Goal: Contribute content: Contribute content

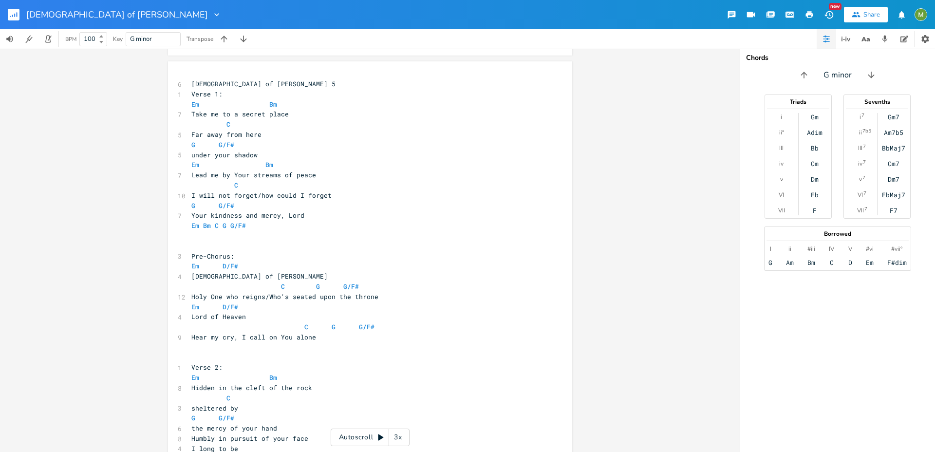
scroll to position [181, 0]
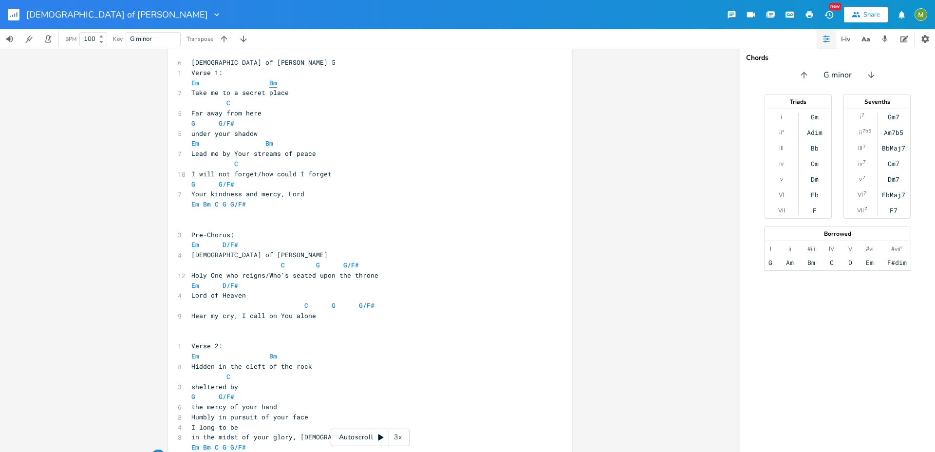
click at [271, 83] on span "Bm" at bounding box center [273, 82] width 8 height 9
type textarea "C"
click at [230, 105] on span at bounding box center [234, 103] width 8 height 10
type textarea "ow could I forget"
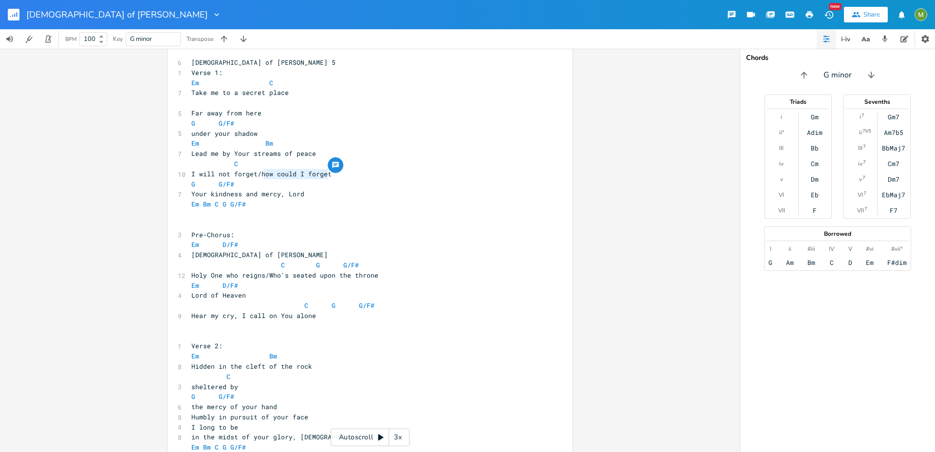
drag, startPoint x: 331, startPoint y: 175, endPoint x: 262, endPoint y: 177, distance: 69.7
click at [262, 177] on pre "I will not forget/how could I forget" at bounding box center [365, 174] width 352 height 10
click at [263, 179] on pre "G G/F#" at bounding box center [365, 184] width 352 height 10
click at [197, 135] on span "under your shadow" at bounding box center [224, 133] width 66 height 9
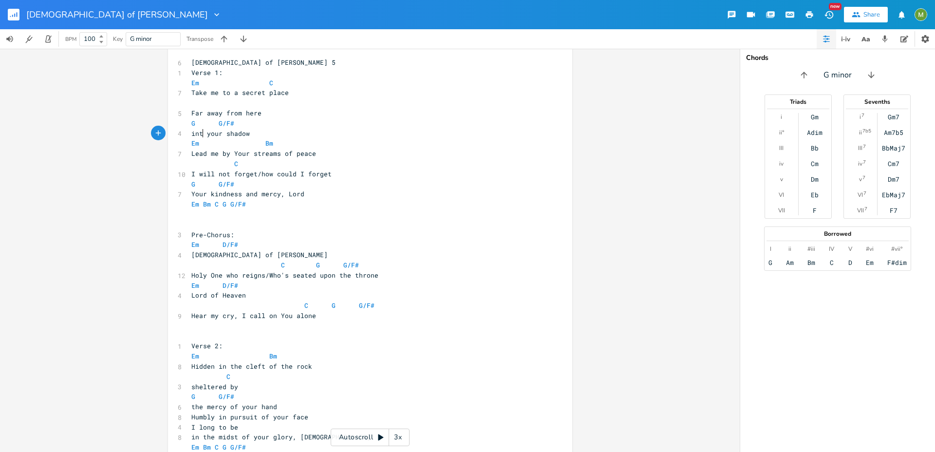
scroll to position [0, 7]
type textarea "into"
click at [321, 153] on pre "Lead me by Your streams of peace" at bounding box center [365, 154] width 352 height 10
click at [260, 133] on pre "into your shadow" at bounding box center [365, 134] width 352 height 10
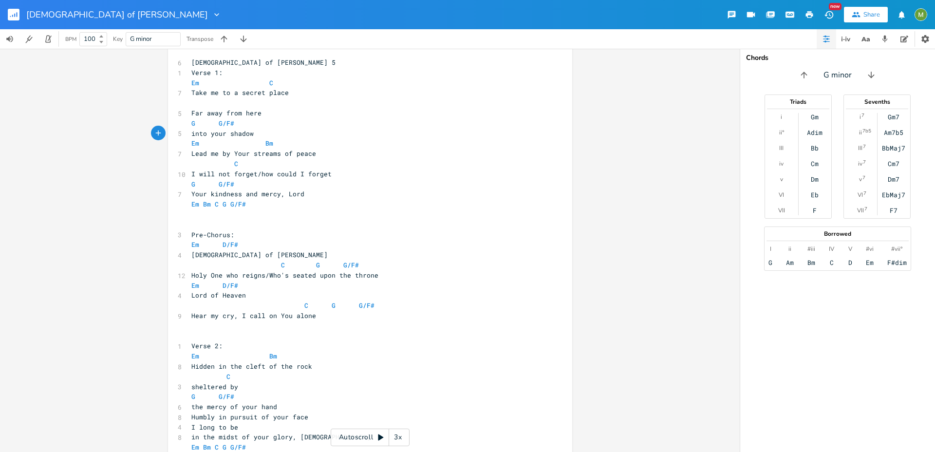
click at [195, 135] on span "into your shadow" at bounding box center [222, 133] width 62 height 9
type textarea "into"
click at [195, 135] on span "into your shadow" at bounding box center [222, 133] width 62 height 9
click at [299, 135] on pre "into your shadow" at bounding box center [365, 134] width 352 height 10
click at [203, 135] on span "into your shadow" at bounding box center [222, 133] width 62 height 9
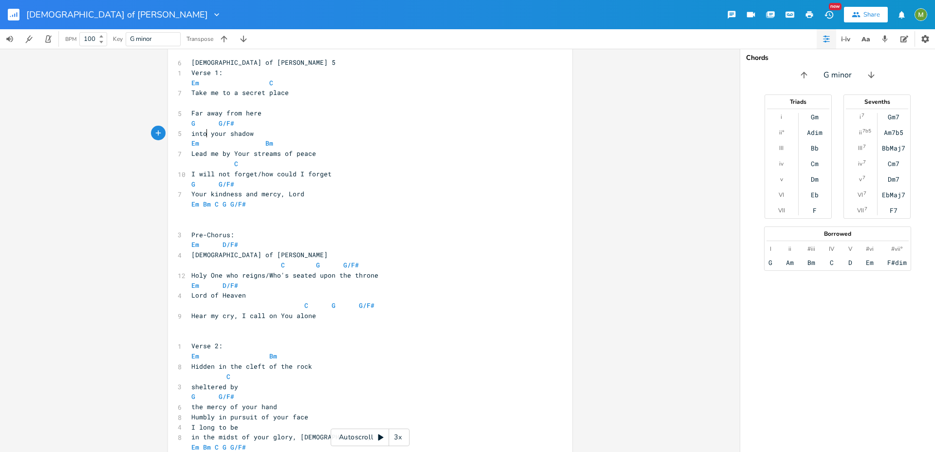
type textarea "into"
click at [203, 135] on span "into your shadow" at bounding box center [222, 133] width 62 height 9
click at [240, 139] on span at bounding box center [246, 143] width 16 height 10
click at [246, 135] on span "into your shadow" at bounding box center [222, 133] width 62 height 9
click at [270, 132] on pre "into your shadow" at bounding box center [365, 134] width 352 height 10
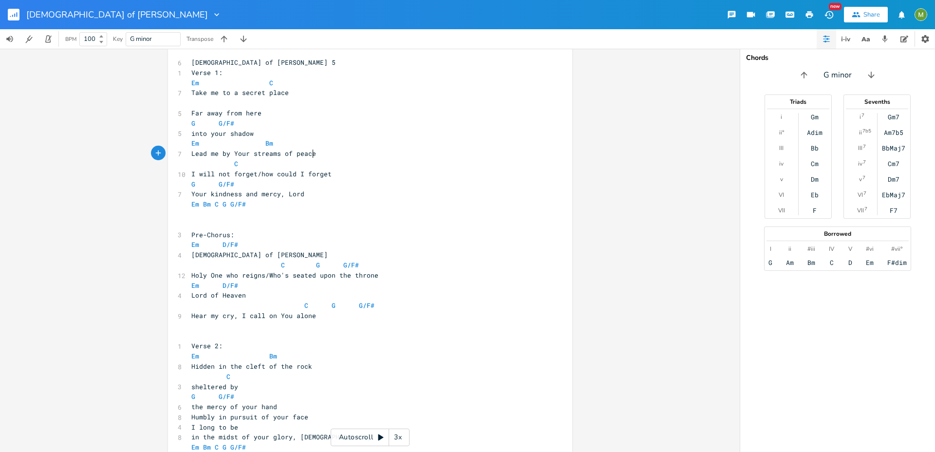
click at [317, 153] on pre "Lead me by Your streams of peace" at bounding box center [365, 154] width 352 height 10
type textarea "into your shadow"
drag, startPoint x: 260, startPoint y: 135, endPoint x: 184, endPoint y: 131, distance: 75.6
click at [184, 131] on div "into your shadow x 6 [DEMOGRAPHIC_DATA] of [PERSON_NAME] 5 1 Verse 1: Em C 7 Ta…" at bounding box center [370, 410] width 404 height 740
type textarea "Far away from here G G/F# into your shadow"
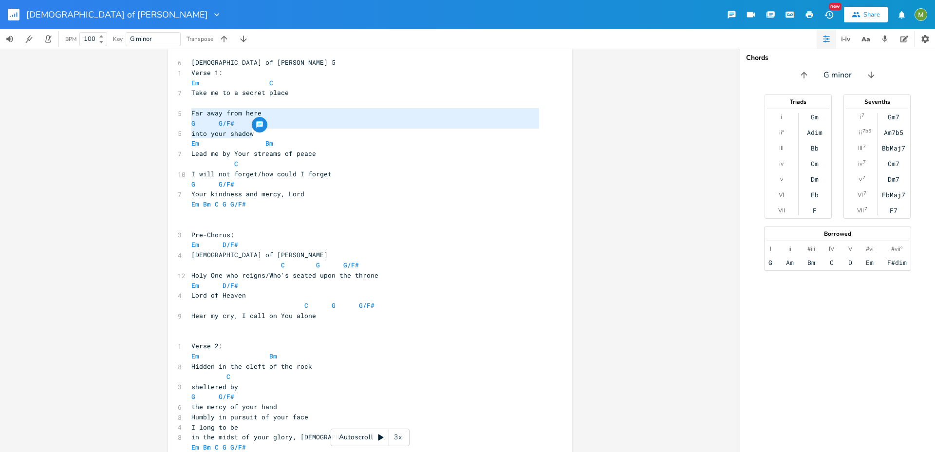
drag, startPoint x: 187, startPoint y: 112, endPoint x: 257, endPoint y: 133, distance: 73.8
click at [257, 133] on div "6 [DEMOGRAPHIC_DATA] of [PERSON_NAME] 5 1 Verse 1: Em C 7 Take me to a secret p…" at bounding box center [365, 411] width 352 height 709
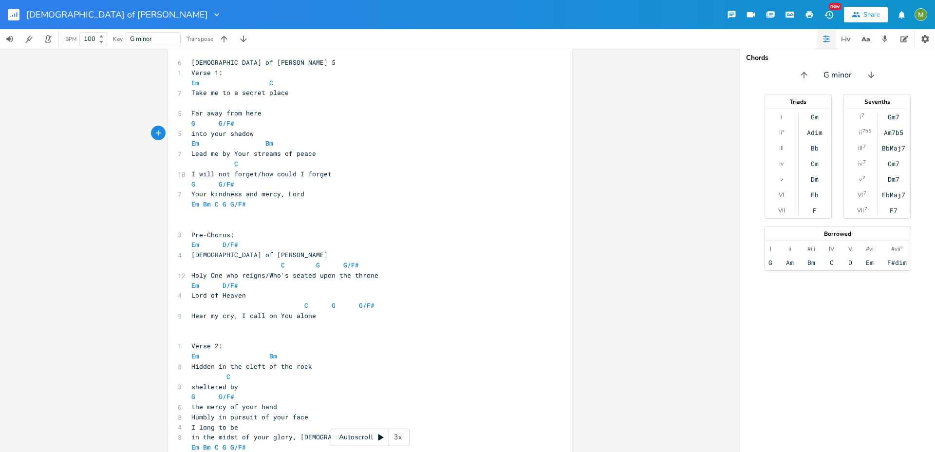
click at [257, 133] on pre "into your shadow" at bounding box center [365, 134] width 352 height 10
type textarea "ead me by Your streams of peac"
drag, startPoint x: 190, startPoint y: 153, endPoint x: 308, endPoint y: 155, distance: 117.4
click at [308, 155] on span "Lead me by Your streams of peace" at bounding box center [253, 153] width 125 height 9
click at [310, 155] on pre "Lead me by Your streams of peace" at bounding box center [365, 154] width 352 height 10
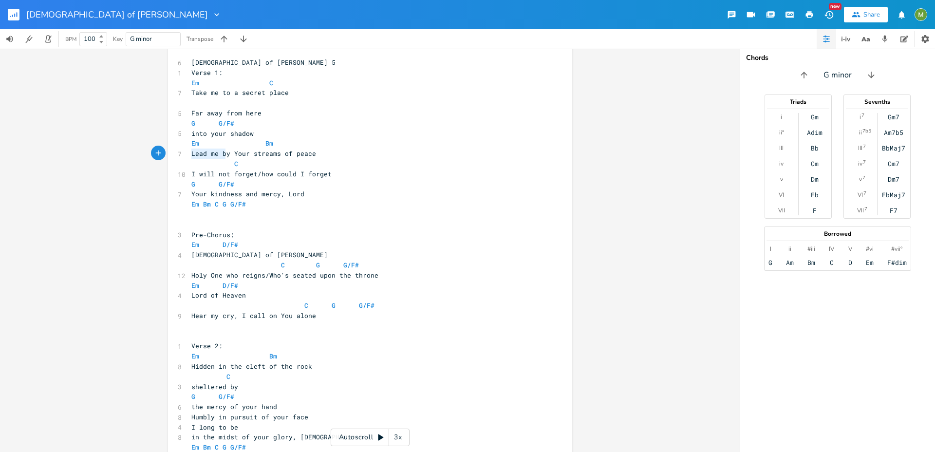
type textarea "m"
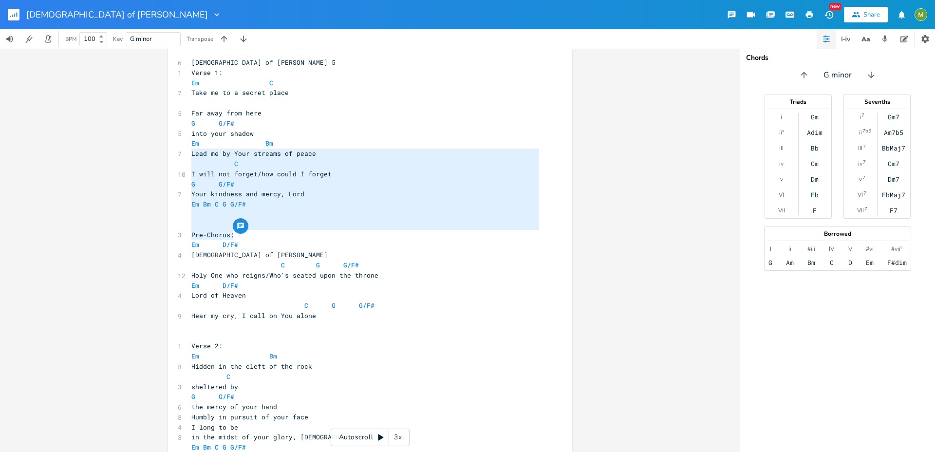
type textarea "Lead me by Your streams of peace C I will not forget/how could I forget G G/F# …"
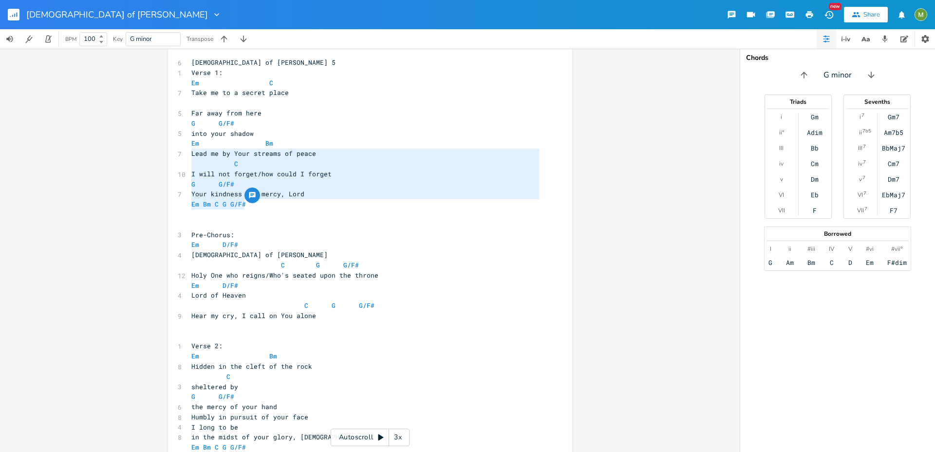
drag, startPoint x: 187, startPoint y: 157, endPoint x: 365, endPoint y: 200, distance: 183.3
click at [365, 200] on div "6 [DEMOGRAPHIC_DATA] of [PERSON_NAME] 5 1 Verse 1: Em C 7 Take me to a secret p…" at bounding box center [365, 411] width 352 height 709
click at [350, 206] on pre "Em Bm C G G/F#" at bounding box center [365, 204] width 352 height 10
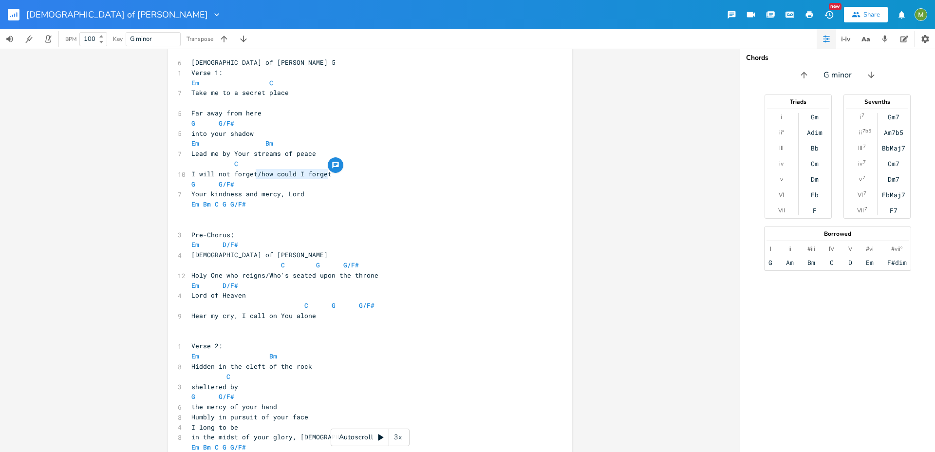
type textarea "t/how could I forget"
drag, startPoint x: 328, startPoint y: 170, endPoint x: 251, endPoint y: 176, distance: 77.1
click at [251, 176] on pre "I will not forget/how could I forget" at bounding box center [365, 174] width 352 height 10
click at [334, 174] on pre "I will not forget/how could I forget" at bounding box center [365, 174] width 352 height 10
type textarea "/how could I forget"
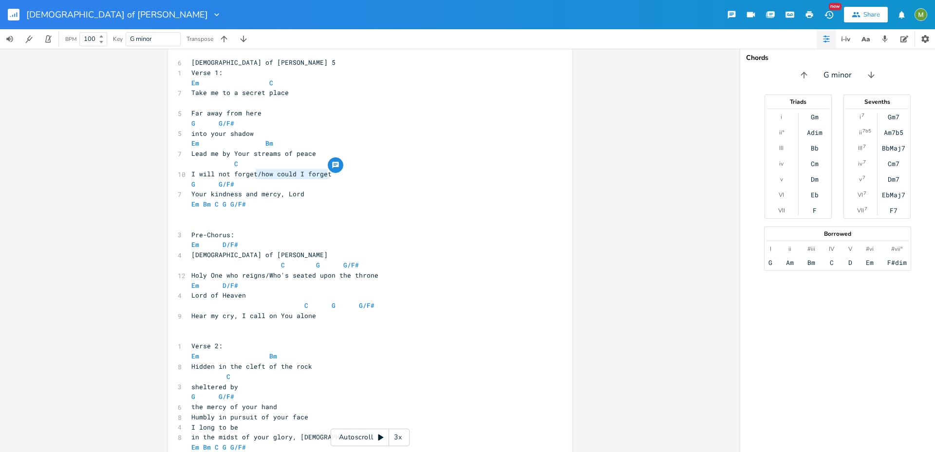
drag, startPoint x: 341, startPoint y: 175, endPoint x: 255, endPoint y: 172, distance: 86.7
click at [255, 172] on pre "I will not forget/how could I forget" at bounding box center [365, 174] width 352 height 10
drag, startPoint x: 276, startPoint y: 192, endPoint x: 188, endPoint y: 195, distance: 87.2
click at [191, 195] on span "Your kindness and mercy, Lord" at bounding box center [247, 193] width 113 height 9
type textarea "Your kindness and mercy"
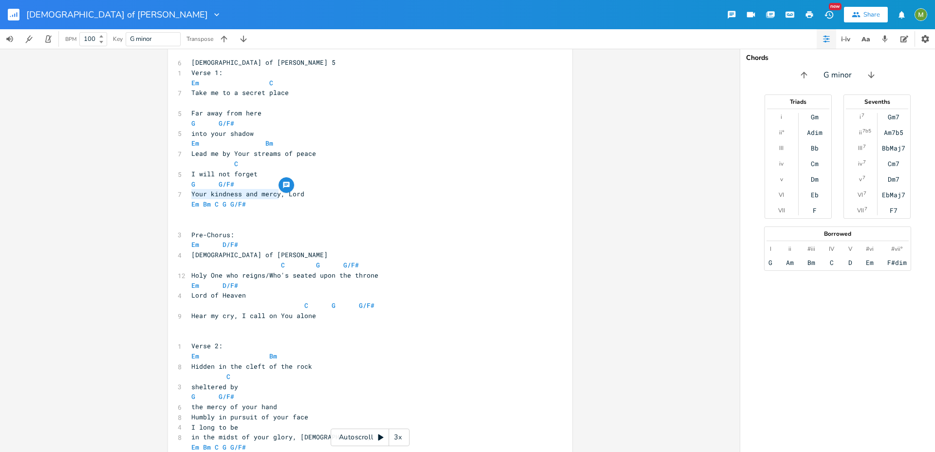
click at [197, 192] on span "Your kindness and mercy, Lord" at bounding box center [247, 193] width 113 height 9
click at [255, 192] on span "Your kindness and mercy, Lord" at bounding box center [247, 193] width 113 height 9
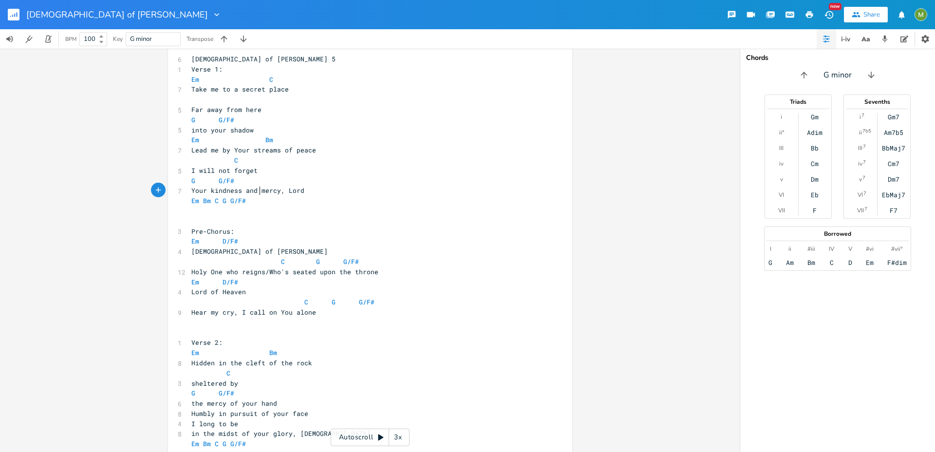
scroll to position [175, 0]
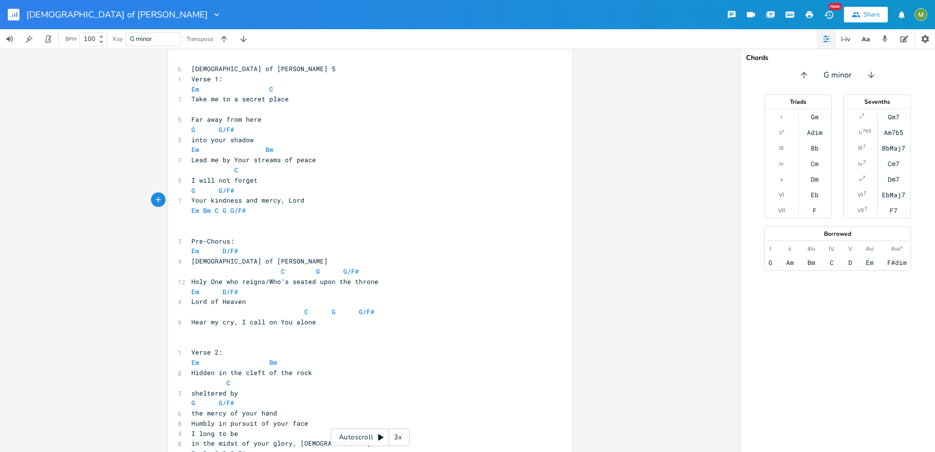
click at [273, 202] on span "Your kindness and mercy, Lord" at bounding box center [247, 200] width 113 height 9
click at [283, 198] on span "Your kindness and mercy, Lord" at bounding box center [247, 200] width 113 height 9
click at [316, 200] on pre "Your kindness and mercy, Lord" at bounding box center [365, 200] width 352 height 10
click at [225, 38] on icon "button" at bounding box center [224, 39] width 6 height 6
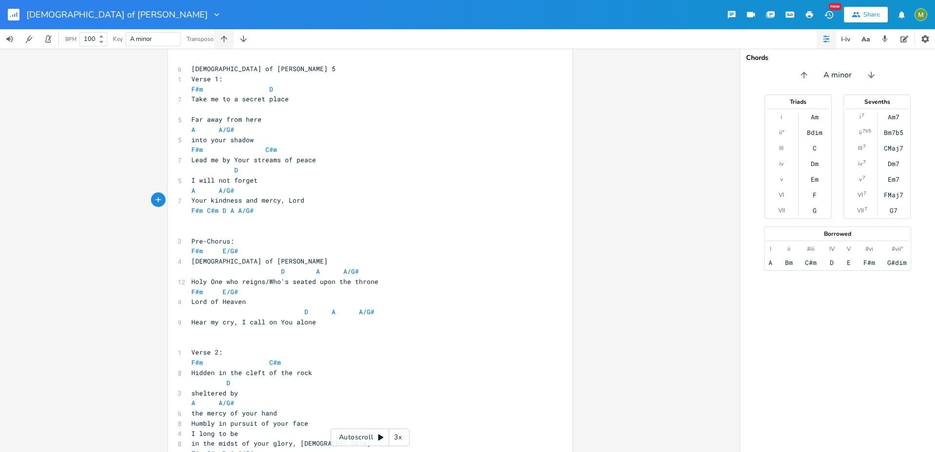
click at [225, 38] on icon "button" at bounding box center [224, 39] width 6 height 6
click at [225, 274] on span "F C C/B" at bounding box center [273, 271] width 164 height 9
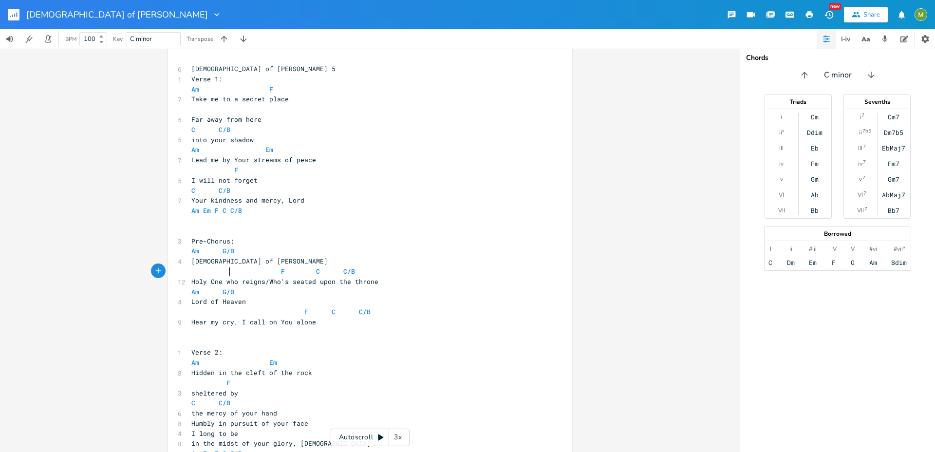
click at [229, 237] on span "Pre-Chorus:" at bounding box center [212, 241] width 43 height 9
click at [317, 321] on pre "Hear my cry, I call on You alone" at bounding box center [365, 322] width 352 height 10
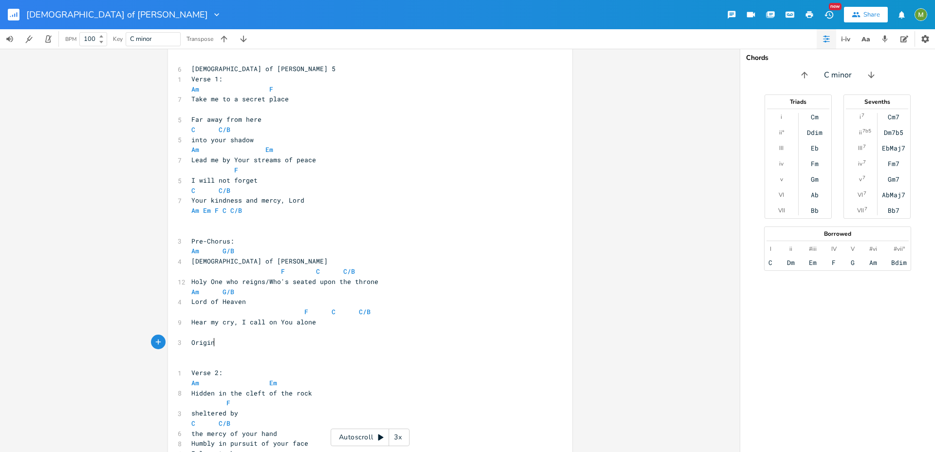
scroll to position [0, 22]
type textarea "Original:"
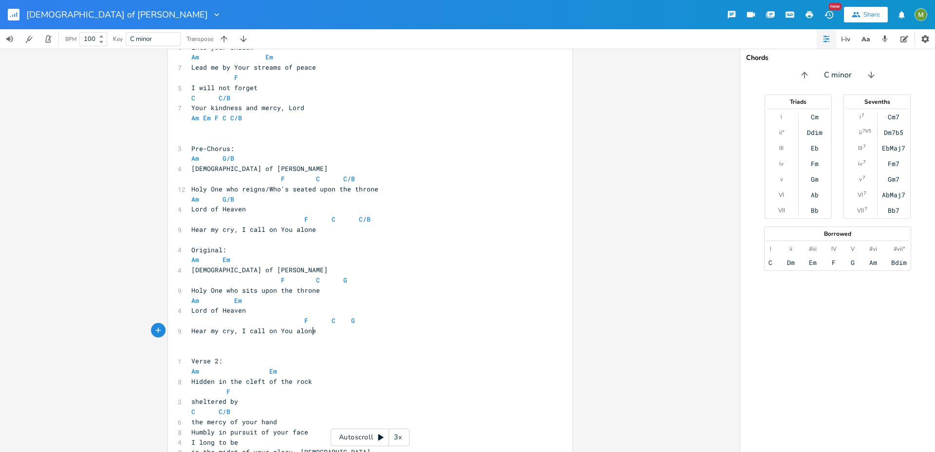
scroll to position [268, 0]
click at [338, 256] on pre "Am Em" at bounding box center [365, 259] width 352 height 10
click at [336, 237] on pre "​" at bounding box center [365, 239] width 352 height 10
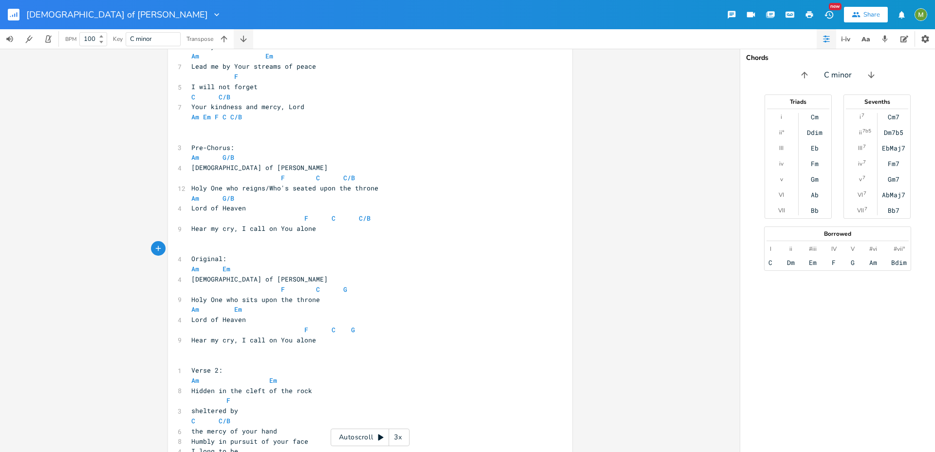
click at [245, 37] on icon "button" at bounding box center [244, 39] width 10 height 10
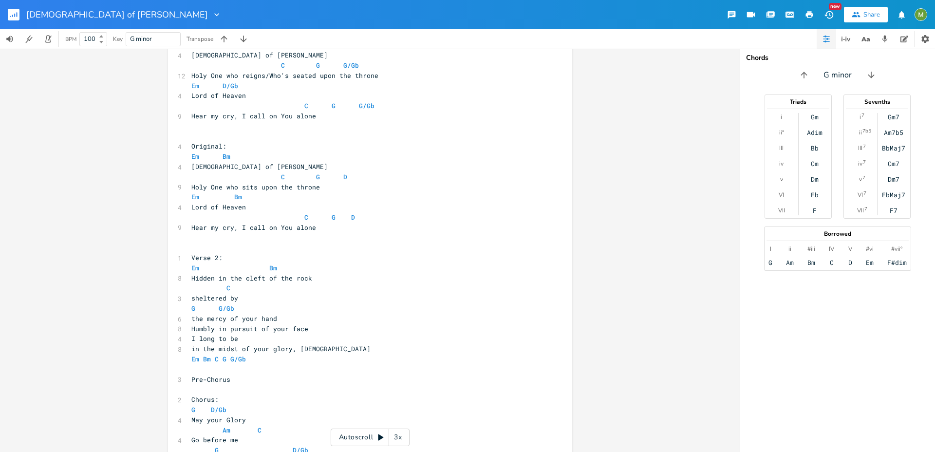
scroll to position [0, 0]
click at [345, 275] on pre "Hidden in the cleft of the rock" at bounding box center [365, 278] width 352 height 10
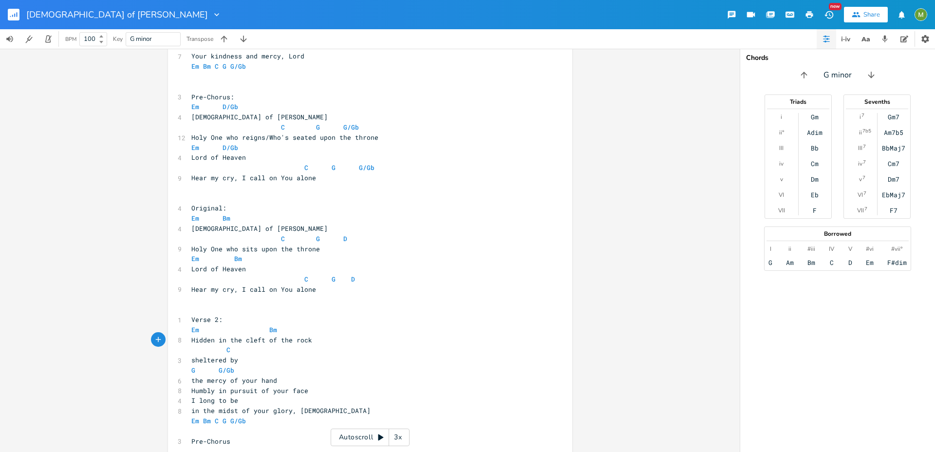
scroll to position [429, 0]
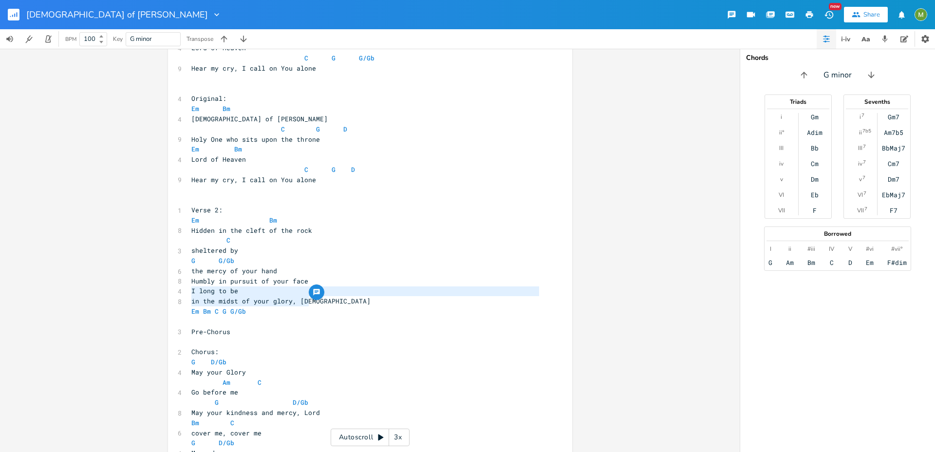
type textarea "Humbly in pursuit of your face I long to be in the midst of your glory, [DEMOGR…"
drag, startPoint x: 317, startPoint y: 300, endPoint x: 183, endPoint y: 280, distance: 135.4
click at [183, 280] on div "Humbly in pursuit of your face I long to be in the midst of your glory, [DEMOGR…" at bounding box center [370, 219] width 404 height 852
click at [283, 286] on pre "I long to be" at bounding box center [365, 291] width 352 height 10
click at [321, 301] on pre "in the midst of your glory, [DEMOGRAPHIC_DATA]" at bounding box center [365, 301] width 352 height 10
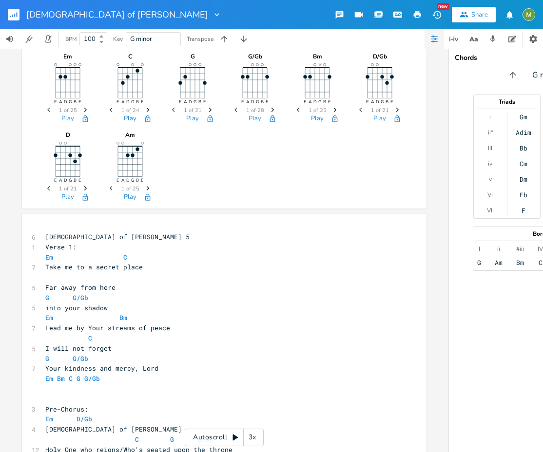
scroll to position [0, 0]
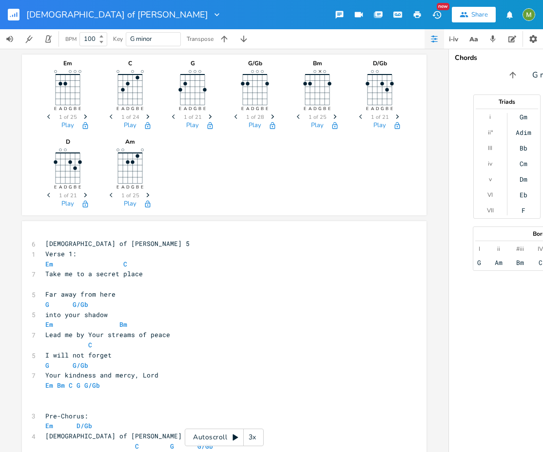
click at [126, 239] on pre "[DEMOGRAPHIC_DATA] of [PERSON_NAME] 5" at bounding box center [219, 244] width 352 height 10
type textarea "\"
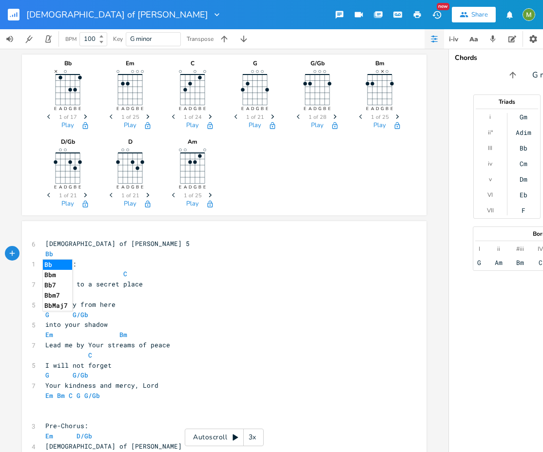
type textarea "Bbm"
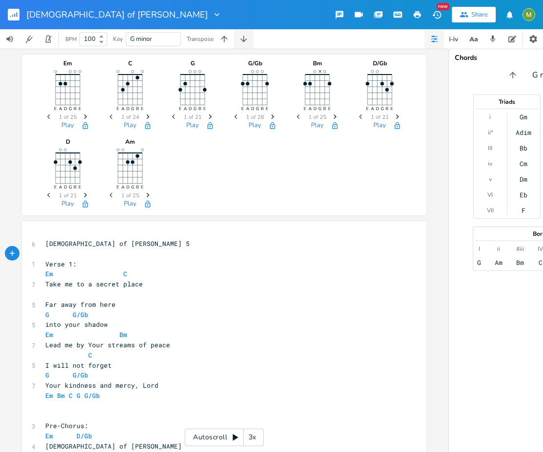
click at [247, 42] on icon "button" at bounding box center [244, 39] width 10 height 10
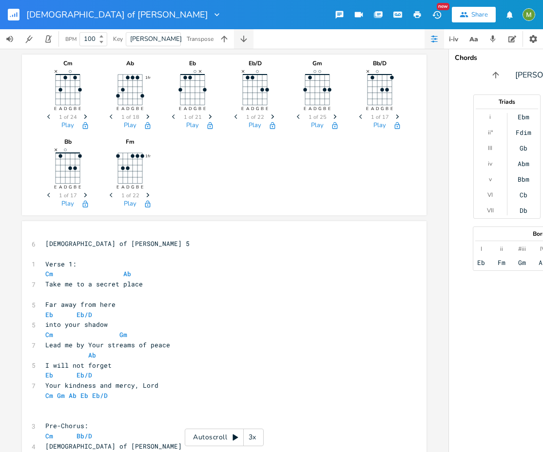
click at [247, 42] on icon "button" at bounding box center [244, 39] width 10 height 10
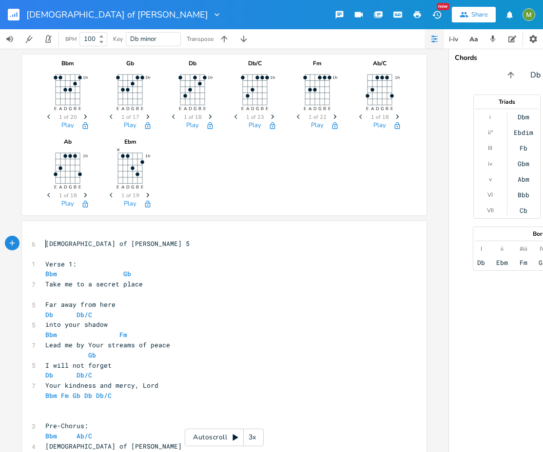
scroll to position [0, 0]
click at [43, 243] on pre "[DEMOGRAPHIC_DATA] of [PERSON_NAME] 5" at bounding box center [219, 244] width 352 height 10
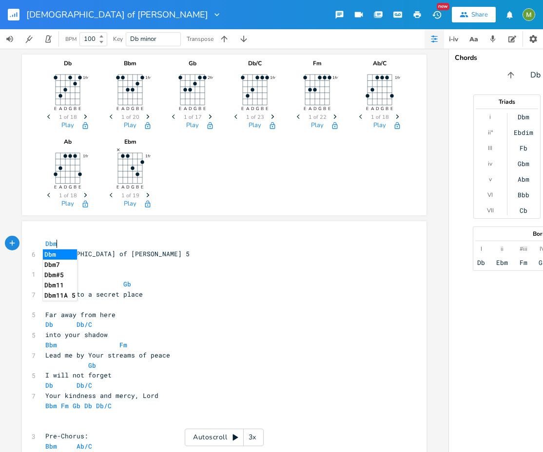
type textarea "Dbm"
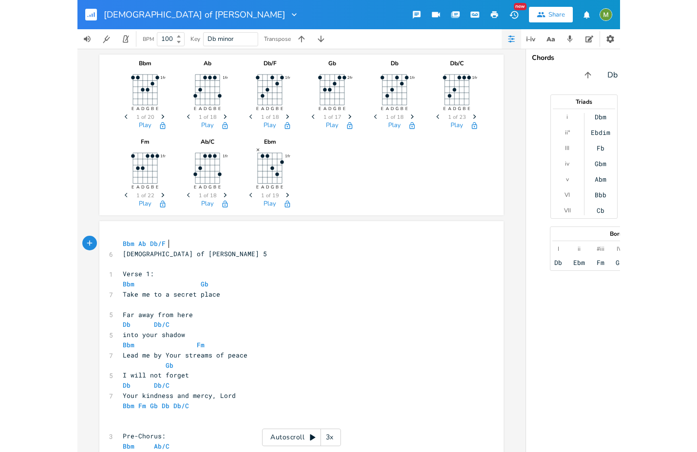
scroll to position [0, 40]
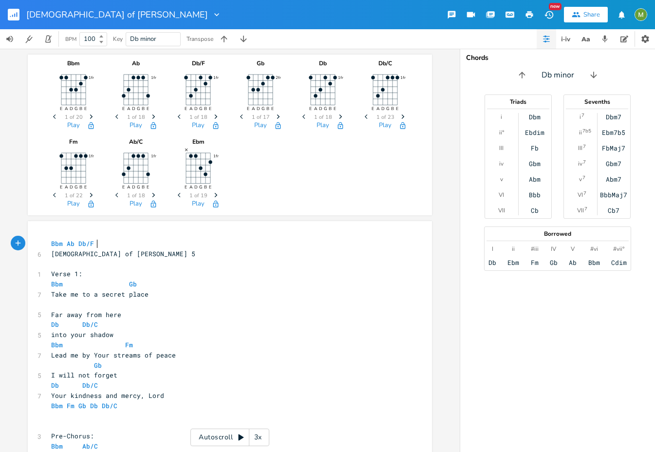
type textarea "Bbm Ab Db/F"
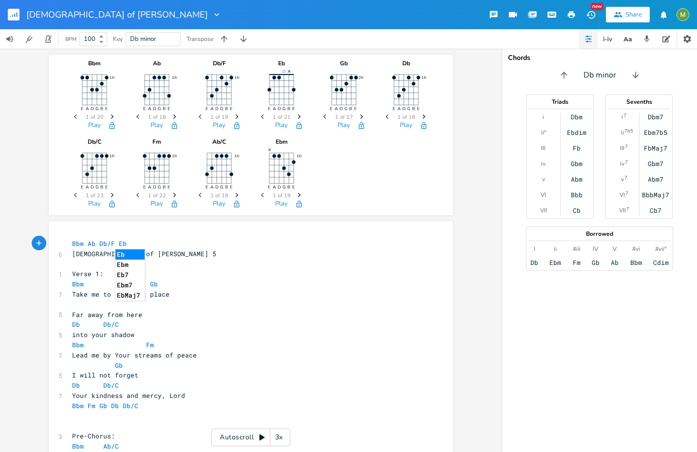
scroll to position [0, 13]
type textarea "Ebm"
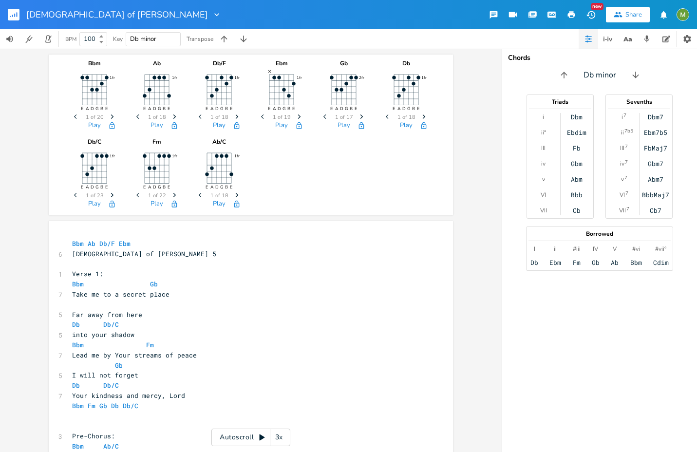
click at [143, 40] on input "Db minor" at bounding box center [143, 39] width 26 height 9
drag, startPoint x: 142, startPoint y: 38, endPoint x: 223, endPoint y: 43, distance: 81.5
click at [223, 43] on div "BPM 100 Key Db minor Transpose" at bounding box center [126, 38] width 253 height 19
type input "Db Major"
click at [126, 244] on pre "Bbm Ab Db/F Ebm" at bounding box center [246, 244] width 352 height 10
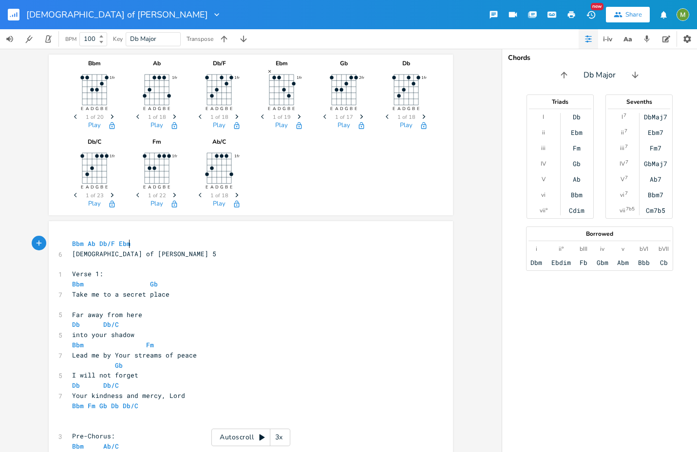
click at [174, 275] on pre "Verse 1:" at bounding box center [246, 274] width 352 height 10
click at [163, 267] on pre "​" at bounding box center [246, 264] width 352 height 10
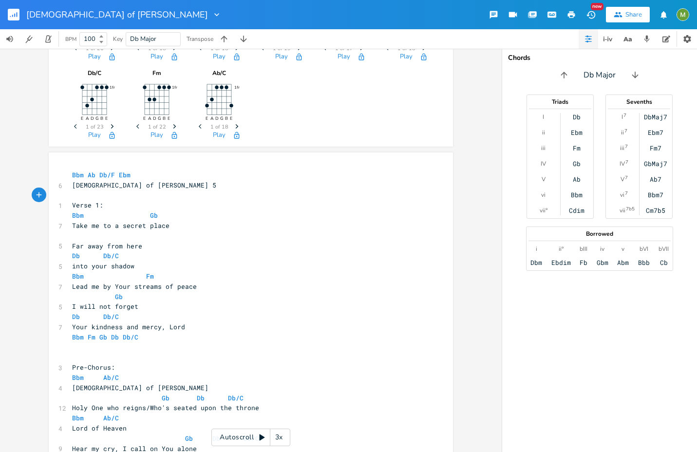
scroll to position [89, 0]
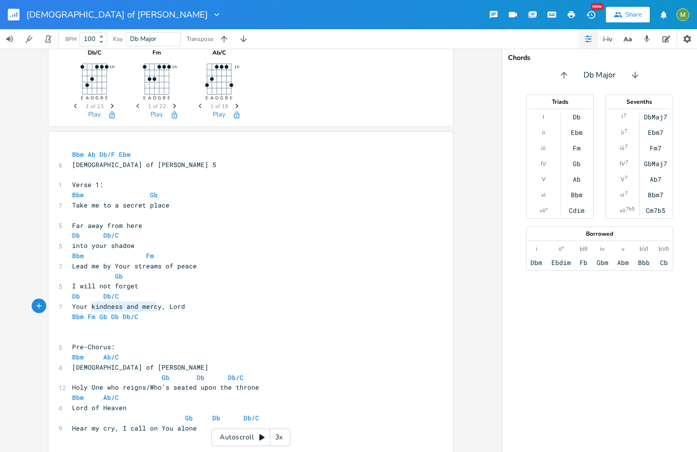
type textarea "kindness and mercy"
drag, startPoint x: 90, startPoint y: 308, endPoint x: 157, endPoint y: 307, distance: 67.2
click at [157, 307] on span "Your kindness and mercy, Lord" at bounding box center [128, 306] width 113 height 9
click at [177, 304] on span "Your kindness and mercy, Lord" at bounding box center [128, 306] width 113 height 9
type textarea "Your kindness and mercy, Lord"
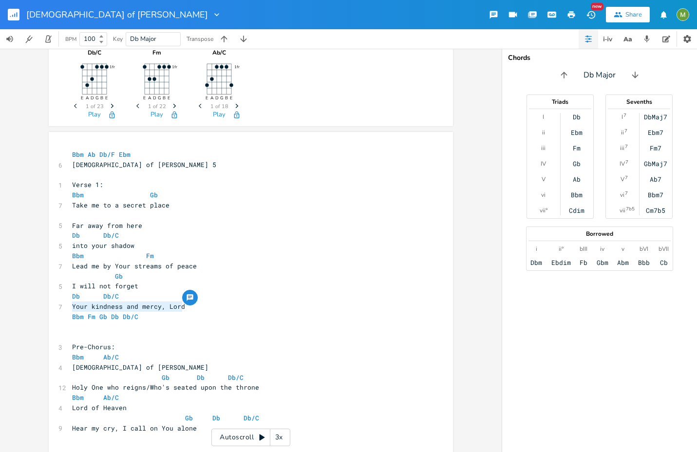
drag, startPoint x: 202, startPoint y: 309, endPoint x: 55, endPoint y: 304, distance: 147.2
click at [74, 304] on span "Your kindness and mercy, Lord" at bounding box center [128, 306] width 113 height 9
click at [194, 311] on pre "Your kindness and mercy, Lord" at bounding box center [246, 306] width 352 height 10
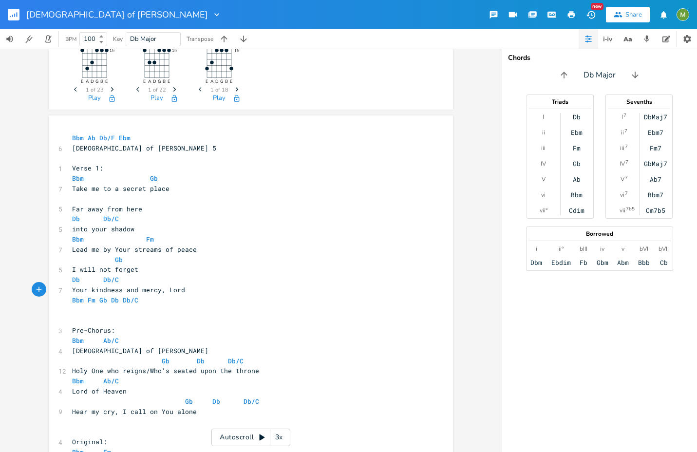
scroll to position [120, 0]
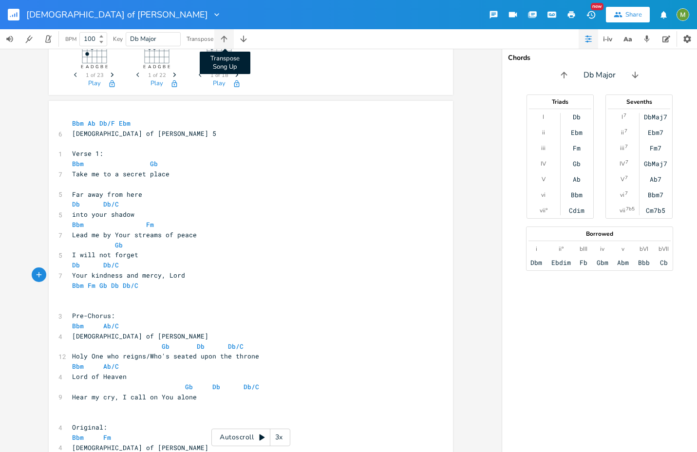
click at [227, 41] on icon "button" at bounding box center [224, 39] width 10 height 10
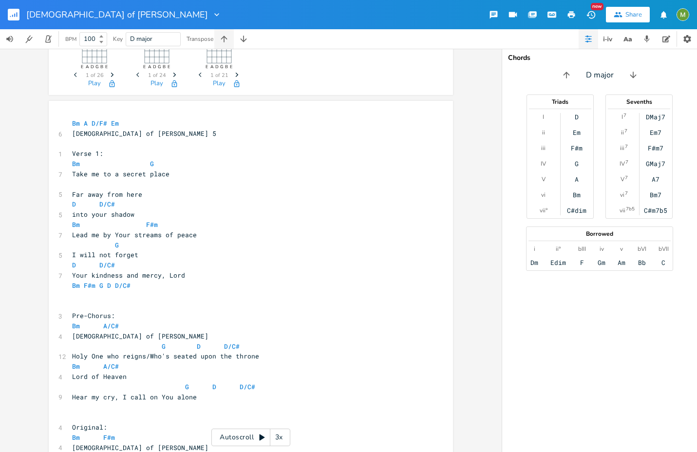
click at [227, 40] on icon "button" at bounding box center [224, 39] width 10 height 10
click at [242, 42] on icon "button" at bounding box center [244, 39] width 10 height 10
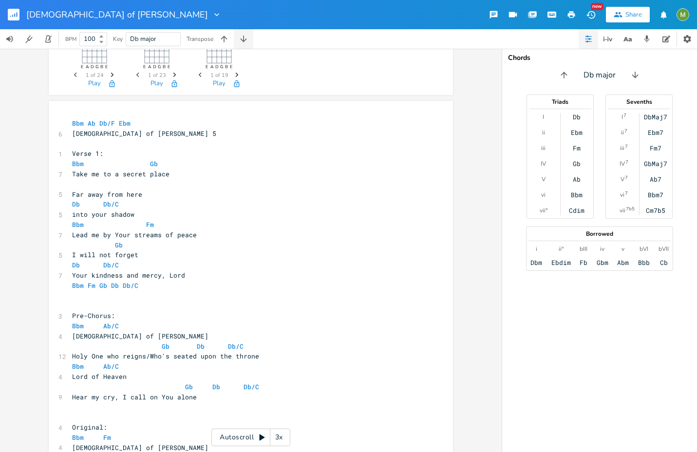
click at [242, 42] on icon "button" at bounding box center [244, 39] width 10 height 10
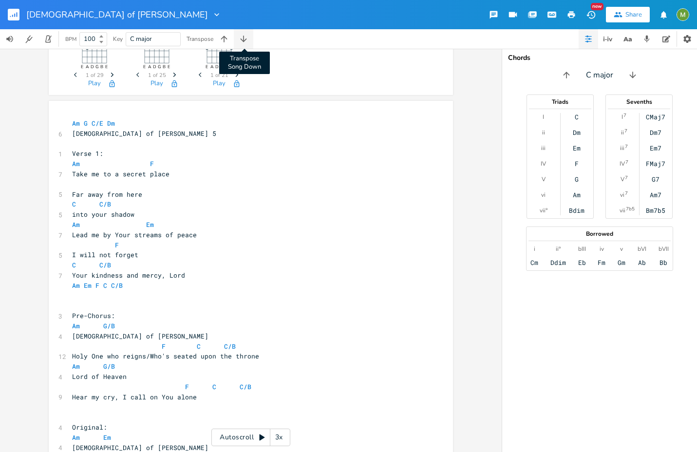
click at [243, 39] on icon "button" at bounding box center [244, 39] width 10 height 10
click at [242, 39] on icon "button" at bounding box center [244, 39] width 10 height 10
click at [243, 39] on icon "button" at bounding box center [243, 39] width 6 height 6
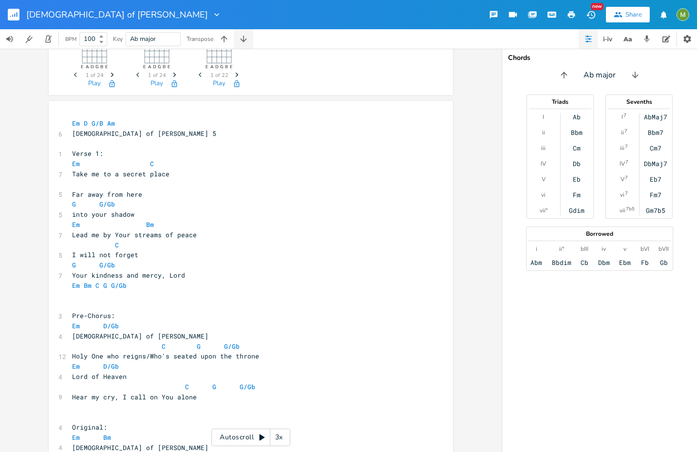
click at [243, 39] on icon "button" at bounding box center [243, 39] width 6 height 6
click at [220, 34] on button "button" at bounding box center [223, 38] width 19 height 19
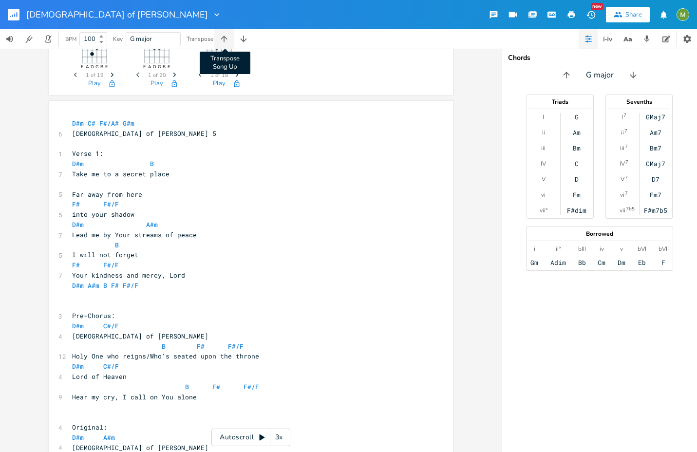
click at [224, 36] on icon "button" at bounding box center [224, 39] width 10 height 10
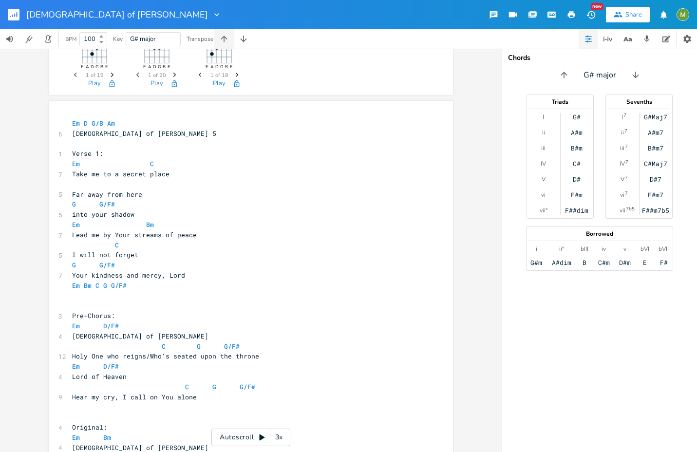
click at [225, 36] on icon "button" at bounding box center [224, 39] width 6 height 6
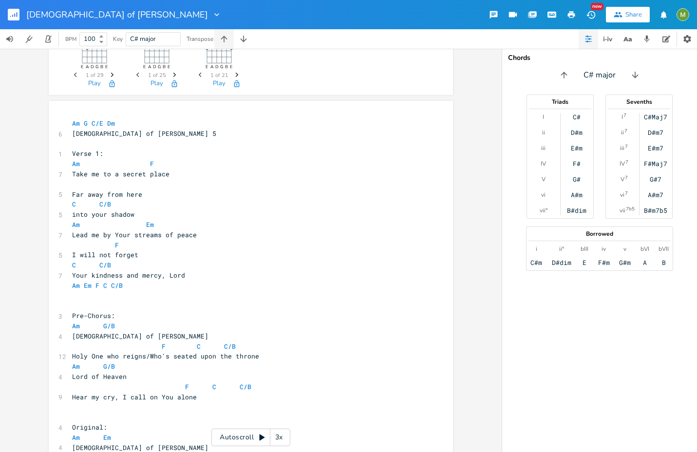
click at [225, 36] on icon "button" at bounding box center [224, 39] width 6 height 6
click at [247, 36] on icon "button" at bounding box center [244, 39] width 10 height 10
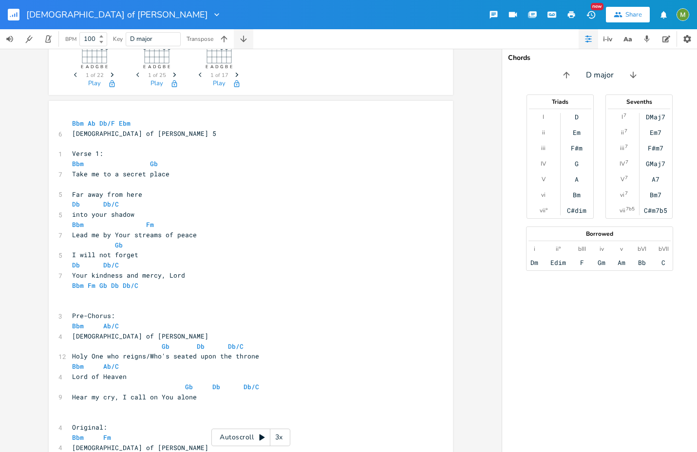
click at [247, 36] on icon "button" at bounding box center [244, 39] width 10 height 10
click at [228, 39] on icon "button" at bounding box center [224, 39] width 10 height 10
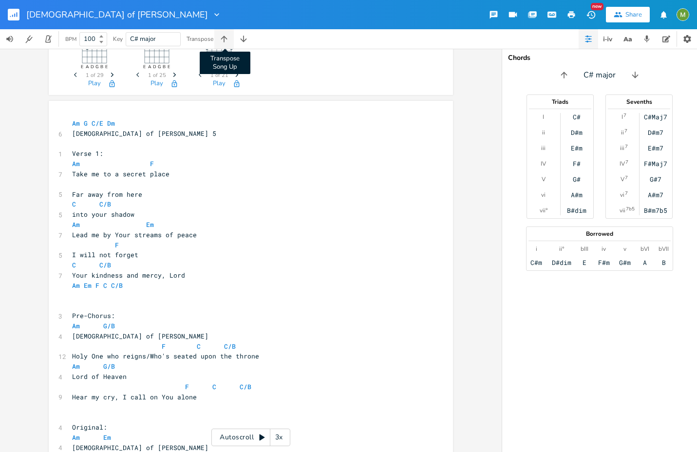
click at [224, 37] on icon "button" at bounding box center [224, 39] width 6 height 6
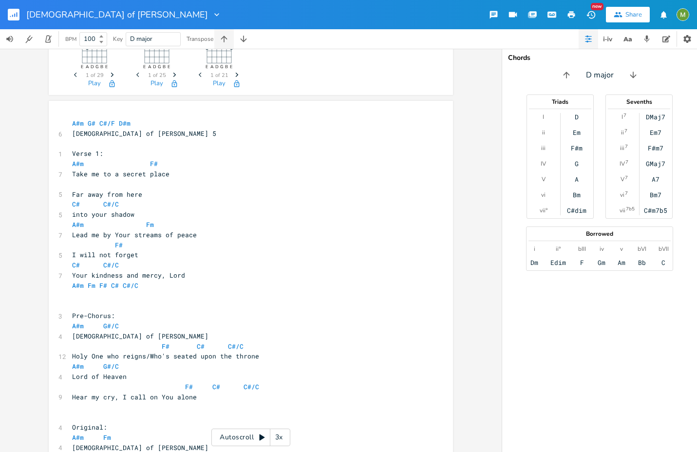
click at [224, 37] on icon "button" at bounding box center [224, 39] width 6 height 6
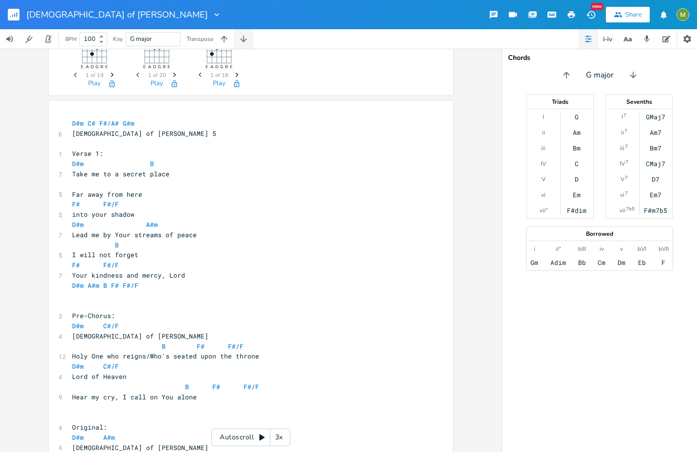
click at [244, 38] on icon "button" at bounding box center [244, 39] width 10 height 10
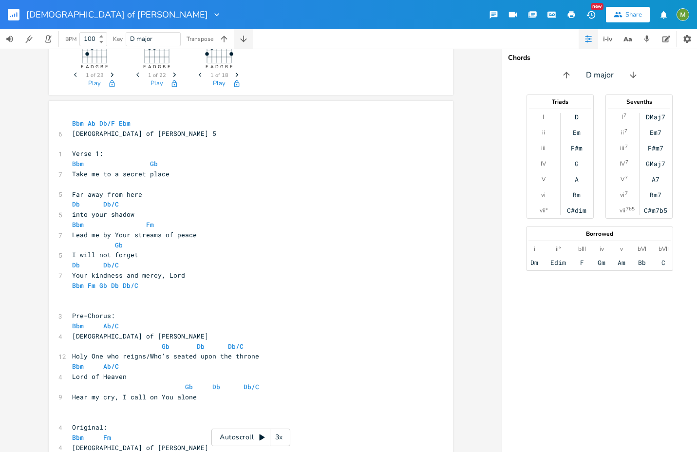
click at [244, 38] on icon "button" at bounding box center [244, 39] width 10 height 10
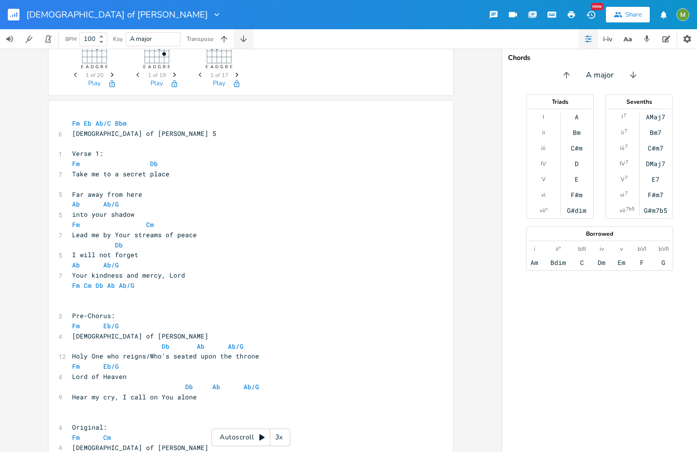
click at [244, 38] on icon "button" at bounding box center [244, 39] width 10 height 10
click at [159, 43] on span "G major" at bounding box center [153, 39] width 46 height 13
type input "Eb"
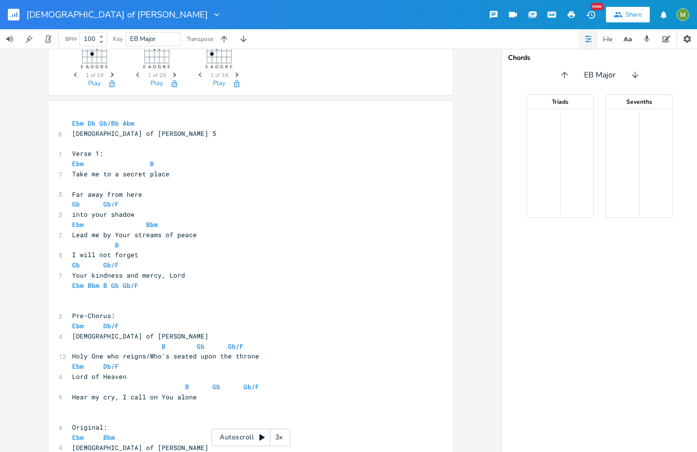
click at [255, 208] on pre "Gb Gb/F" at bounding box center [246, 204] width 352 height 10
click at [137, 38] on input "EB Major" at bounding box center [143, 39] width 26 height 9
type input "Eb Major"
click at [206, 129] on pre "[DEMOGRAPHIC_DATA] of [PERSON_NAME] 5" at bounding box center [246, 134] width 352 height 10
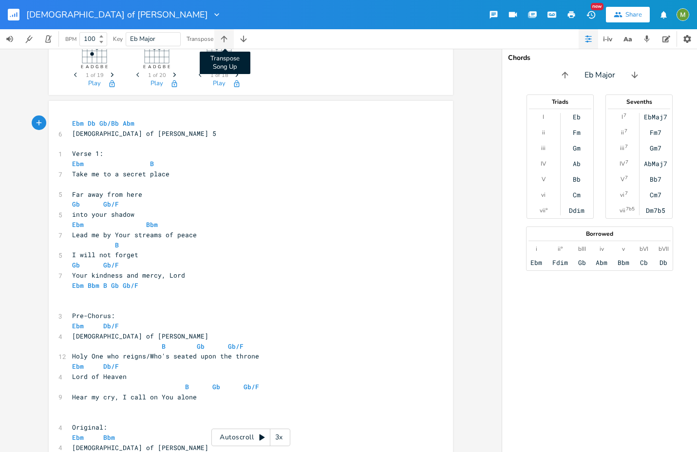
click at [226, 43] on icon "button" at bounding box center [224, 39] width 10 height 10
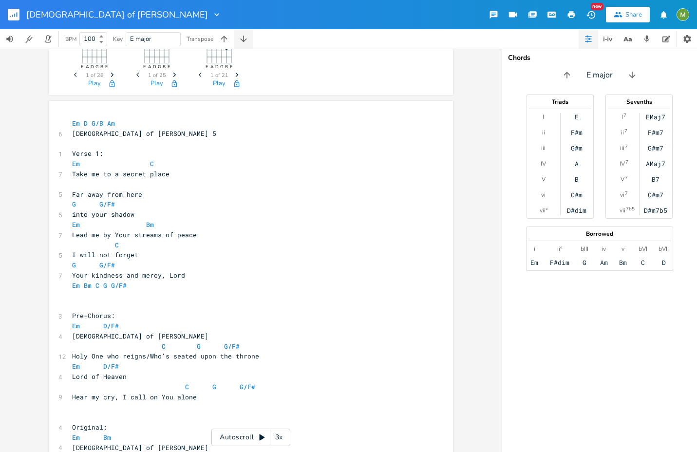
click at [244, 39] on icon "button" at bounding box center [244, 39] width 10 height 10
click at [227, 41] on icon "button" at bounding box center [224, 39] width 10 height 10
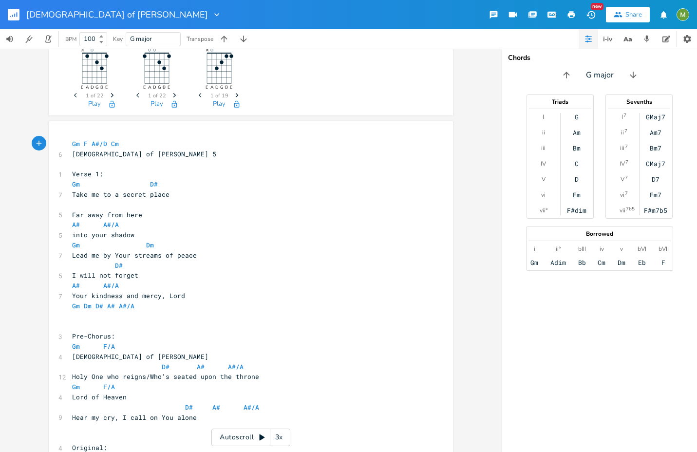
scroll to position [101, 0]
click at [250, 34] on button "button" at bounding box center [243, 38] width 19 height 19
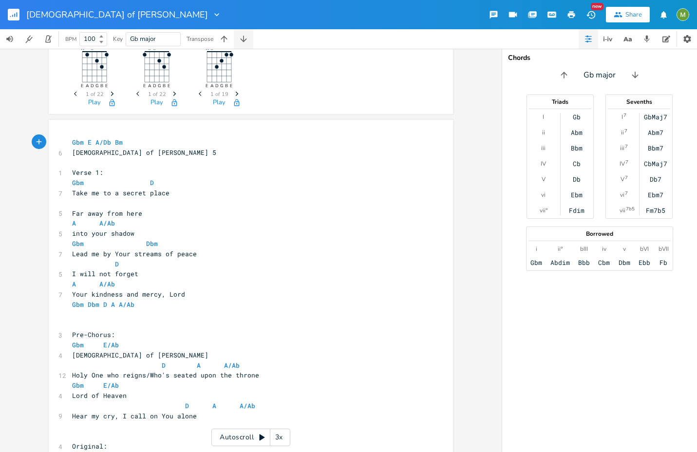
click at [250, 34] on button "button" at bounding box center [243, 38] width 19 height 19
click at [249, 36] on button "button" at bounding box center [243, 38] width 19 height 19
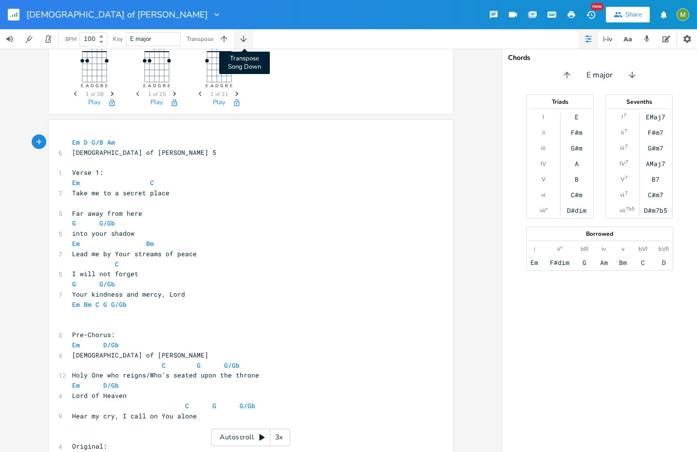
click at [245, 39] on icon "button" at bounding box center [244, 39] width 10 height 10
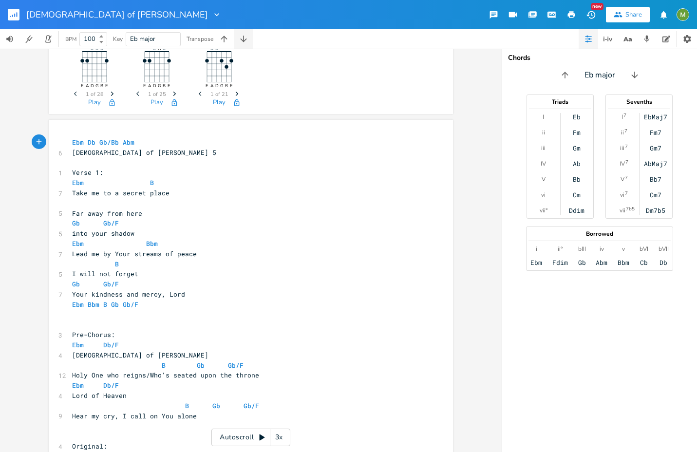
click at [245, 39] on icon "button" at bounding box center [244, 39] width 10 height 10
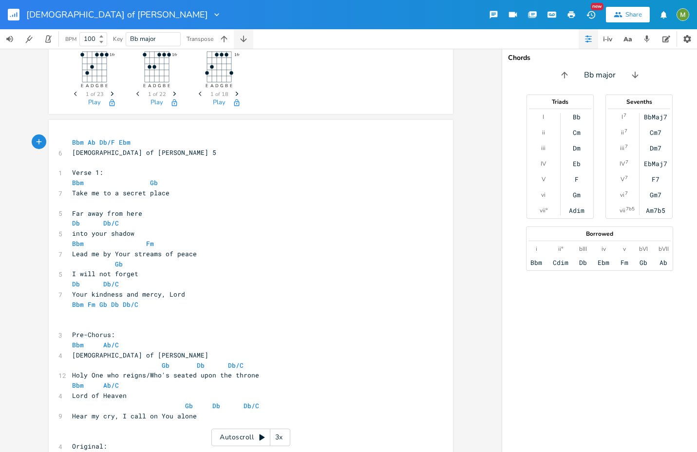
click at [245, 39] on icon "button" at bounding box center [244, 39] width 10 height 10
click at [242, 244] on pre "Am Em" at bounding box center [246, 244] width 352 height 10
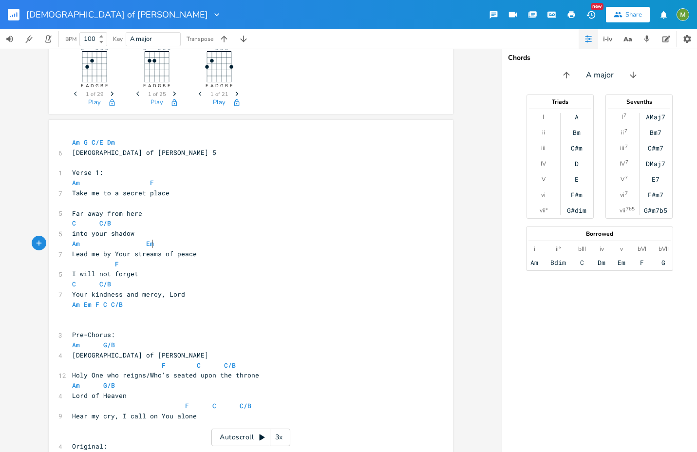
click at [202, 186] on pre "Am F" at bounding box center [246, 183] width 352 height 10
click at [203, 197] on pre "Take me to a secret place" at bounding box center [246, 193] width 352 height 10
click at [641, 18] on div "Share" at bounding box center [633, 14] width 17 height 9
click at [118, 143] on pre "Am G C/E Dm" at bounding box center [246, 142] width 352 height 10
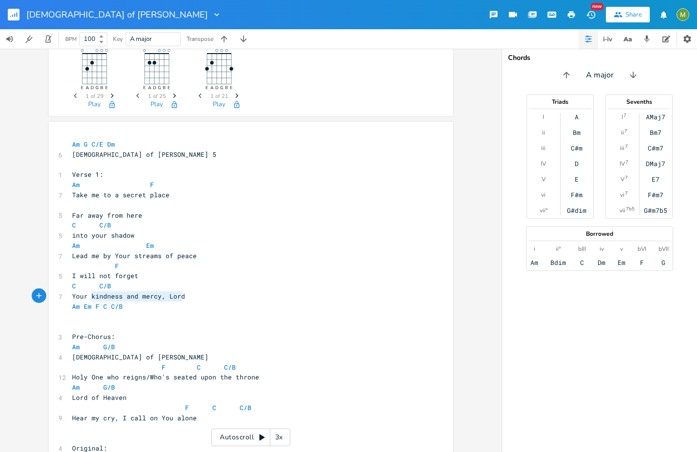
type textarea "Your kindness and mercy, Lord"
drag, startPoint x: 204, startPoint y: 293, endPoint x: 57, endPoint y: 296, distance: 146.6
click at [70, 296] on div "7 Your kindness and mercy, Lord" at bounding box center [246, 296] width 352 height 10
click at [150, 302] on pre "Am Em F C C/B" at bounding box center [246, 306] width 352 height 10
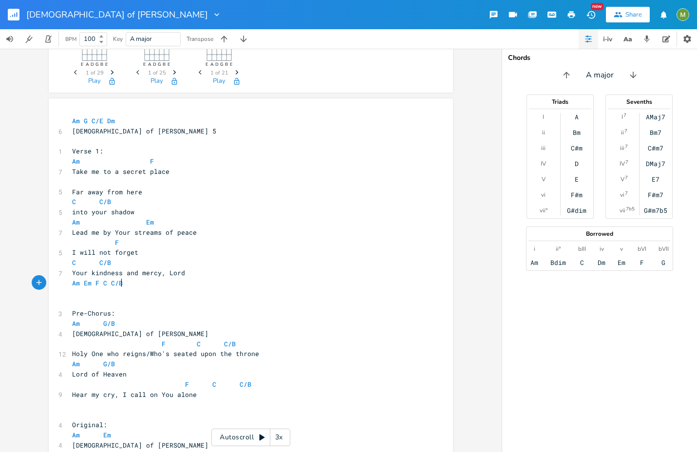
scroll to position [123, 0]
type textarea "A"
type textarea "Your kindness and mercy, Lord"
drag, startPoint x: 194, startPoint y: 273, endPoint x: 52, endPoint y: 270, distance: 142.7
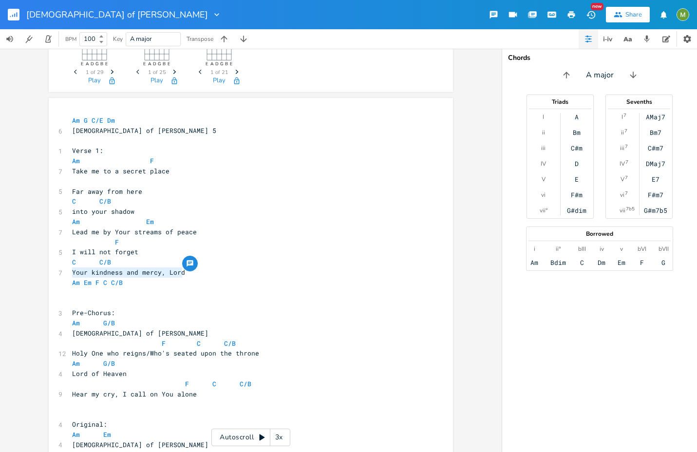
click at [199, 297] on pre "​" at bounding box center [246, 293] width 352 height 10
type textarea "kindness and mercy"
drag, startPoint x: 90, startPoint y: 272, endPoint x: 158, endPoint y: 273, distance: 68.7
click at [158, 273] on span "Your kindness and mercy, Lord" at bounding box center [128, 272] width 113 height 9
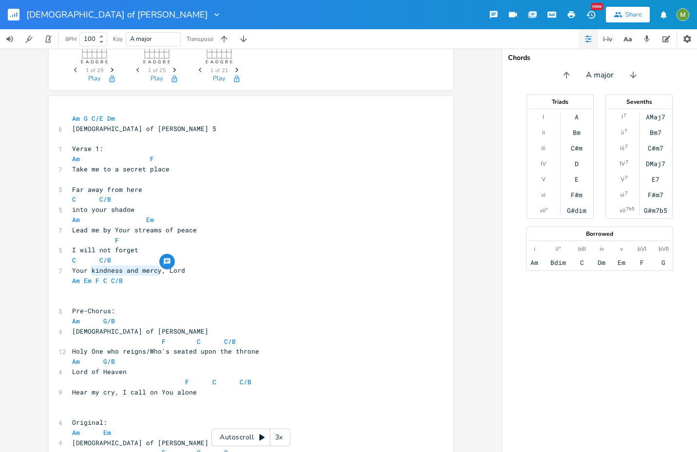
click at [200, 273] on pre "Your kindness and mercy, Lord" at bounding box center [246, 270] width 352 height 10
click at [158, 277] on pre "Am Em F C C/B" at bounding box center [246, 281] width 352 height 10
type textarea "into your shadow"
drag, startPoint x: 136, startPoint y: 211, endPoint x: 54, endPoint y: 209, distance: 82.3
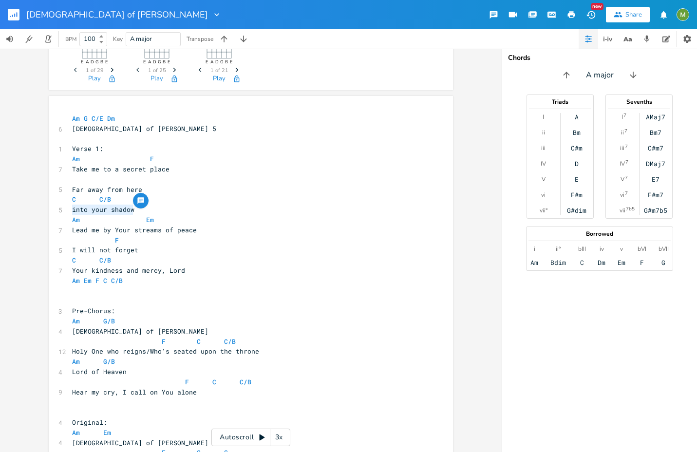
click at [140, 199] on icon "button" at bounding box center [140, 201] width 6 height 6
type textarea "...in the shadow of the Almighty"
click at [172, 245] on button "Comment" at bounding box center [164, 249] width 43 height 12
click at [97, 304] on pre "​" at bounding box center [246, 301] width 352 height 10
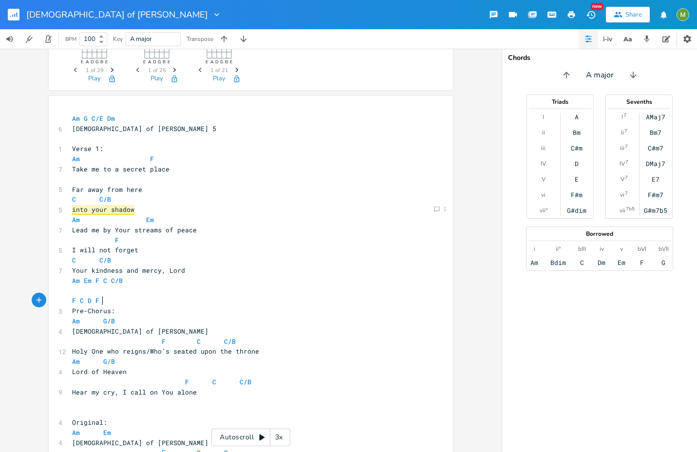
type textarea "F C D F G"
type textarea "Am G"
type textarea "m"
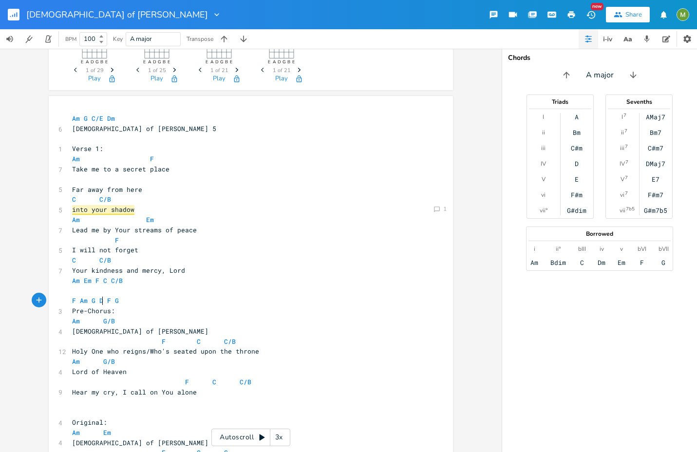
scroll to position [0, 6]
click at [162, 298] on pre "F Am G Dm F G" at bounding box center [246, 301] width 352 height 10
type textarea "(first idea)"
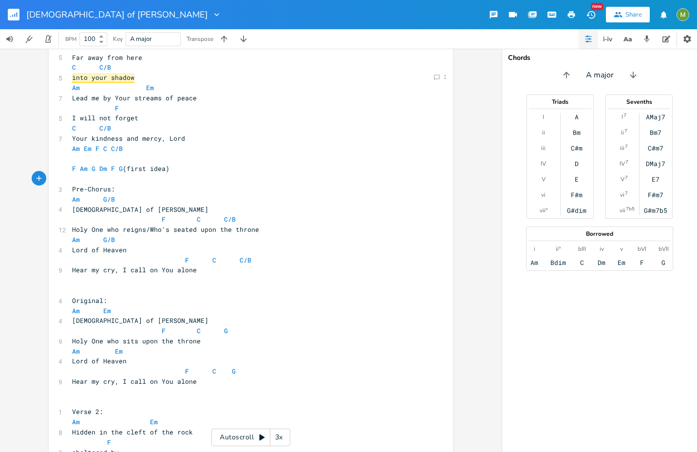
scroll to position [239, 0]
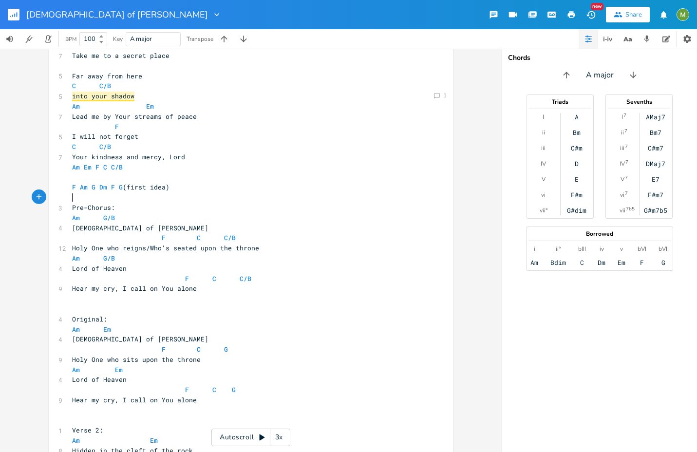
click at [70, 187] on pre "F Am G Dm F G (first idea)" at bounding box center [246, 187] width 352 height 10
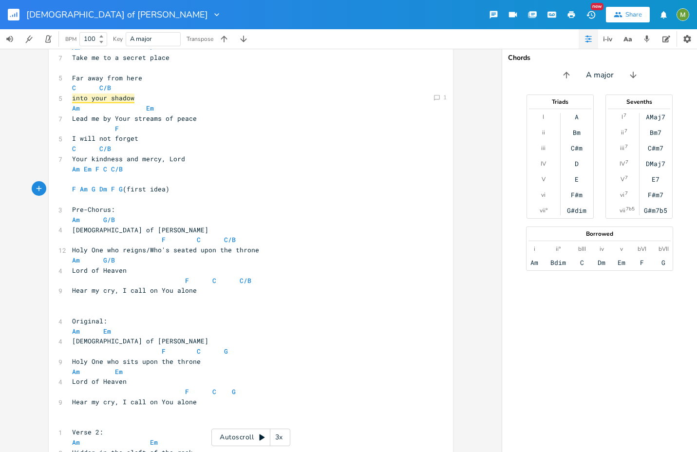
click at [175, 188] on pre "F Am G Dm F G (first idea)" at bounding box center [246, 189] width 352 height 10
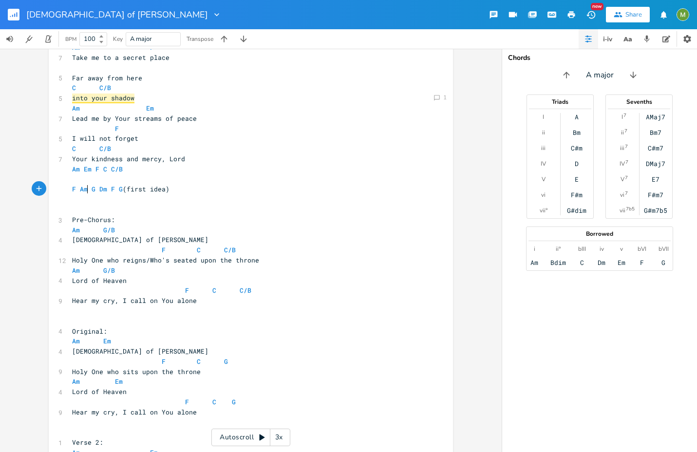
click at [84, 190] on span "F Am G Dm F G (first idea)" at bounding box center [120, 189] width 97 height 9
type textarea "-"
click at [129, 207] on pre "​" at bounding box center [246, 210] width 352 height 10
click at [132, 197] on pre "​" at bounding box center [246, 199] width 352 height 10
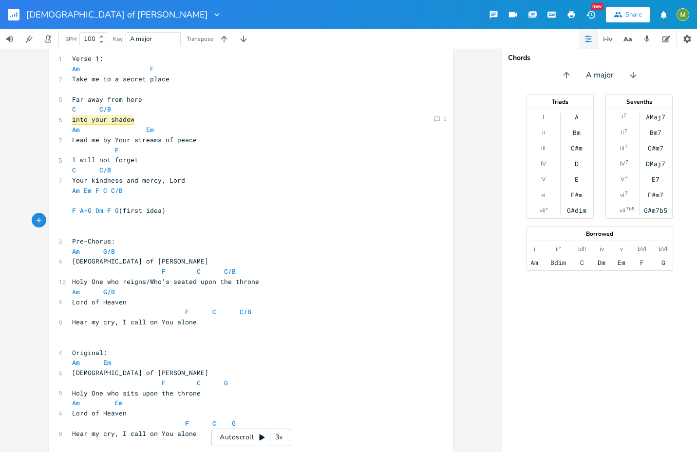
scroll to position [190, 0]
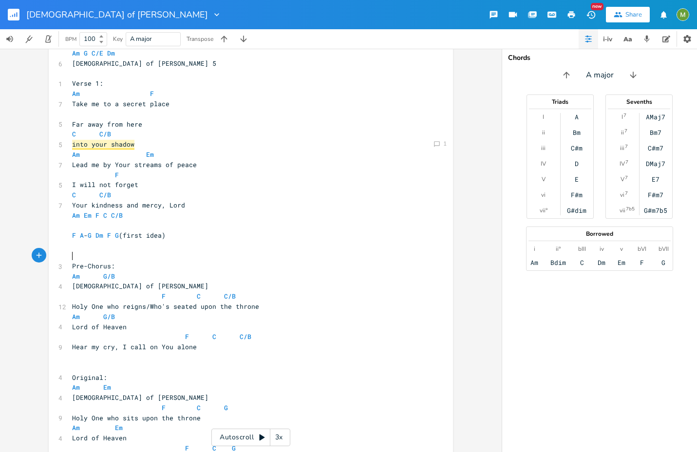
click at [73, 255] on pre "​" at bounding box center [246, 256] width 352 height 10
click at [115, 244] on pre "​" at bounding box center [246, 246] width 352 height 10
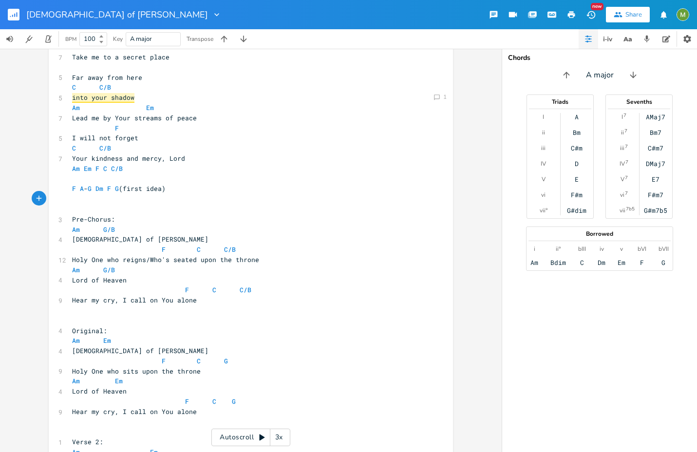
scroll to position [258, 0]
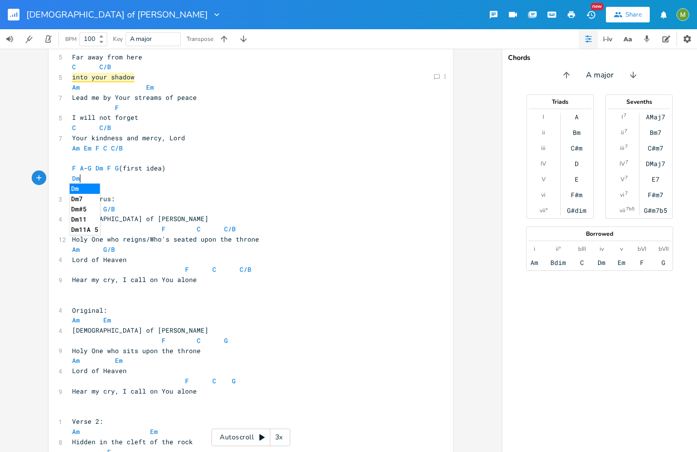
type textarea "Dm"
type textarea "Dm 1/3"
type textarea "C/"
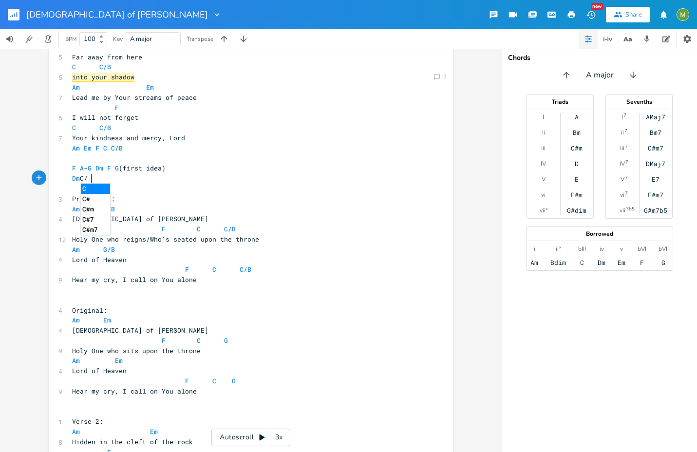
scroll to position [0, 6]
type textarea "2 1/3"
type textarea "-4 6 5"
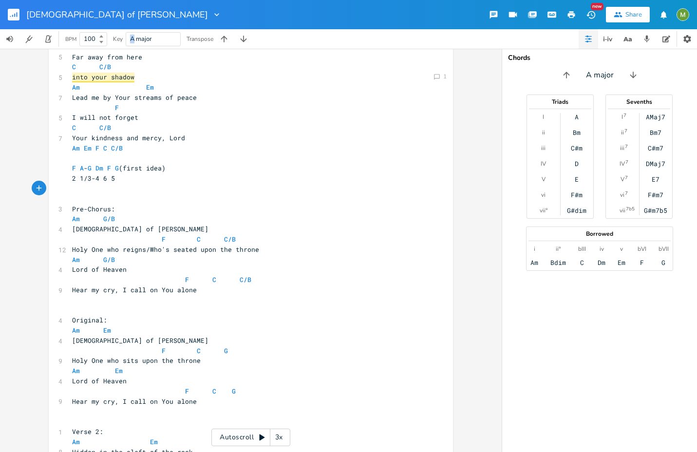
drag, startPoint x: 135, startPoint y: 38, endPoint x: 125, endPoint y: 38, distance: 10.2
click at [125, 38] on div "Key A major" at bounding box center [144, 38] width 74 height 19
click at [206, 68] on pre "C C/B" at bounding box center [246, 67] width 352 height 10
drag, startPoint x: 136, startPoint y: 40, endPoint x: 126, endPoint y: 39, distance: 9.8
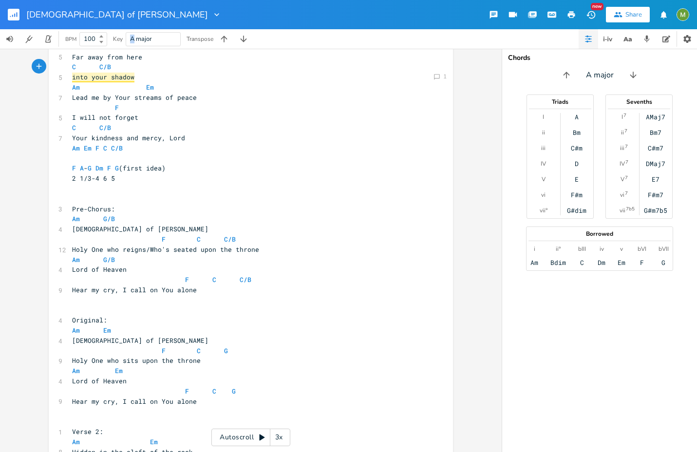
click at [126, 39] on div "A major" at bounding box center [153, 39] width 55 height 14
click at [153, 78] on pre "into your shadow" at bounding box center [246, 77] width 352 height 10
click at [134, 38] on input "A major" at bounding box center [141, 39] width 22 height 9
type input "C major"
click at [207, 112] on pre "F" at bounding box center [246, 108] width 352 height 10
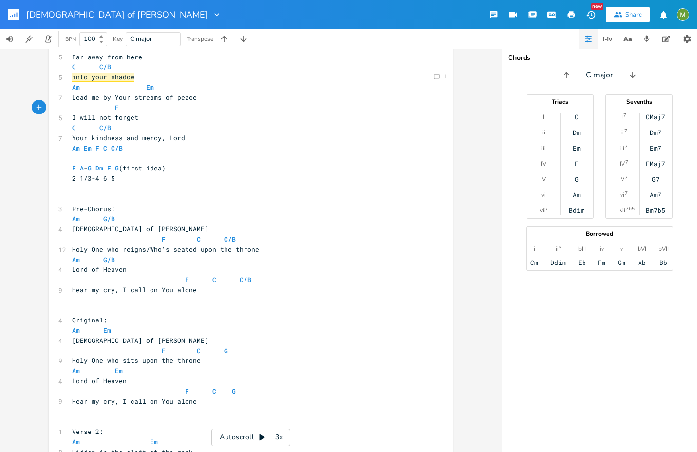
click at [73, 188] on pre "​" at bounding box center [246, 189] width 352 height 10
type textarea "Dm C/E Am G"
click at [227, 206] on pre "Pre-Chorus:" at bounding box center [246, 209] width 352 height 10
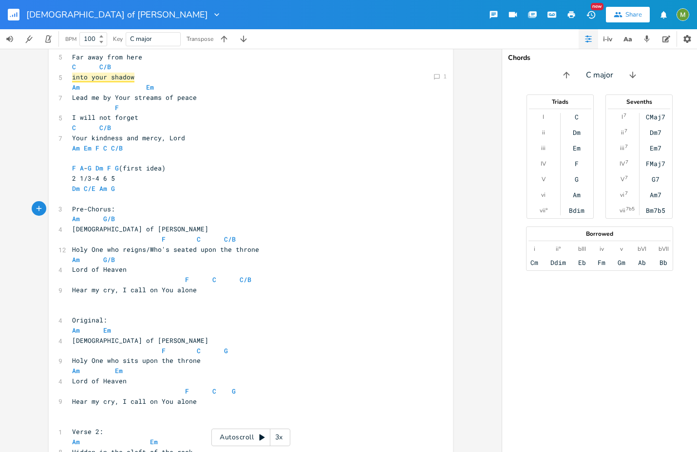
click at [93, 188] on span "Dm C/E Am G" at bounding box center [93, 188] width 43 height 9
type textarea "-F"
click at [251, 246] on span "Holy One who reigns/Who's seated upon the throne" at bounding box center [165, 249] width 187 height 9
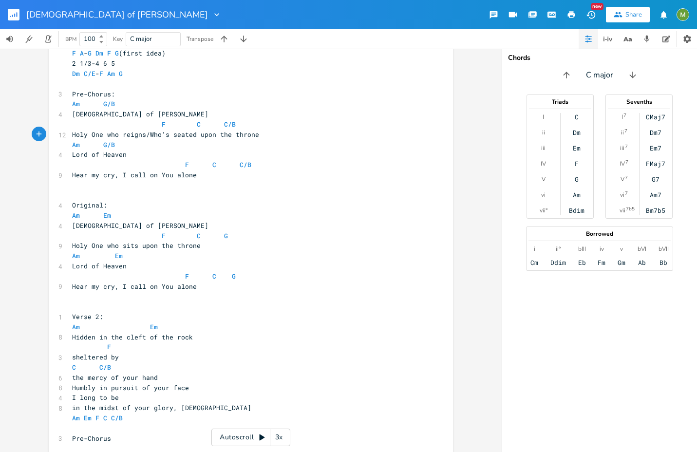
scroll to position [374, 0]
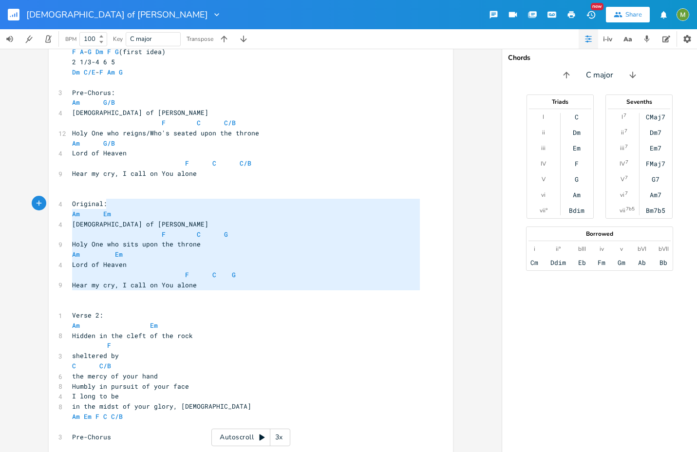
type textarea "Original: Am Em God of [PERSON_NAME] Holy One who sits upon the throne Am [PERS…"
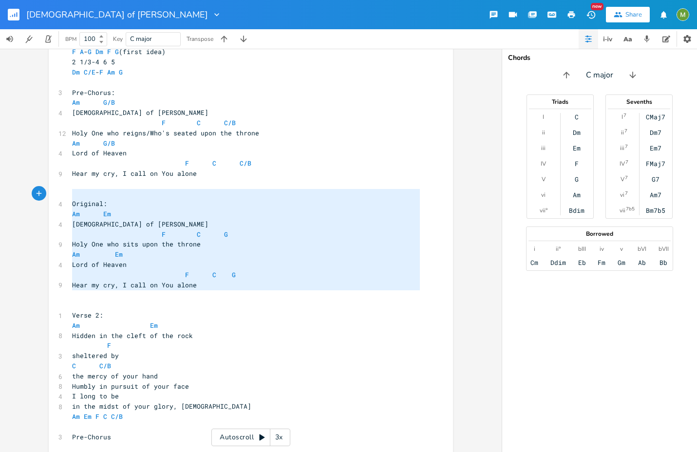
drag, startPoint x: 219, startPoint y: 295, endPoint x: 96, endPoint y: 195, distance: 158.5
click at [96, 195] on div "Am G C/E Dm 6 [DEMOGRAPHIC_DATA] of [PERSON_NAME] 5 ​ 1 Verse 1: Am F 7 Take me…" at bounding box center [246, 300] width 352 height 871
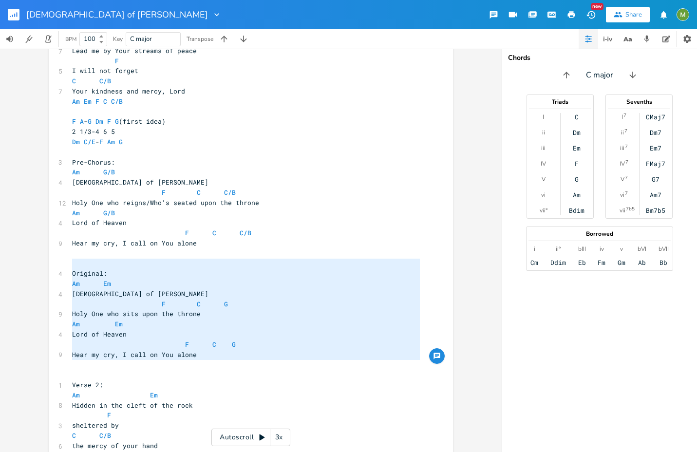
scroll to position [302, 0]
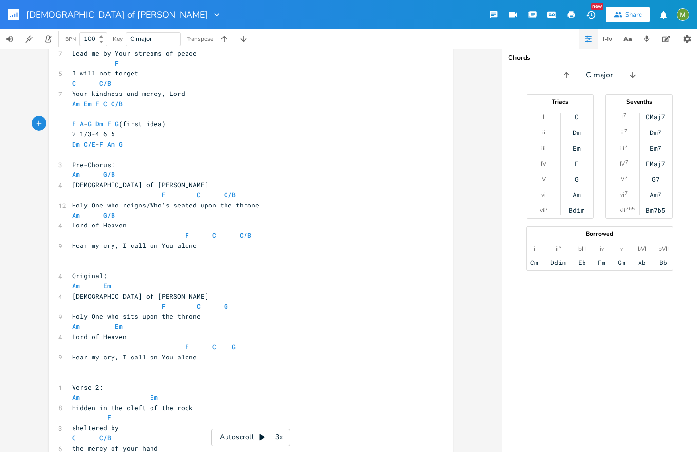
click at [135, 123] on span "F A - G Dm F G (first idea)" at bounding box center [119, 123] width 94 height 9
click at [144, 169] on pre "Am G/B" at bounding box center [246, 174] width 352 height 10
type textarea "Am G/B"
drag, startPoint x: 136, startPoint y: 175, endPoint x: 30, endPoint y: 177, distance: 106.2
click at [30, 177] on div "Am E A D G B E Previous 1 of 25 Next Play G E A D G B E Previous 1 of 21 Next P…" at bounding box center [251, 250] width 502 height 403
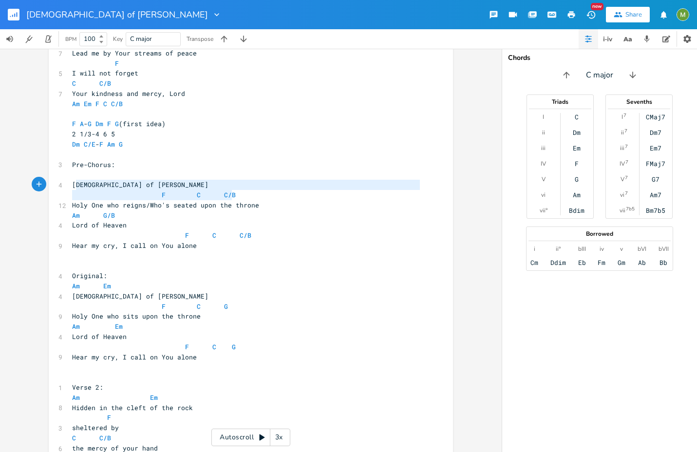
type textarea "F C C/B"
drag, startPoint x: 256, startPoint y: 195, endPoint x: 64, endPoint y: 190, distance: 192.4
click at [64, 190] on div "F C C/B x Am G C/E Dm 6 [DEMOGRAPHIC_DATA] of [PERSON_NAME] 5 ​ 1 Verse 1: Am F…" at bounding box center [251, 370] width 404 height 902
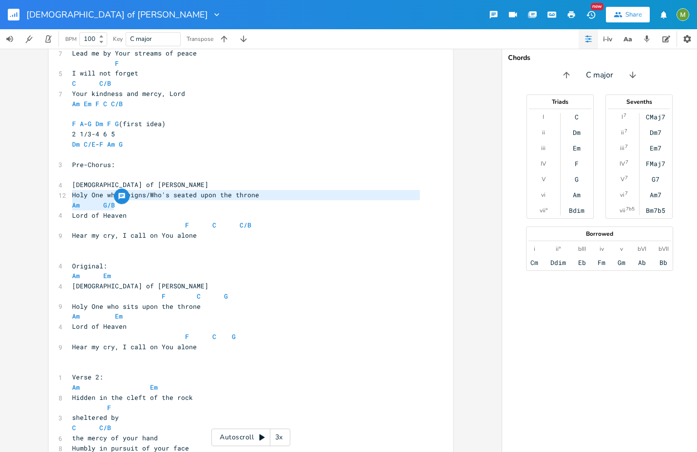
type textarea "Am G/B"
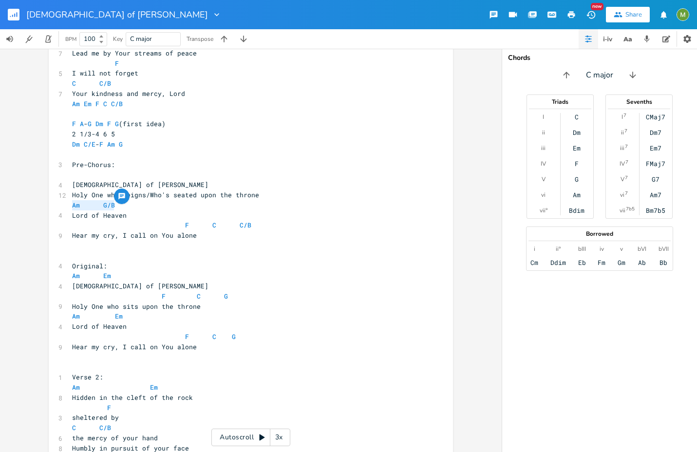
drag, startPoint x: 145, startPoint y: 207, endPoint x: 46, endPoint y: 203, distance: 98.5
click at [49, 203] on div "Am G/B x Am G C/E Dm 6 [DEMOGRAPHIC_DATA] of [PERSON_NAME] 5 ​ 1 Verse 1: Am F …" at bounding box center [251, 365] width 404 height 892
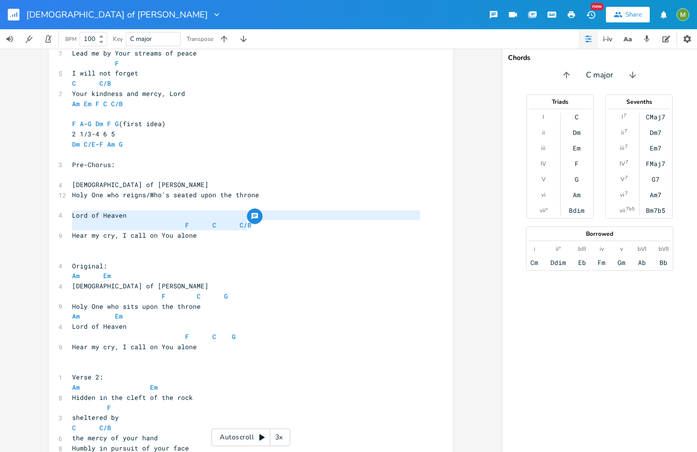
type textarea "F C C/B"
drag, startPoint x: 268, startPoint y: 226, endPoint x: 56, endPoint y: 223, distance: 212.4
click at [56, 223] on div "F C C/B x Am G C/E Dm 6 [DEMOGRAPHIC_DATA] of [PERSON_NAME] 5 ​ 1 Verse 1: Am F…" at bounding box center [251, 365] width 404 height 892
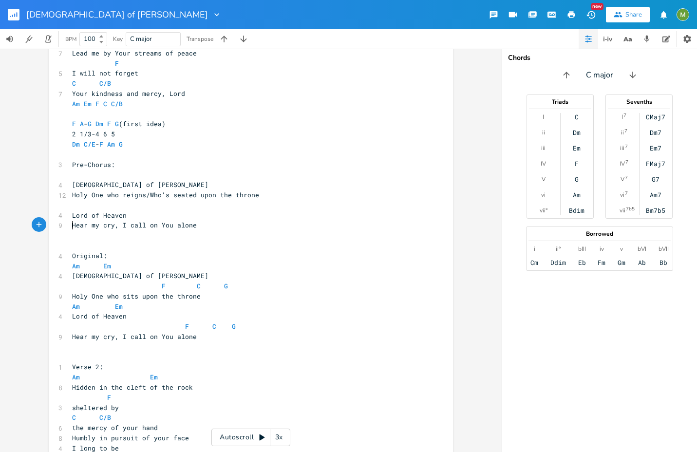
click at [85, 204] on pre "​" at bounding box center [246, 205] width 352 height 10
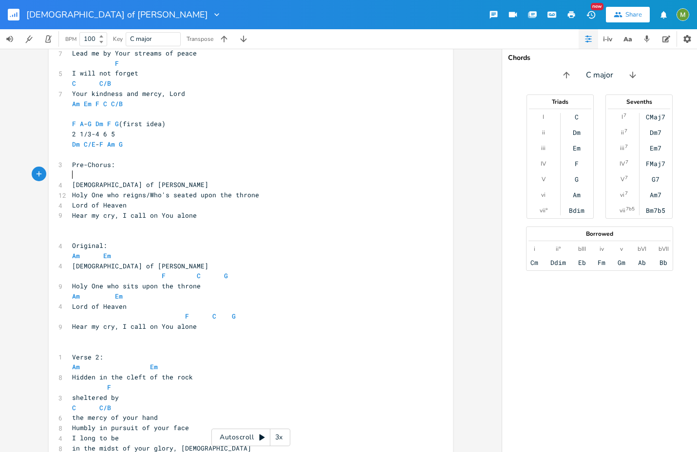
click at [113, 173] on pre "​" at bounding box center [246, 174] width 352 height 10
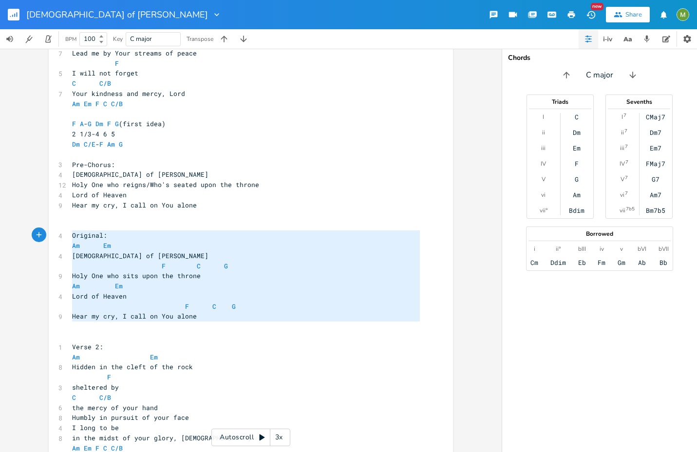
type textarea "Original: Am Em God of [PERSON_NAME] Holy One who sits upon the throne Am [PERS…"
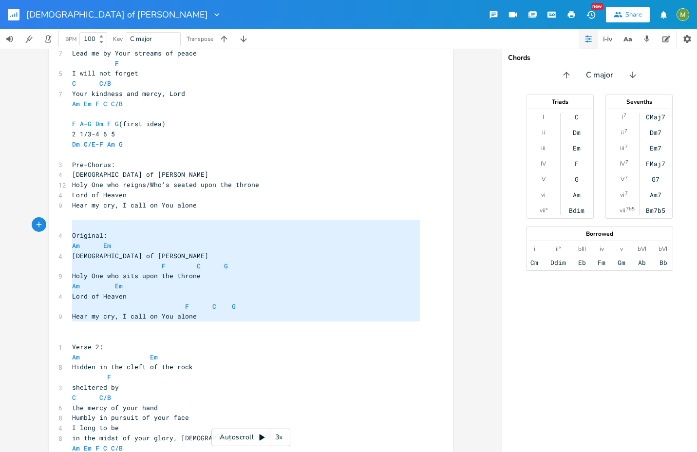
drag, startPoint x: 249, startPoint y: 329, endPoint x: 55, endPoint y: 230, distance: 218.2
click at [55, 230] on div "Original: Am Em God of [PERSON_NAME] Holy One who sits upon the throne Am [PERS…" at bounding box center [251, 350] width 404 height 862
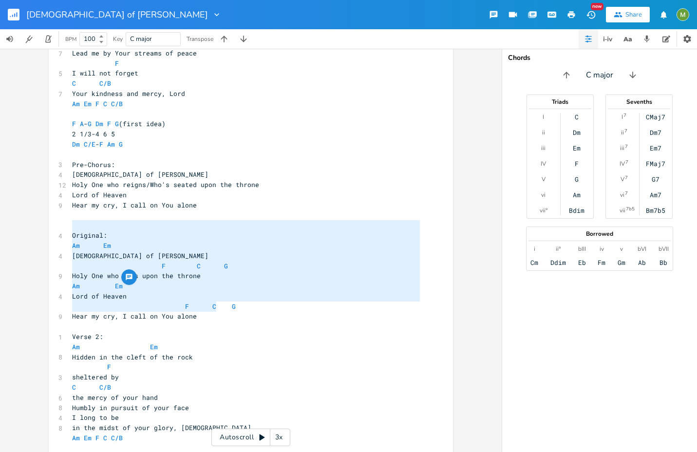
type textarea "Original: Am Em God of [PERSON_NAME] Holy One who sits upon the throne Am [PERS…"
drag, startPoint x: 119, startPoint y: 223, endPoint x: 219, endPoint y: 313, distance: 134.5
click at [219, 313] on div "Am G C/E Dm 6 [DEMOGRAPHIC_DATA] of [PERSON_NAME] 5 ​ 1 Verse 1: Am F 7 Take me…" at bounding box center [246, 347] width 352 height 821
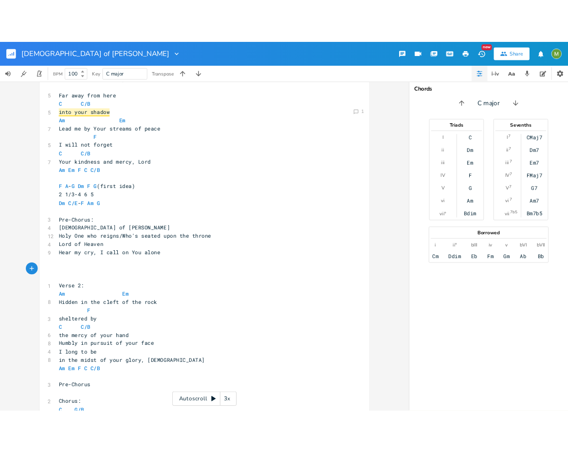
scroll to position [251, 0]
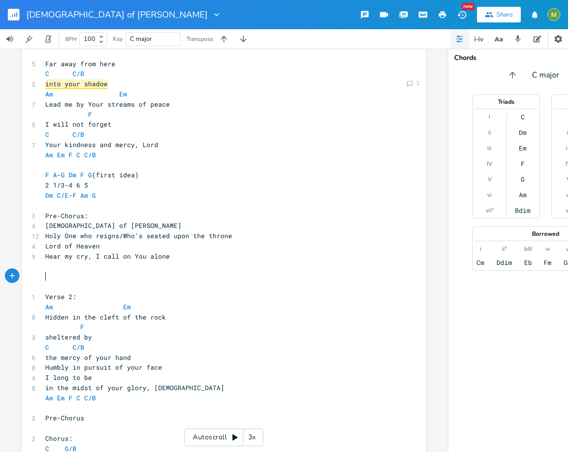
click at [222, 279] on pre "​" at bounding box center [219, 276] width 352 height 10
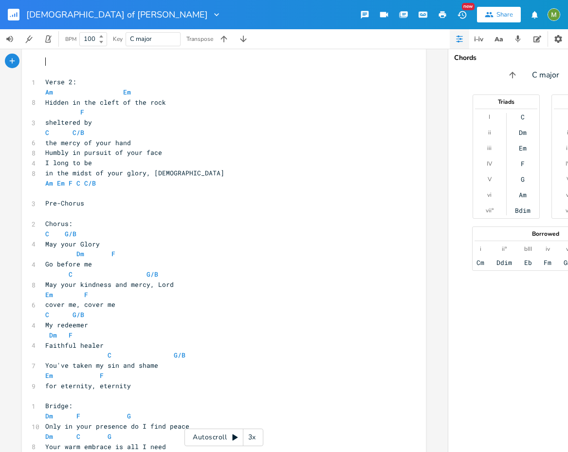
scroll to position [464, 0]
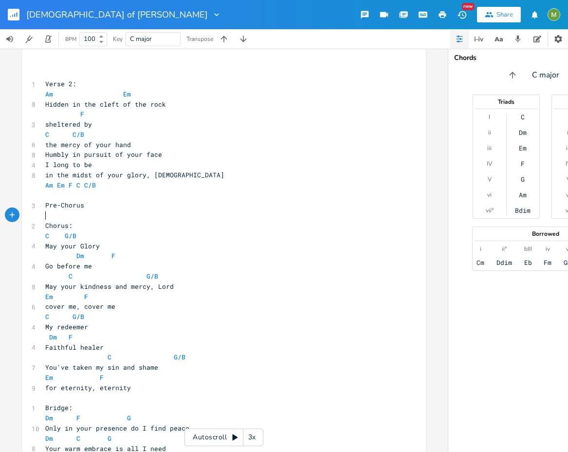
click at [67, 219] on pre "​" at bounding box center [219, 215] width 352 height 10
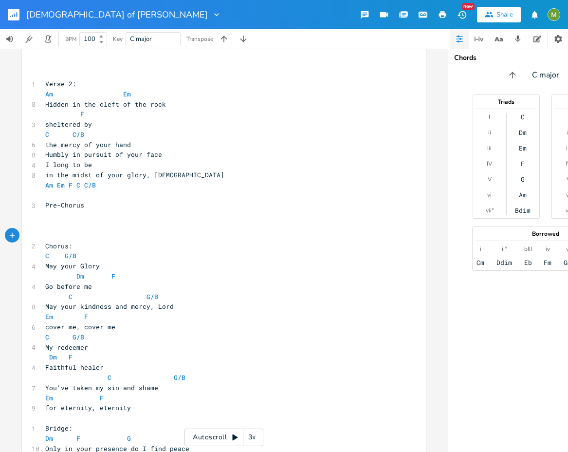
type textarea "M"
type textarea "Am"
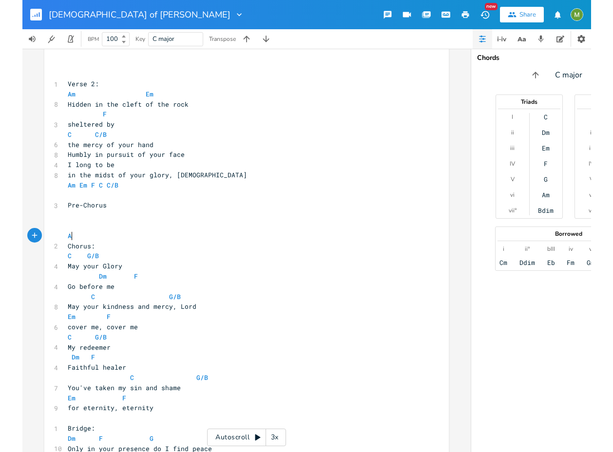
scroll to position [0, 10]
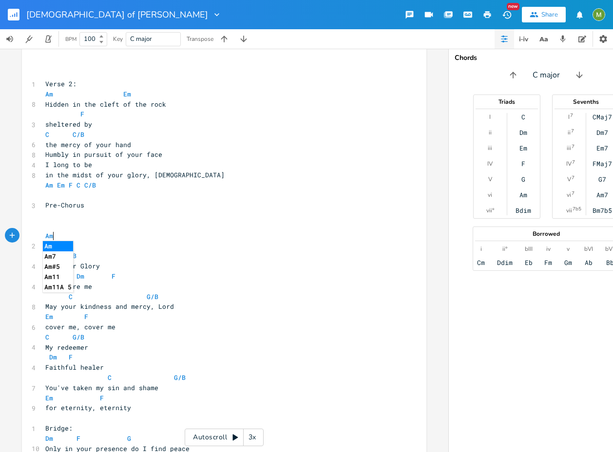
click at [134, 245] on pre "Chorus:" at bounding box center [219, 246] width 352 height 10
click at [54, 237] on pre "Am" at bounding box center [219, 236] width 352 height 10
click at [59, 239] on pre "Am" at bounding box center [219, 236] width 352 height 10
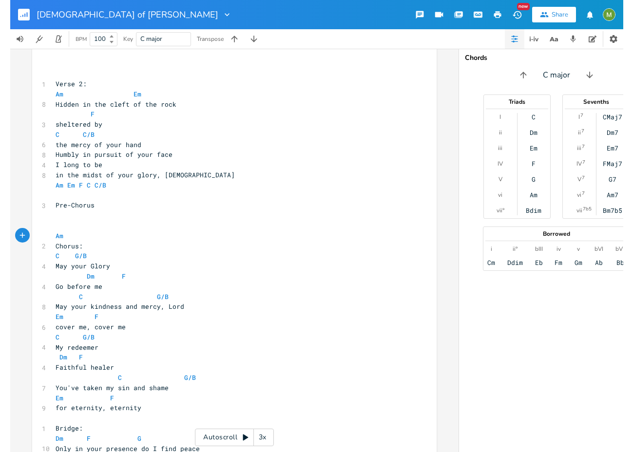
scroll to position [0, 1]
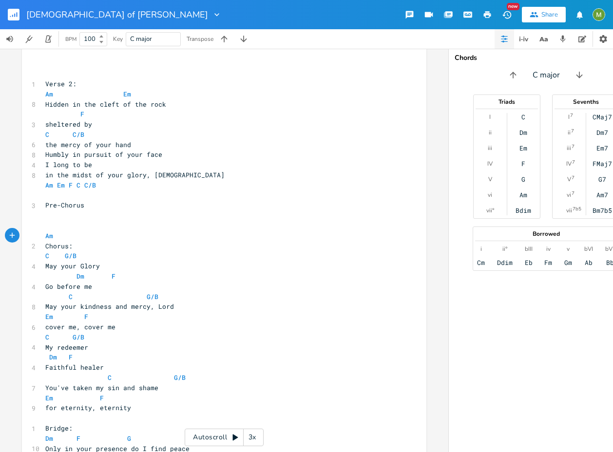
type textarea "Am"
drag, startPoint x: 62, startPoint y: 234, endPoint x: 23, endPoint y: 238, distance: 38.6
click at [23, 238] on div "Am x Am G C/E Dm 6 [DEMOGRAPHIC_DATA] of [PERSON_NAME] 5 ​ 1 Verse 1: Am F 7 Ta…" at bounding box center [224, 147] width 404 height 781
click at [66, 237] on pre "Am" at bounding box center [219, 236] width 352 height 10
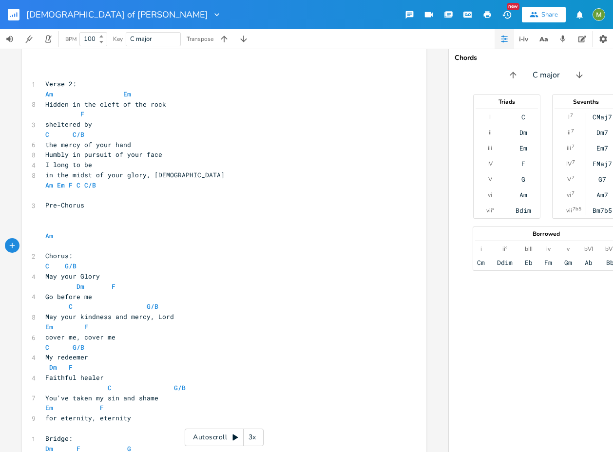
click at [72, 232] on pre "Am" at bounding box center [219, 236] width 352 height 10
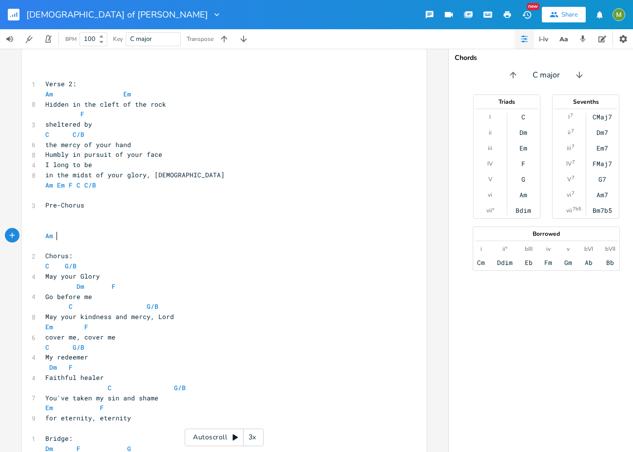
click at [58, 234] on pre "Am" at bounding box center [219, 236] width 352 height 10
type textarea "C/G"
type textarea "G?C"
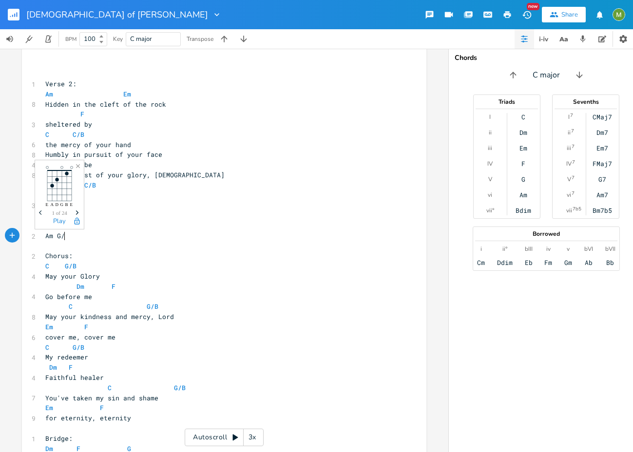
type textarea "//"
type textarea "C? Dm F"
click at [164, 317] on span "May your kindness and mercy, Lord" at bounding box center [109, 316] width 129 height 9
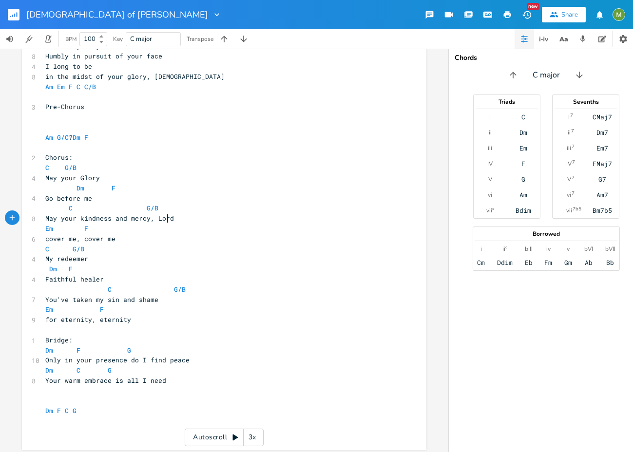
scroll to position [560, 0]
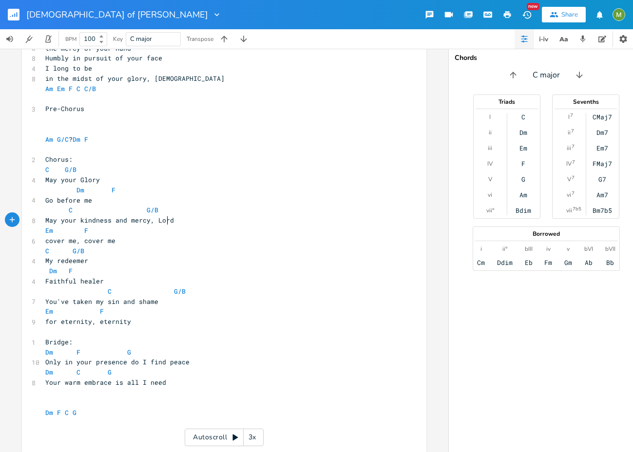
click at [110, 132] on pre "​" at bounding box center [219, 129] width 352 height 10
click at [109, 138] on pre "Am G/C ? Dm F" at bounding box center [219, 139] width 352 height 10
click at [199, 235] on pre "Em F" at bounding box center [219, 230] width 352 height 10
click at [155, 236] on pre "cover me, cover me" at bounding box center [219, 241] width 352 height 10
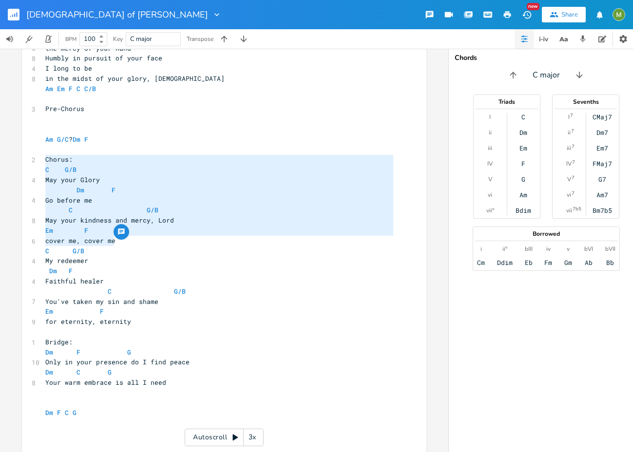
type textarea "C G/B May your Glory Dm F Go before me C G/B May your kindness and mercy, Lord …"
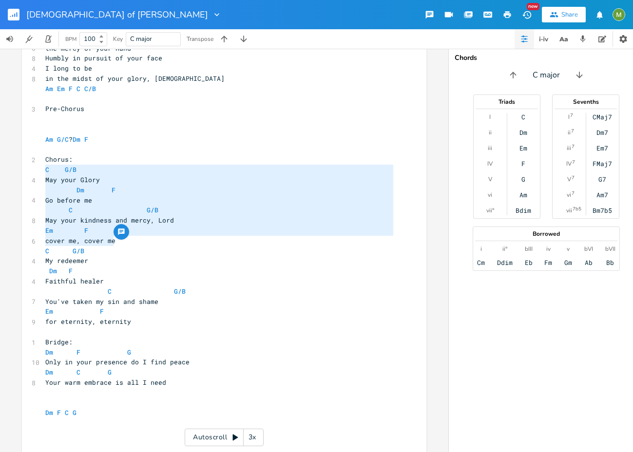
drag, startPoint x: 122, startPoint y: 241, endPoint x: 30, endPoint y: 170, distance: 115.9
click at [30, 170] on div "C G/B May your Glory Dm F Go before me C G/B May your kindness and mercy, Lord …" at bounding box center [224, 56] width 404 height 791
click at [196, 170] on pre "C G/B" at bounding box center [219, 170] width 352 height 10
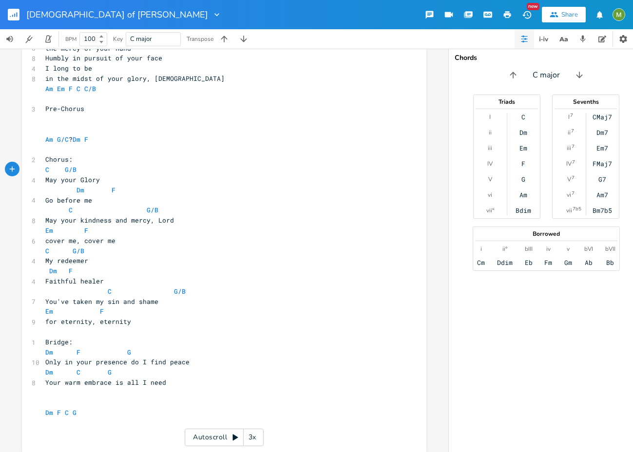
click at [43, 152] on pre "​" at bounding box center [219, 150] width 352 height 10
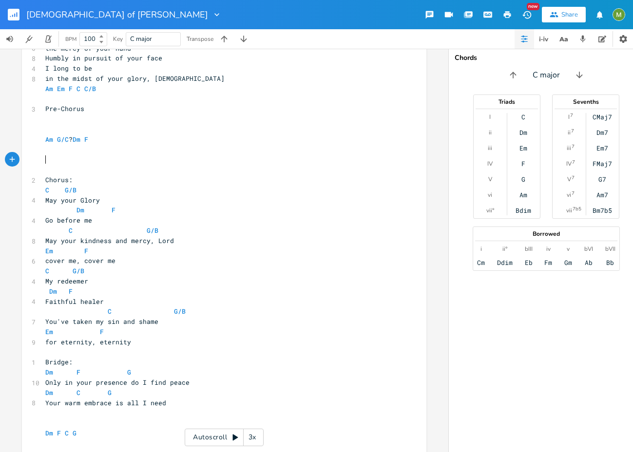
type textarea "\"
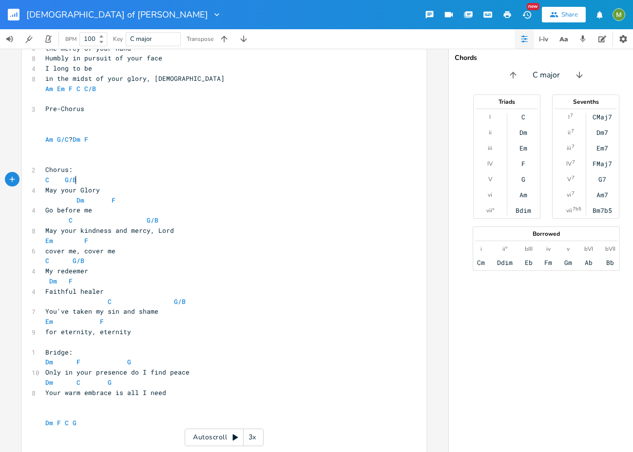
click at [106, 177] on pre "C G/B" at bounding box center [219, 180] width 352 height 10
click at [88, 204] on span "Dm F" at bounding box center [80, 200] width 70 height 9
drag, startPoint x: 81, startPoint y: 198, endPoint x: 105, endPoint y: 198, distance: 24.4
click at [105, 198] on span "Dm F" at bounding box center [80, 200] width 70 height 9
click at [106, 171] on pre "Chorus:" at bounding box center [219, 170] width 352 height 10
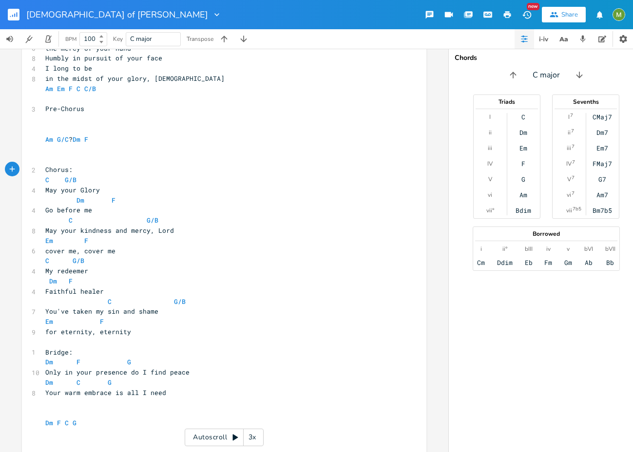
click at [76, 151] on pre "​" at bounding box center [219, 150] width 352 height 10
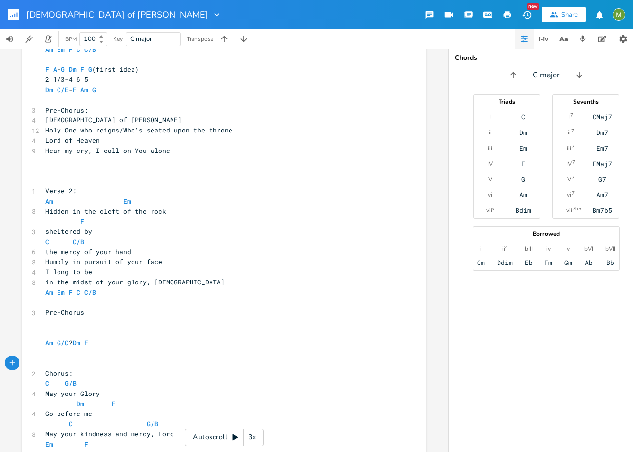
scroll to position [358, 0]
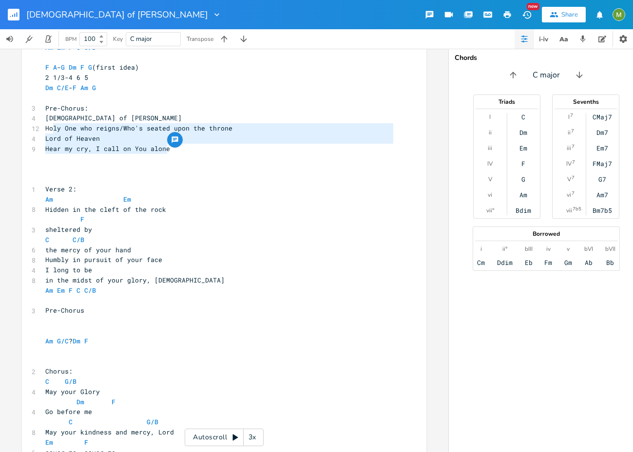
type textarea "[DEMOGRAPHIC_DATA] of [PERSON_NAME] One who reigns/Who's seated upon the throne…"
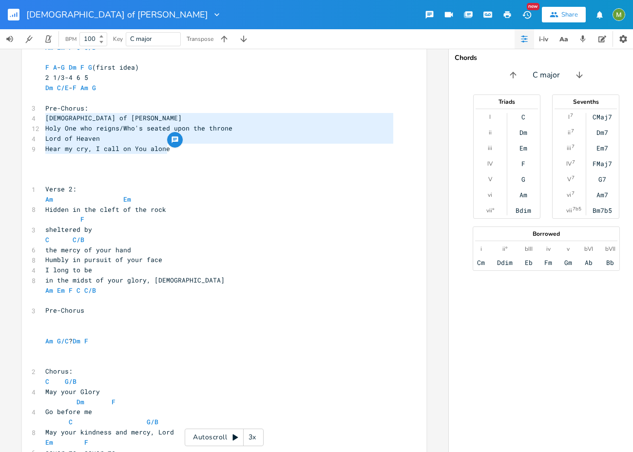
drag, startPoint x: 188, startPoint y: 152, endPoint x: 42, endPoint y: 115, distance: 151.3
click at [43, 115] on div "Am G C/E Dm 6 [DEMOGRAPHIC_DATA] of [PERSON_NAME] 5 ​ 1 Verse 1: Am F 7 Take me…" at bounding box center [219, 265] width 352 height 770
click at [121, 134] on pre "Lord of Heaven" at bounding box center [219, 138] width 352 height 10
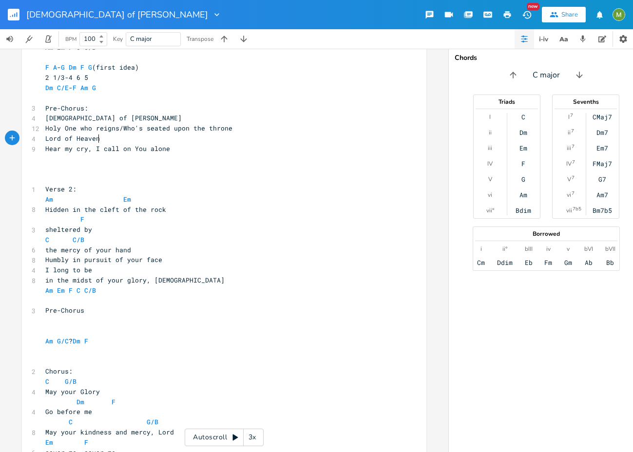
click at [180, 154] on pre "​" at bounding box center [219, 159] width 352 height 10
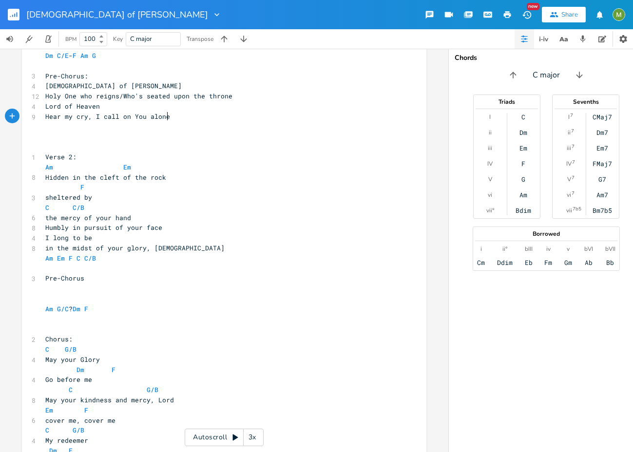
scroll to position [454, 0]
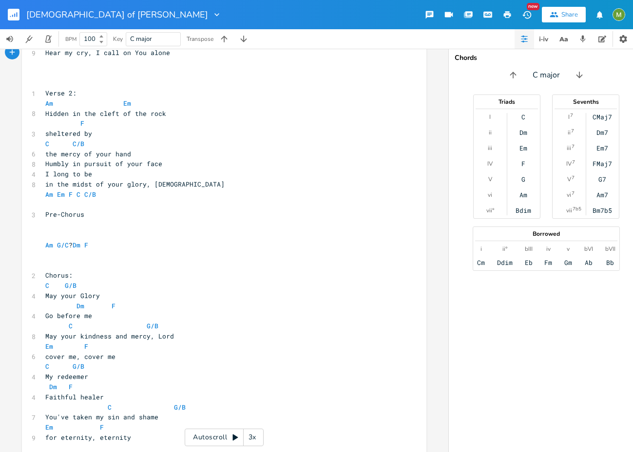
click at [50, 346] on span "Em F" at bounding box center [66, 346] width 43 height 9
type textarea "Dm"
click at [198, 342] on pre "Dm F" at bounding box center [219, 346] width 352 height 10
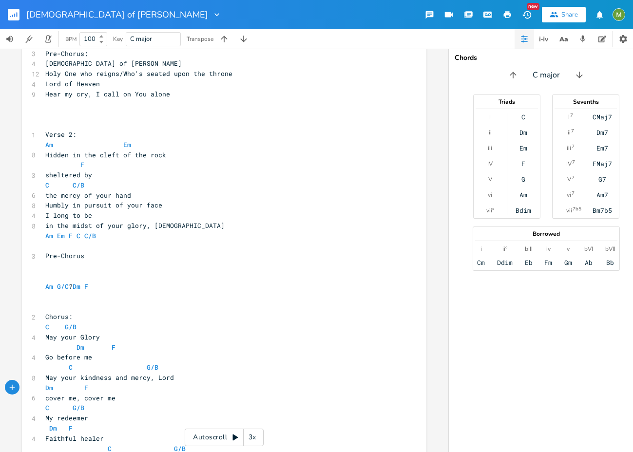
scroll to position [355, 0]
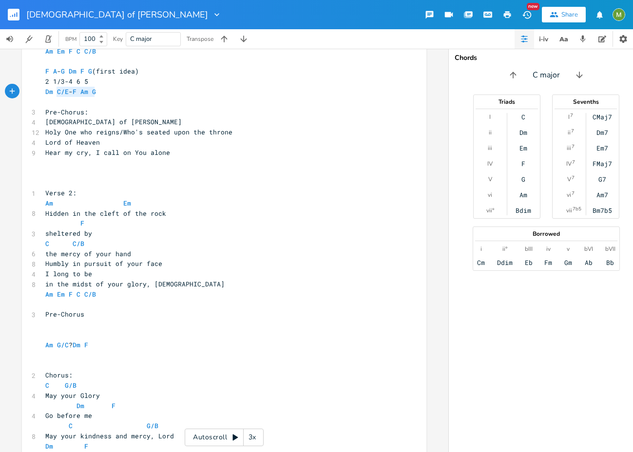
type textarea "Dm C/E-F Am G"
drag, startPoint x: 96, startPoint y: 94, endPoint x: 36, endPoint y: 92, distance: 60.4
click at [36, 92] on div "Dm C/E-F Am G x Am G C/E Dm 6 [DEMOGRAPHIC_DATA] of [PERSON_NAME] 5 ​ 1 Verse 1…" at bounding box center [224, 267] width 404 height 801
click at [60, 172] on pre "​" at bounding box center [219, 173] width 352 height 10
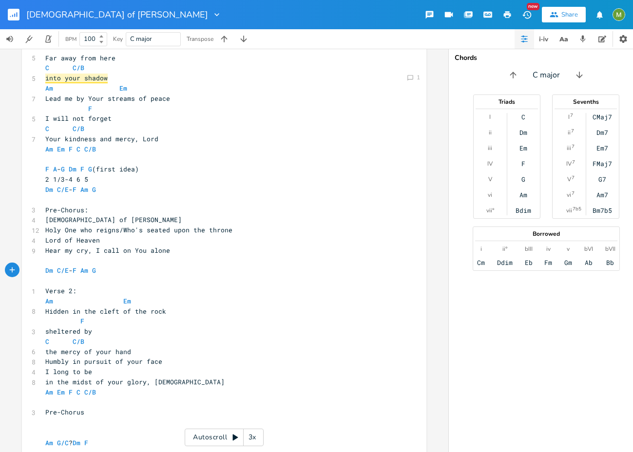
scroll to position [279, 0]
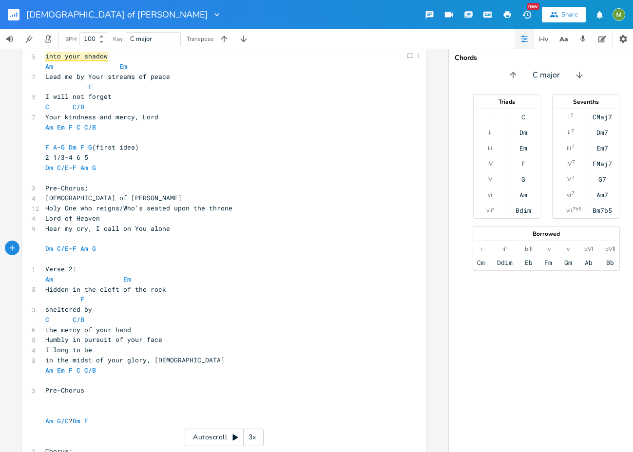
click at [169, 228] on pre "Hear my cry, I call on You alone" at bounding box center [219, 229] width 352 height 10
click at [131, 188] on pre "Pre-Chorus:" at bounding box center [219, 188] width 352 height 10
click at [172, 295] on pre "F" at bounding box center [219, 299] width 352 height 10
drag, startPoint x: 164, startPoint y: 288, endPoint x: 44, endPoint y: 289, distance: 120.3
click at [44, 289] on pre "Hidden in the cleft of the rock" at bounding box center [219, 289] width 352 height 10
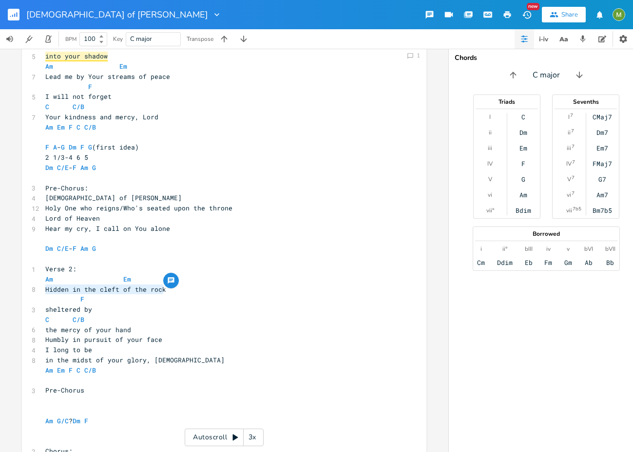
type textarea "Hidden in the cleft of the rock"
click at [164, 286] on div "button" at bounding box center [171, 281] width 16 height 16
click at [134, 292] on span "Hidden in the cleft of the rock" at bounding box center [105, 289] width 121 height 9
click at [158, 291] on span "Hidden in the cleft of the rock" at bounding box center [105, 289] width 121 height 9
type textarea "Hidden in the cleft of the rock"
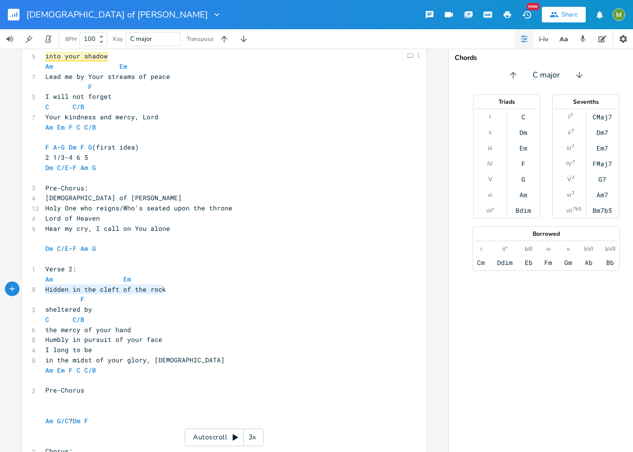
drag, startPoint x: 43, startPoint y: 289, endPoint x: 160, endPoint y: 290, distance: 117.4
click at [160, 290] on pre "Hidden in the cleft of the rock" at bounding box center [219, 289] width 352 height 10
click at [78, 290] on span "Hidden in the cleft of the rock" at bounding box center [105, 289] width 121 height 9
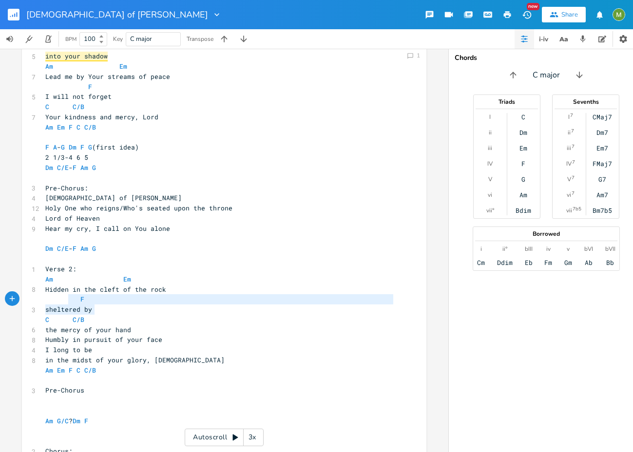
type textarea "Hidden in the cleft of the rock F sheltered by"
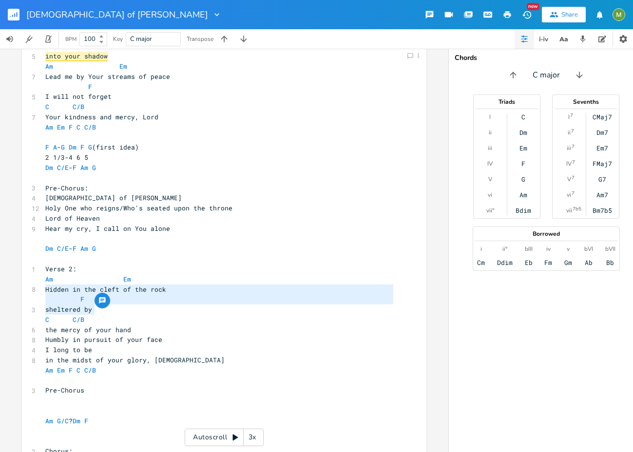
drag, startPoint x: 109, startPoint y: 312, endPoint x: 39, endPoint y: 289, distance: 73.8
click at [39, 289] on div "Hidden in the cleft of the rock F sheltered by x Am G C/E Dm 6 [DEMOGRAPHIC_DAT…" at bounding box center [224, 343] width 404 height 801
click at [48, 290] on span "Hidden in the cleft of the rock" at bounding box center [105, 289] width 121 height 9
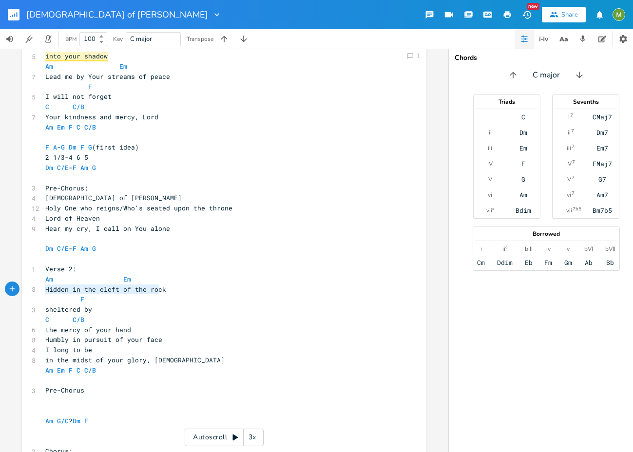
type textarea "Hidden in the cleft of the rock"
drag, startPoint x: 41, startPoint y: 290, endPoint x: 160, endPoint y: 292, distance: 118.4
click at [160, 292] on pre "Hidden in the cleft of the rock" at bounding box center [219, 289] width 352 height 10
click at [160, 292] on span "Hidden in the cleft of the rock" at bounding box center [105, 289] width 121 height 9
type textarea "Hidden in the cleft of the rock"
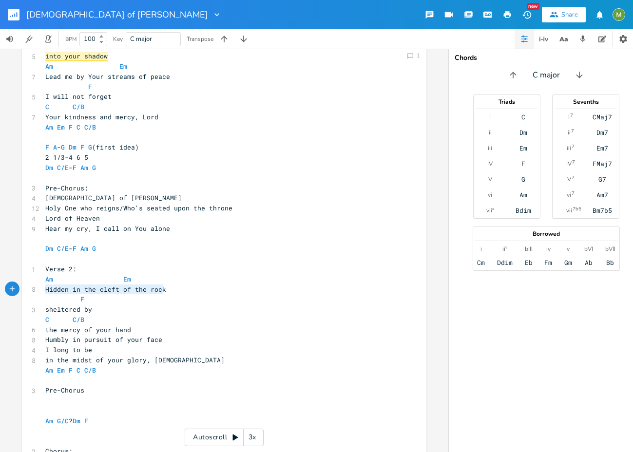
drag, startPoint x: 42, startPoint y: 289, endPoint x: 173, endPoint y: 289, distance: 131.0
click at [173, 289] on pre "Hidden in the cleft of the rock" at bounding box center [219, 289] width 352 height 10
click at [170, 291] on pre "Hidden in the cleft of the rock" at bounding box center [219, 289] width 352 height 10
click at [69, 330] on span "the mercy of your hand" at bounding box center [88, 329] width 86 height 9
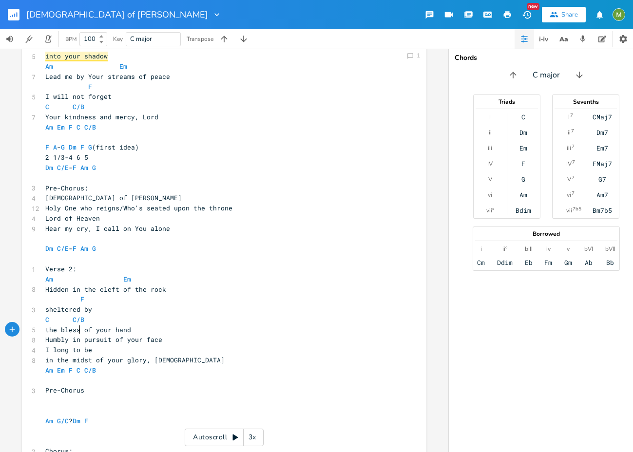
type textarea "blessing"
type textarea "cover/"
click at [176, 231] on pre "Hear my cry, I call on You alone" at bounding box center [219, 229] width 352 height 10
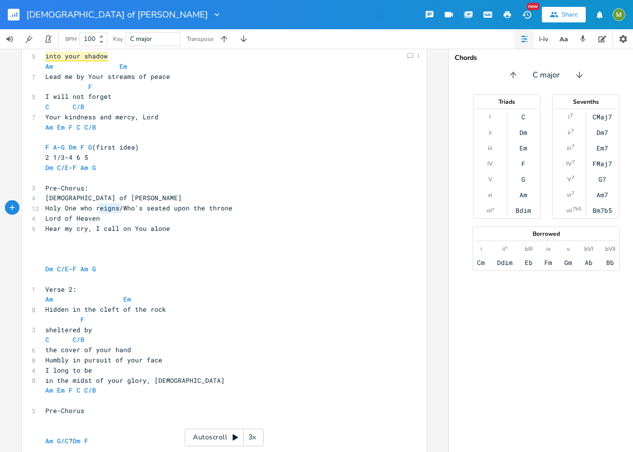
type textarea "eigns/Who's"
drag, startPoint x: 94, startPoint y: 207, endPoint x: 137, endPoint y: 205, distance: 43.4
click at [137, 205] on span "Holy One who reigns/Who's seated upon the throne" at bounding box center [138, 208] width 187 height 9
click at [131, 216] on pre "Lord of Heaven" at bounding box center [219, 218] width 352 height 10
drag, startPoint x: 122, startPoint y: 205, endPoint x: 78, endPoint y: 208, distance: 44.5
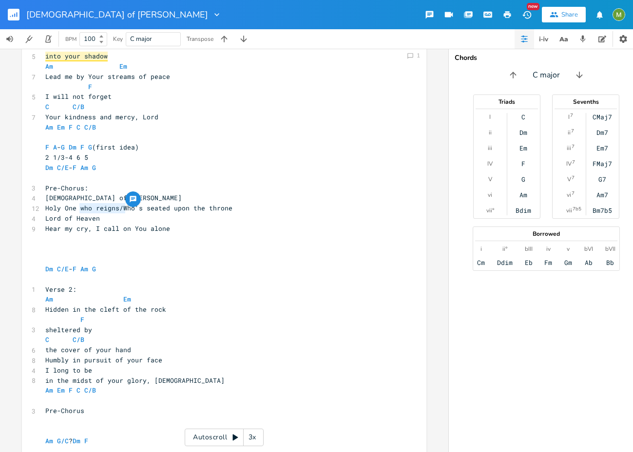
click at [78, 208] on span "Holy One who reigns/Who's seated upon the throne" at bounding box center [138, 208] width 187 height 9
type textarea "W"
click at [102, 244] on pre "​" at bounding box center [219, 249] width 352 height 10
type textarea "[DEMOGRAPHIC_DATA] of [PERSON_NAME]"
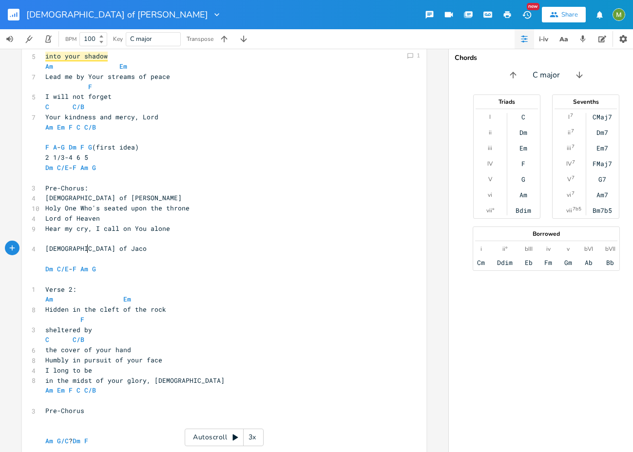
scroll to position [0, 17]
type textarea "[PERSON_NAME]"
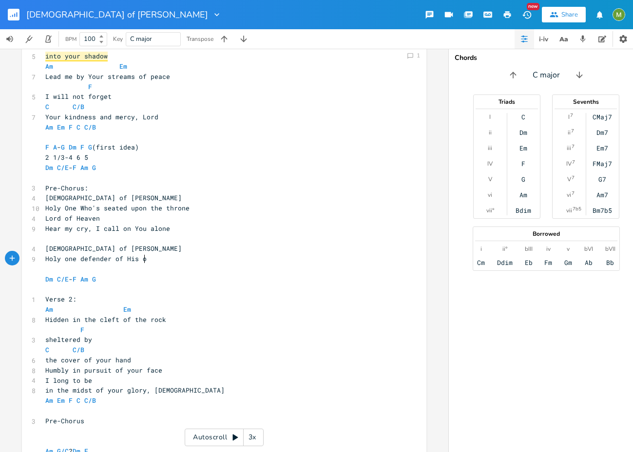
type textarea "Holy one defender of His own"
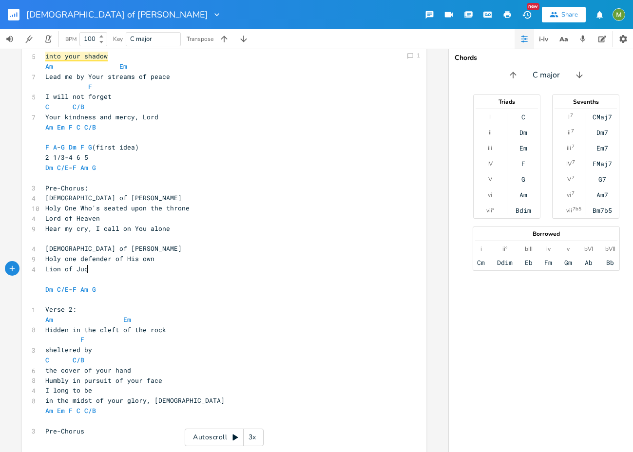
type textarea "Lion of Judah"
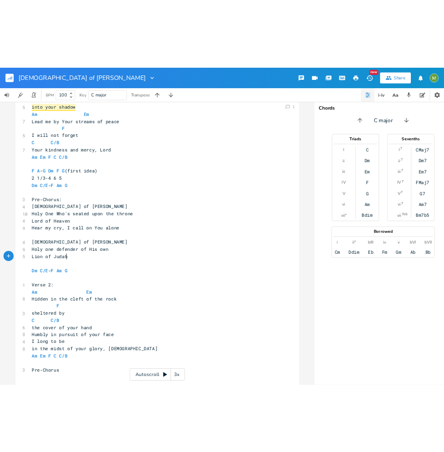
scroll to position [0, 37]
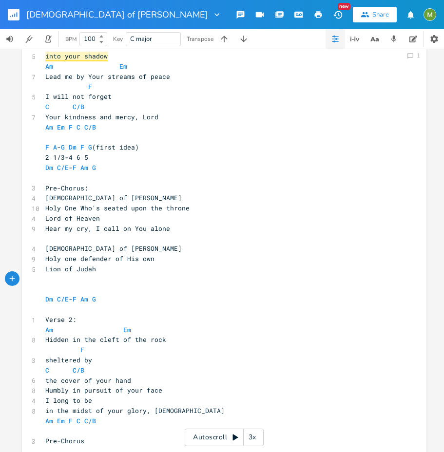
click at [92, 270] on pre "Lion of Judah" at bounding box center [219, 269] width 352 height 10
click at [131, 266] on pre "Lion of Judah" at bounding box center [219, 269] width 352 height 10
click at [94, 252] on pre "[DEMOGRAPHIC_DATA] of [PERSON_NAME]" at bounding box center [219, 249] width 352 height 10
click at [128, 260] on span "Holy one defender of His own" at bounding box center [99, 258] width 109 height 9
type textarea "His"
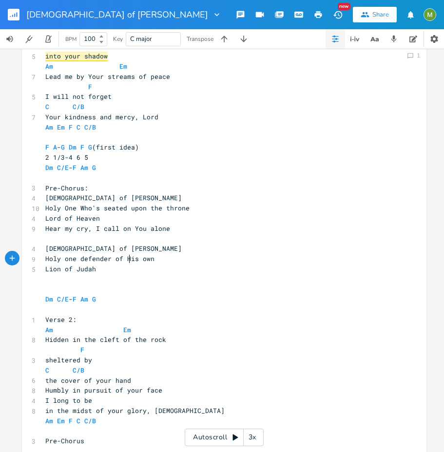
click at [128, 260] on span "Holy one defender of His own" at bounding box center [99, 258] width 109 height 9
click at [146, 272] on pre "Lion of Judah" at bounding box center [219, 269] width 352 height 10
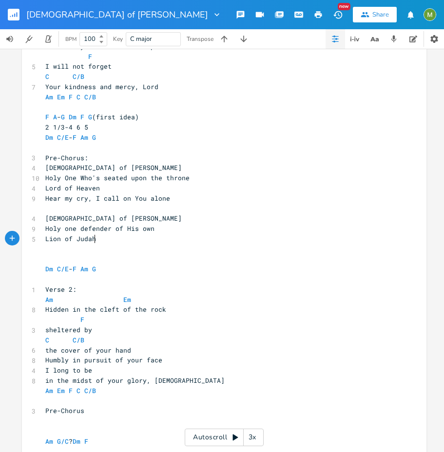
scroll to position [310, 0]
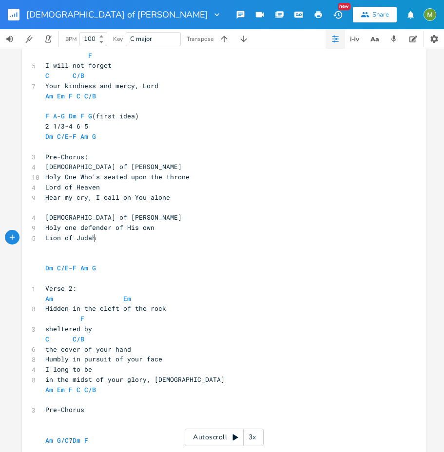
click at [170, 177] on span "Holy One Who's seated upon the throne" at bounding box center [117, 176] width 144 height 9
type textarea "throne"
click at [170, 177] on span "Holy One Who's seated upon the throne" at bounding box center [117, 176] width 144 height 9
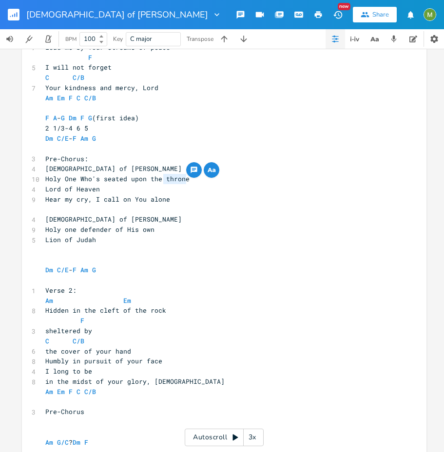
scroll to position [308, 0]
click at [128, 241] on pre "Lion of Judah" at bounding box center [219, 240] width 352 height 10
click at [143, 230] on span "Holy one defender of His own" at bounding box center [99, 229] width 109 height 9
type textarea "own"
click at [143, 230] on span "Holy one defender of His own" at bounding box center [99, 229] width 109 height 9
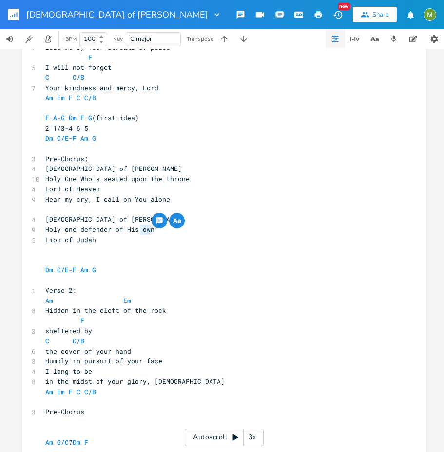
click at [126, 260] on pre "​" at bounding box center [219, 260] width 352 height 10
click at [107, 250] on pre "​" at bounding box center [219, 250] width 352 height 10
click at [111, 241] on pre "Lion of Judah" at bounding box center [219, 240] width 352 height 10
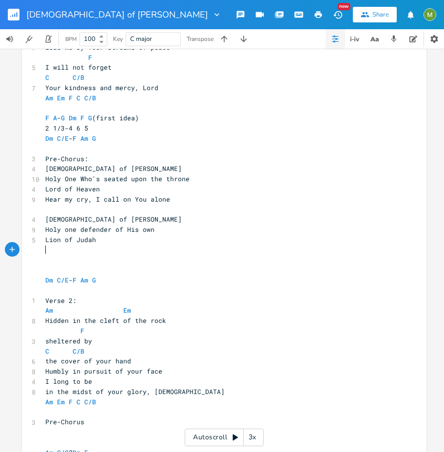
click at [160, 231] on pre "Holy one defender of His own" at bounding box center [219, 230] width 352 height 10
click at [137, 245] on pre "​" at bounding box center [219, 250] width 352 height 10
type textarea "[DEMOGRAPHIC_DATA] of [PERSON_NAME]"
drag, startPoint x: 95, startPoint y: 219, endPoint x: 36, endPoint y: 216, distance: 60.0
click at [36, 216] on div "[DEMOGRAPHIC_DATA] of Jacob xxxxxxxxxx Am G C/E Dm 6 [DEMOGRAPHIC_DATA] of [PER…" at bounding box center [224, 344] width 404 height 862
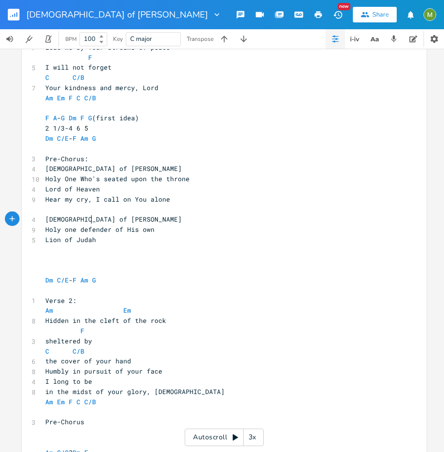
click at [142, 225] on pre "Holy one defender of His own" at bounding box center [219, 230] width 352 height 10
click at [128, 234] on pre "Holy one defender of His own" at bounding box center [219, 230] width 352 height 10
click at [117, 241] on pre "Lion of Judah" at bounding box center [219, 240] width 352 height 10
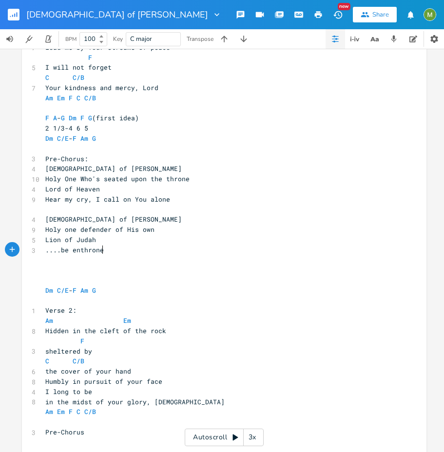
scroll to position [0, 44]
type textarea "....be enthroned"
click at [173, 219] on pre "[DEMOGRAPHIC_DATA] of [PERSON_NAME]" at bounding box center [219, 219] width 352 height 10
type textarea "[DEMOGRAPHIC_DATA] of [PERSON_NAME]"
drag, startPoint x: 89, startPoint y: 218, endPoint x: 41, endPoint y: 221, distance: 47.8
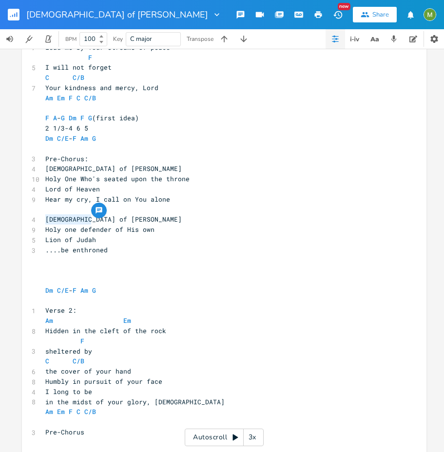
click at [43, 221] on pre "[DEMOGRAPHIC_DATA] of [PERSON_NAME]" at bounding box center [219, 219] width 352 height 10
click at [45, 218] on span "[DEMOGRAPHIC_DATA] of [PERSON_NAME]" at bounding box center [113, 219] width 136 height 9
drag, startPoint x: 40, startPoint y: 219, endPoint x: 83, endPoint y: 223, distance: 43.5
click at [83, 223] on pre "[DEMOGRAPHIC_DATA] of [PERSON_NAME]" at bounding box center [219, 219] width 352 height 10
type textarea "[DEMOGRAPHIC_DATA] of [PERSON_NAME]"
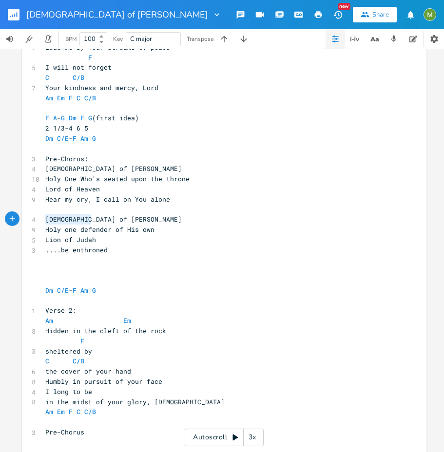
drag, startPoint x: 97, startPoint y: 222, endPoint x: 13, endPoint y: 223, distance: 84.7
click at [22, 223] on div "Comment 1 [DEMOGRAPHIC_DATA] of Jacob xxxxxxxxxx Am G C/E Dm 6 [DEMOGRAPHIC_DAT…" at bounding box center [224, 349] width 404 height 872
click at [163, 232] on pre "Holy one defender of His own" at bounding box center [219, 230] width 352 height 10
click at [113, 244] on pre "Lion of Judah" at bounding box center [219, 240] width 352 height 10
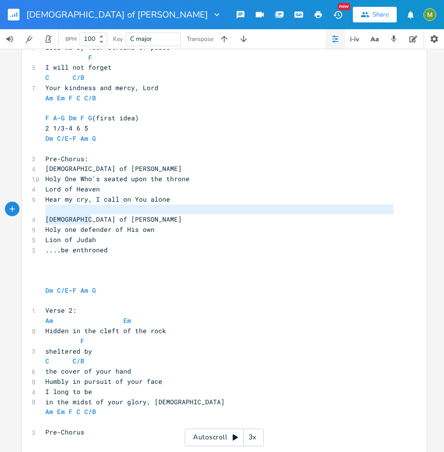
type textarea "[DEMOGRAPHIC_DATA] of [PERSON_NAME]"
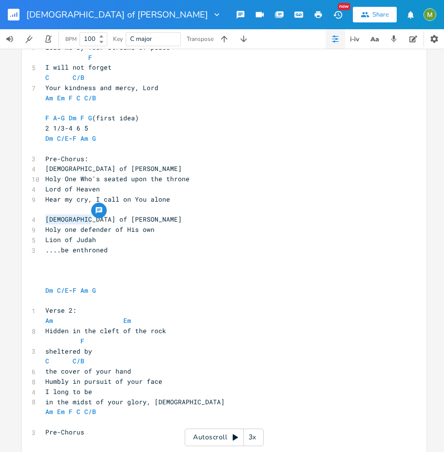
drag, startPoint x: 113, startPoint y: 220, endPoint x: 3, endPoint y: 222, distance: 109.6
click at [3, 222] on div "Am E A D G B E Previous 1 of 25 Next Play G E A D G B E Previous 1 of 21 Next P…" at bounding box center [224, 250] width 448 height 403
click at [141, 236] on pre "Lion of Judah" at bounding box center [219, 240] width 352 height 10
click at [115, 243] on pre "Lion of Judah" at bounding box center [219, 240] width 352 height 10
click at [112, 252] on pre "....be enthroned" at bounding box center [219, 250] width 352 height 10
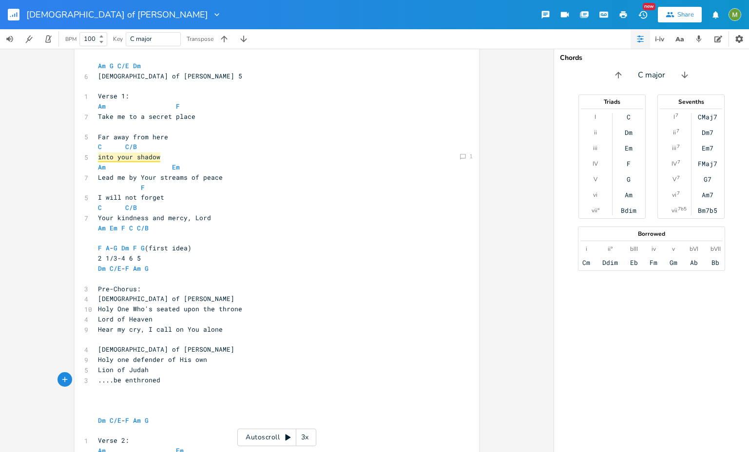
scroll to position [181, 0]
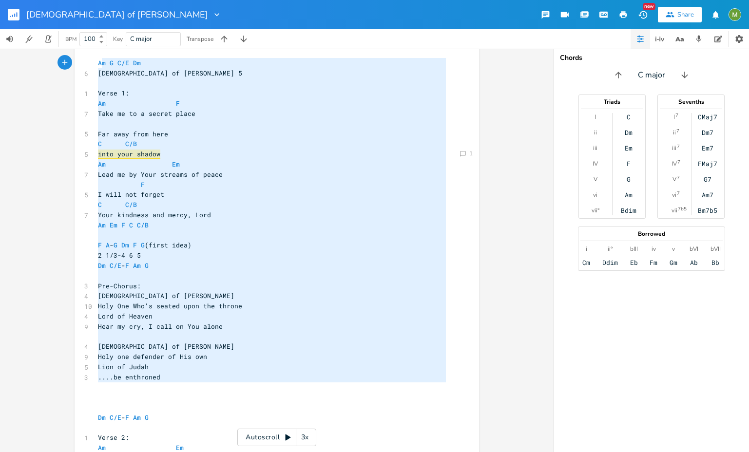
type textarea "Am G C/E Dm [DEMOGRAPHIC_DATA] of [PERSON_NAME] 5 Verse 1: Am F Take me to a se…"
drag, startPoint x: 173, startPoint y: 385, endPoint x: 80, endPoint y: 55, distance: 342.6
click at [212, 68] on pre "[DEMOGRAPHIC_DATA] of [PERSON_NAME] 5" at bounding box center [272, 73] width 352 height 10
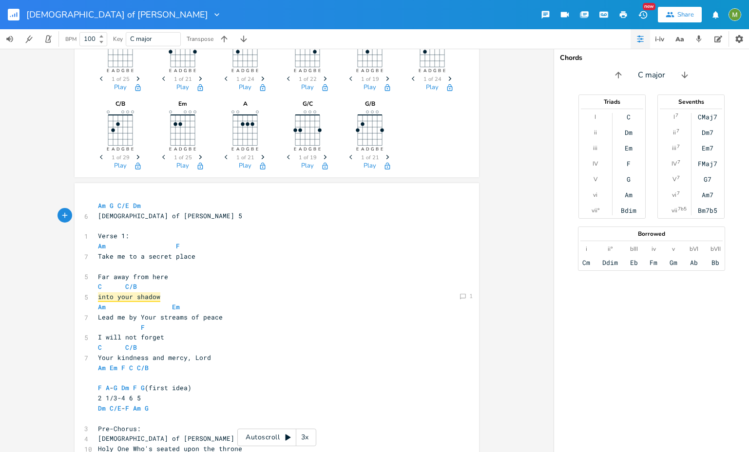
scroll to position [11, 0]
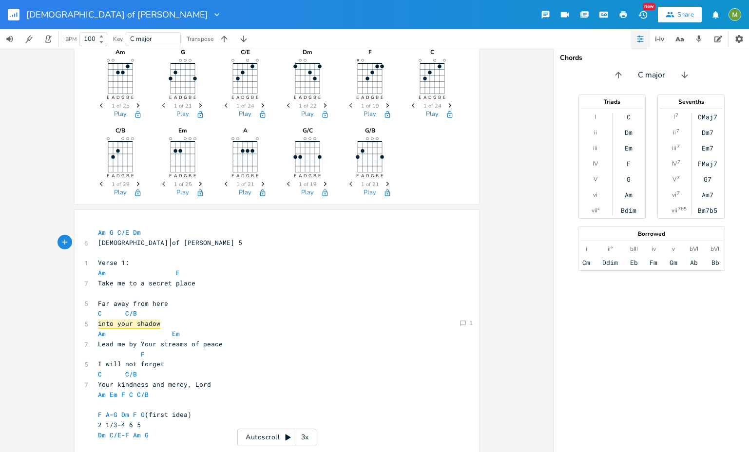
click at [96, 234] on pre "Am G C/E Dm" at bounding box center [272, 232] width 352 height 10
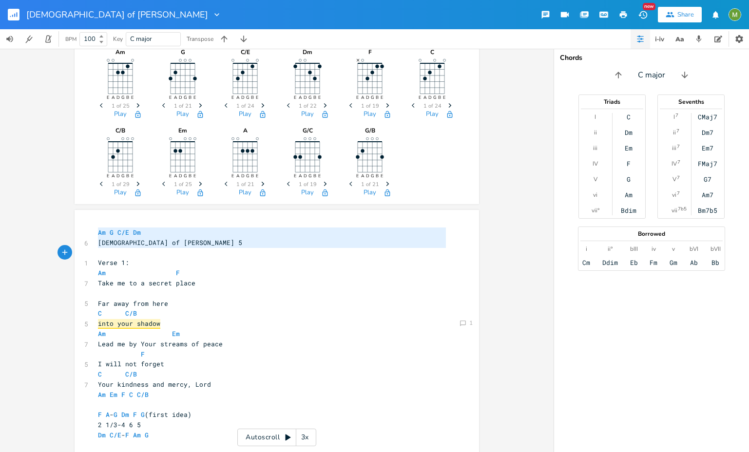
type textarea "Am G C/E Dm [DEMOGRAPHIC_DATA] of [PERSON_NAME] 5 Verse 1: Am F Take me to a se…"
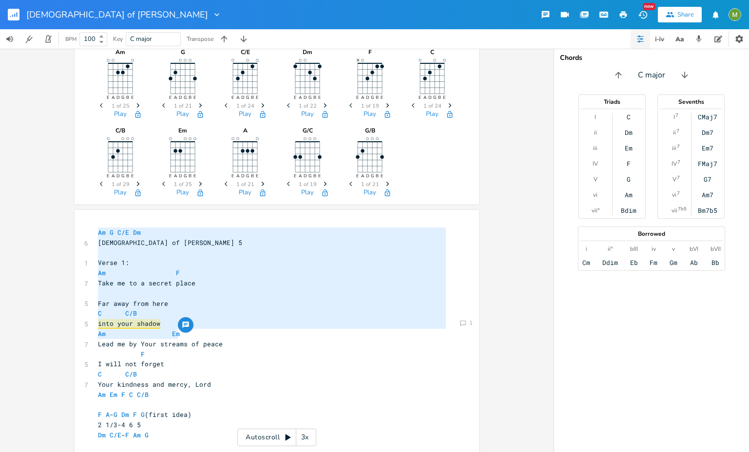
drag, startPoint x: 96, startPoint y: 226, endPoint x: 242, endPoint y: 334, distance: 181.1
click at [244, 282] on pre "Take me to a secret place" at bounding box center [272, 283] width 352 height 10
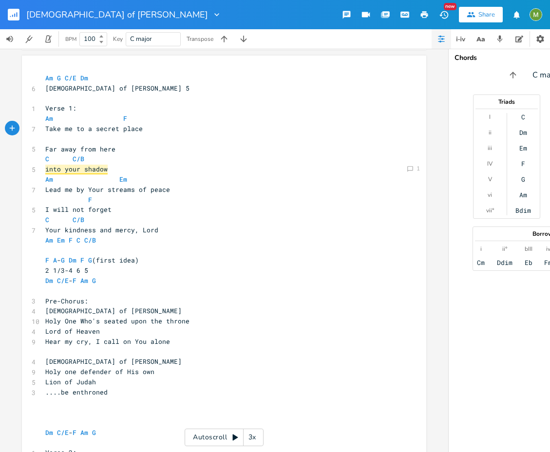
scroll to position [163, 0]
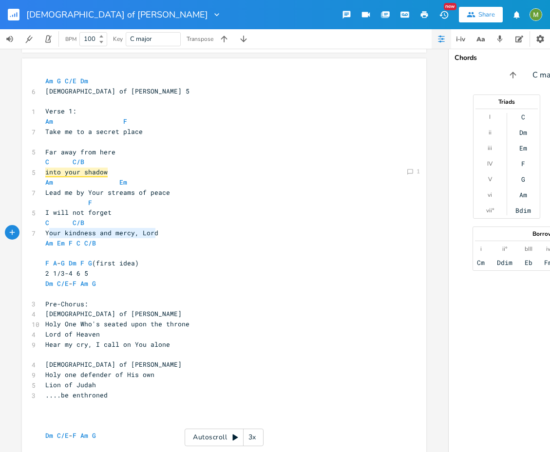
type textarea "Your kindness and mercy, Lord"
drag, startPoint x: 164, startPoint y: 236, endPoint x: 31, endPoint y: 234, distance: 133.0
click at [43, 234] on div "7 Your kindness and mercy, Lord" at bounding box center [219, 233] width 352 height 10
click at [165, 224] on div "button" at bounding box center [163, 224] width 16 height 16
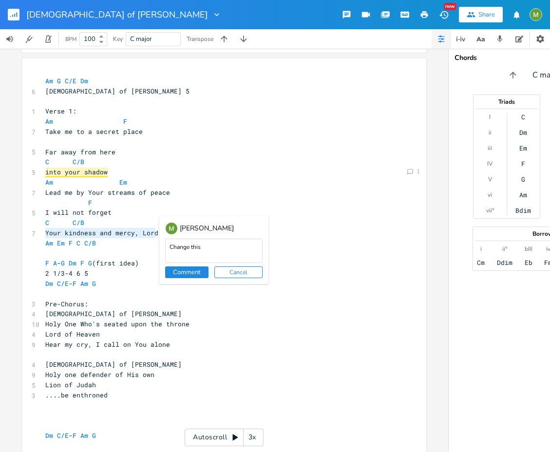
type textarea "Change this"
click at [189, 273] on button "Comment" at bounding box center [186, 272] width 43 height 12
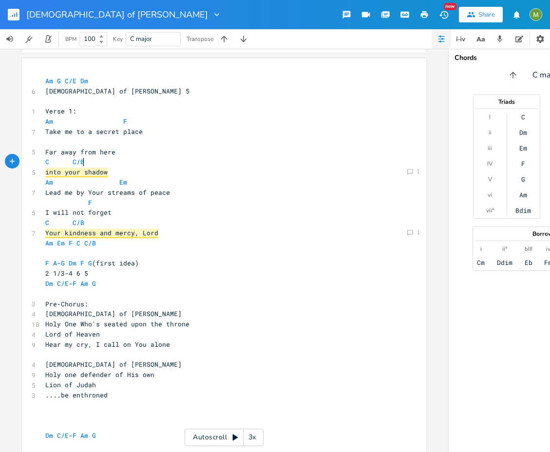
click at [154, 158] on pre "C C/B" at bounding box center [219, 162] width 352 height 10
click at [51, 177] on pre "Am Em" at bounding box center [219, 182] width 352 height 10
click at [179, 195] on pre "Lead me by Your streams of peace" at bounding box center [219, 193] width 352 height 10
type textarea "Lead me by Your streams of peace"
drag, startPoint x: 172, startPoint y: 195, endPoint x: 19, endPoint y: 198, distance: 153.0
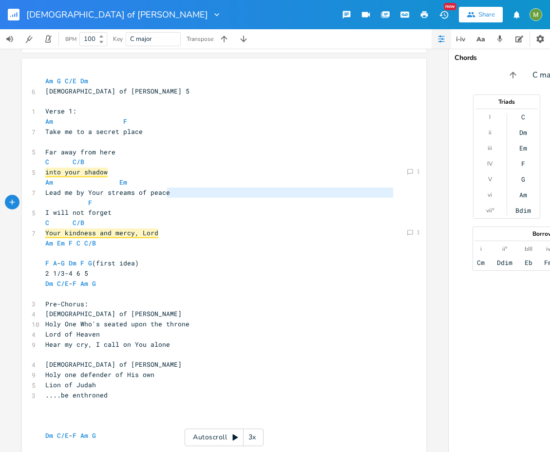
type textarea "streams of p"
drag, startPoint x: 103, startPoint y: 194, endPoint x: 147, endPoint y: 197, distance: 43.9
click at [147, 197] on pre "Lead me by Your streams of peace" at bounding box center [219, 193] width 352 height 10
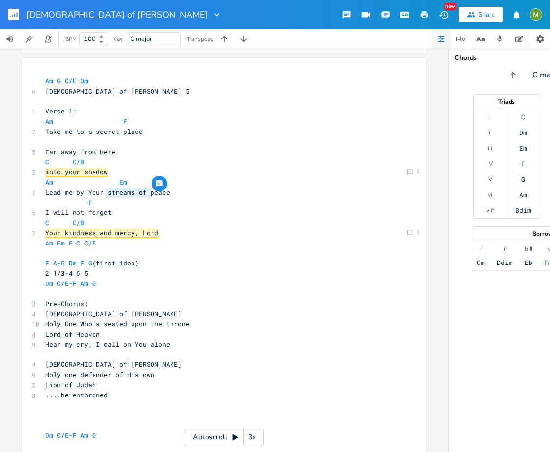
click at [128, 193] on span "Lead me by Your streams of peace" at bounding box center [107, 192] width 125 height 9
click at [172, 194] on pre "Lead me by Your streams of peace" at bounding box center [219, 193] width 352 height 10
click at [125, 216] on pre "I will not forget" at bounding box center [219, 212] width 352 height 10
type textarea "Your kindness and mercy, Lord"
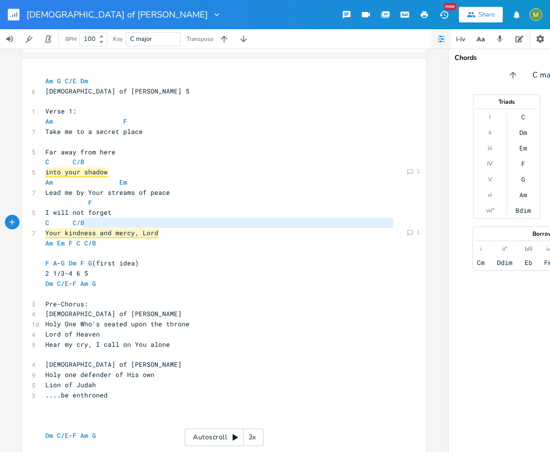
type textarea "Your kindness and mercy, Lord"
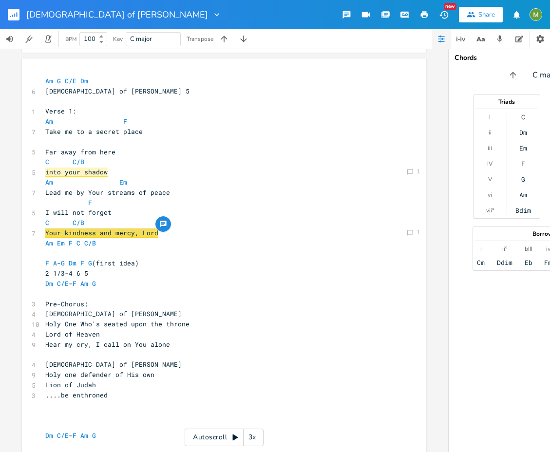
drag, startPoint x: 41, startPoint y: 235, endPoint x: 189, endPoint y: 234, distance: 147.6
click at [164, 235] on pre "Your kindness and mercy, Lord" at bounding box center [219, 233] width 352 height 10
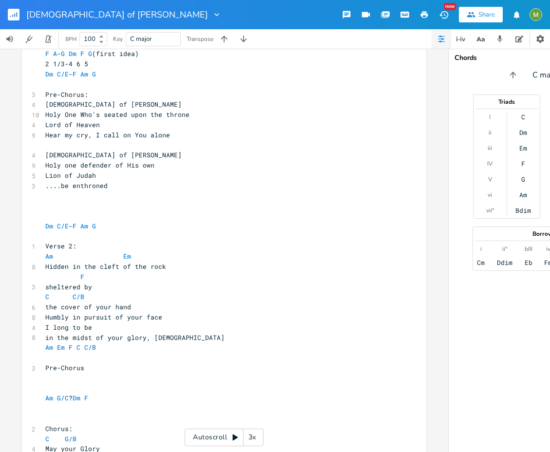
scroll to position [396, 0]
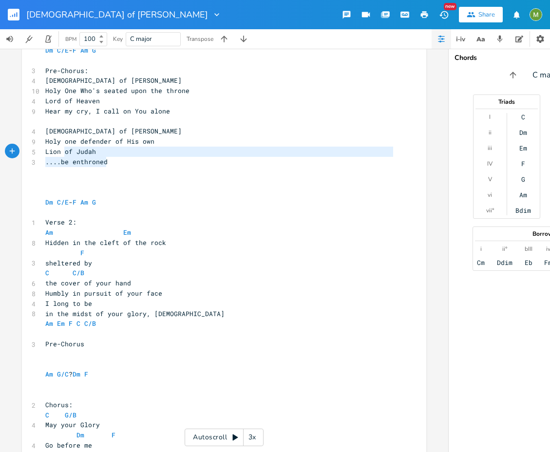
type textarea "[DEMOGRAPHIC_DATA] of [PERSON_NAME] one defender of His own Lion of Judah ....b…"
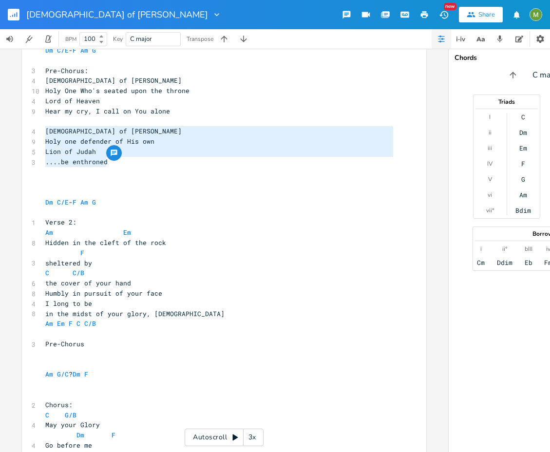
drag, startPoint x: 127, startPoint y: 161, endPoint x: 37, endPoint y: 135, distance: 93.3
click at [37, 135] on div "[DEMOGRAPHIC_DATA] of [PERSON_NAME] one defender of His own Lion of Judah ....b…" at bounding box center [224, 261] width 404 height 872
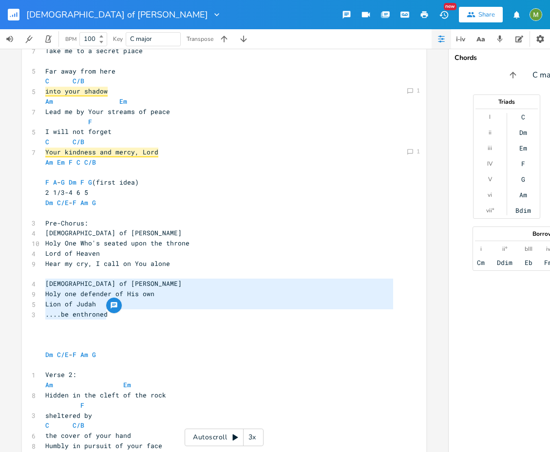
scroll to position [244, 0]
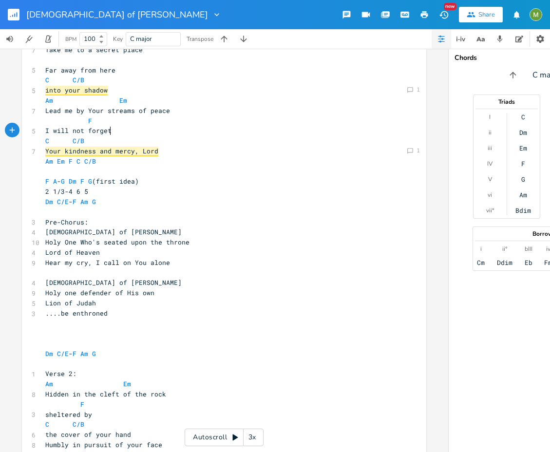
click at [137, 136] on pre "C C/B" at bounding box center [219, 141] width 352 height 10
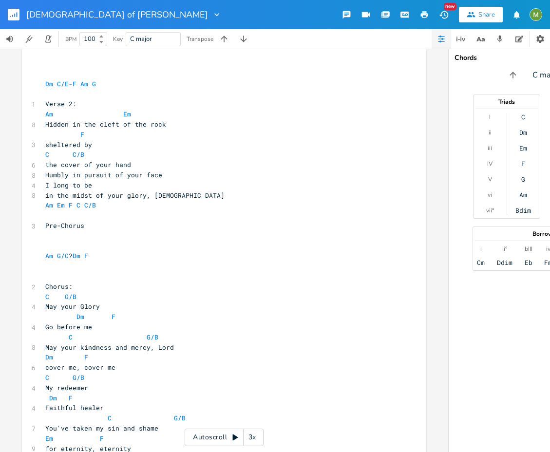
scroll to position [516, 0]
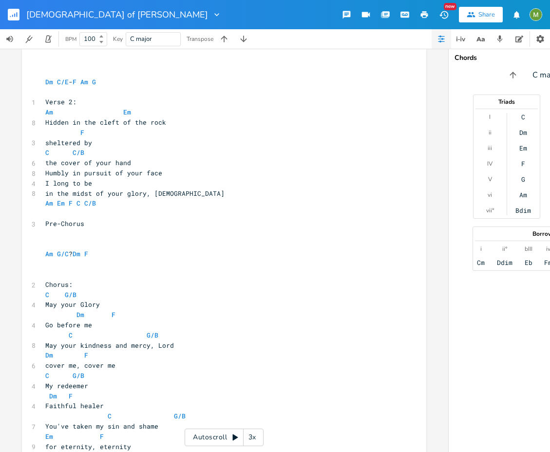
click at [176, 121] on pre "Hidden in the cleft of the rock" at bounding box center [219, 122] width 352 height 10
type textarea "Hidden in the cleft of the rock"
drag, startPoint x: 178, startPoint y: 123, endPoint x: 41, endPoint y: 122, distance: 136.9
click at [43, 122] on pre "Hidden in the cleft of the rock" at bounding box center [219, 122] width 352 height 10
click at [78, 123] on span "Hidden in the cleft of the rock" at bounding box center [105, 122] width 121 height 9
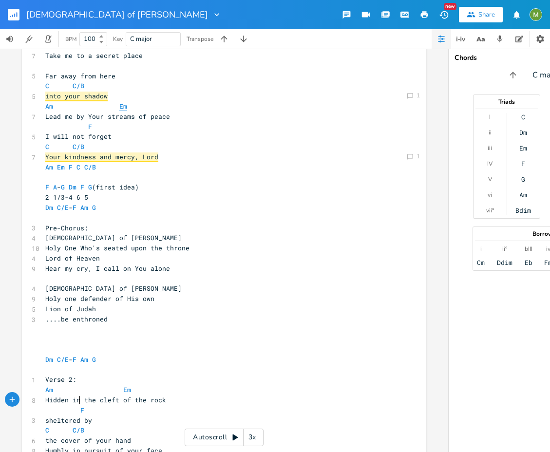
scroll to position [238, 0]
click at [114, 139] on pre "I will not forget" at bounding box center [219, 137] width 352 height 10
click at [168, 155] on pre "Your kindness and mercy, Lord" at bounding box center [219, 157] width 352 height 10
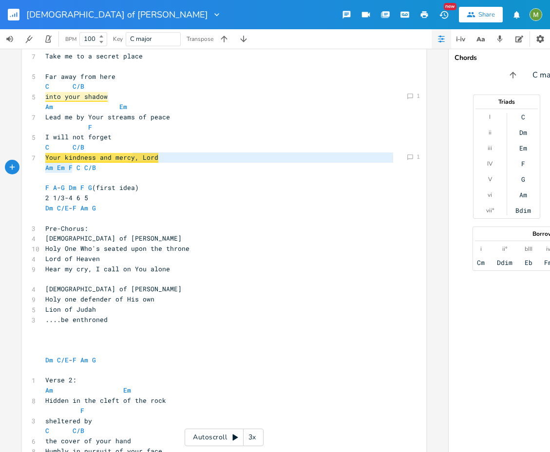
type textarea "kindness and mercy"
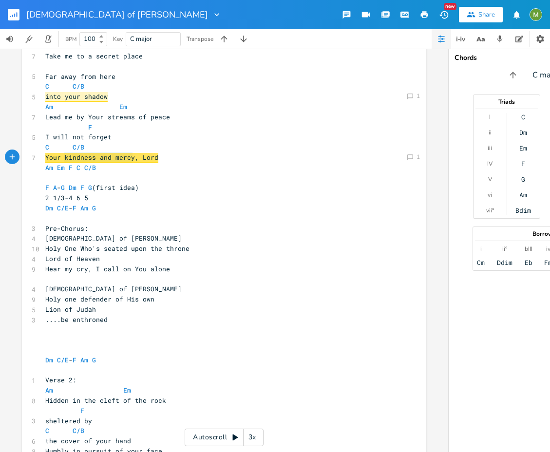
drag, startPoint x: 129, startPoint y: 157, endPoint x: 60, endPoint y: 157, distance: 68.2
click at [60, 157] on span "Your kindness and mercy, Lord" at bounding box center [101, 158] width 113 height 10
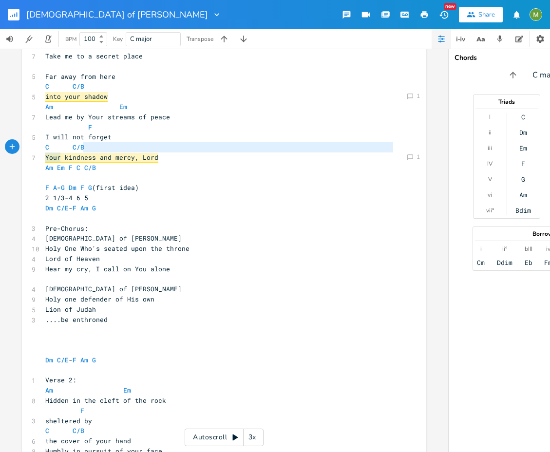
type textarea "kindness and mercy, Lord"
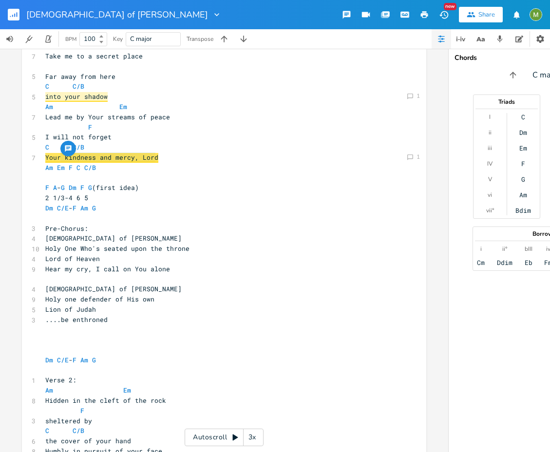
drag, startPoint x: 60, startPoint y: 156, endPoint x: 169, endPoint y: 155, distance: 108.6
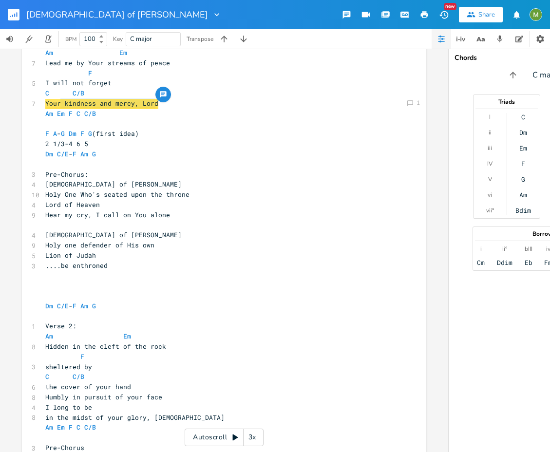
scroll to position [318, 0]
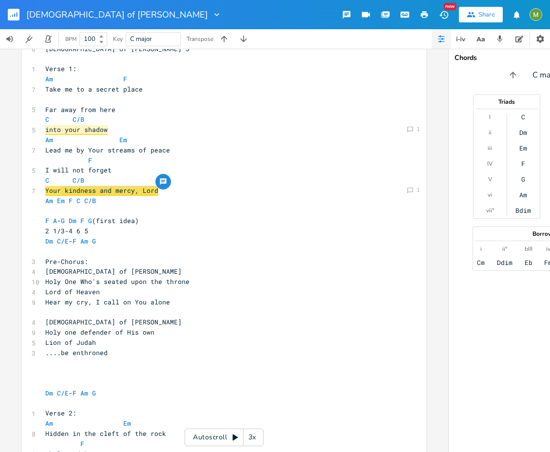
click at [206, 204] on pre "Am Em F C C/B" at bounding box center [219, 201] width 352 height 10
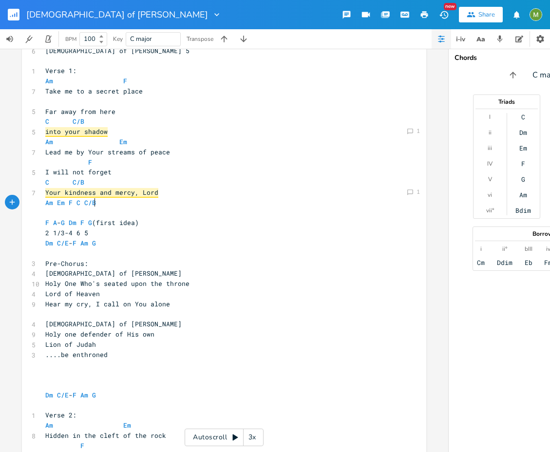
scroll to position [203, 0]
type textarea "kindness and"
drag, startPoint x: 62, startPoint y: 192, endPoint x: 107, endPoint y: 197, distance: 45.1
click at [154, 192] on pre "Your kindness and mercy, Lord" at bounding box center [219, 193] width 352 height 10
click at [154, 193] on pre "Your kindness and mercy, Lord" at bounding box center [219, 193] width 352 height 10
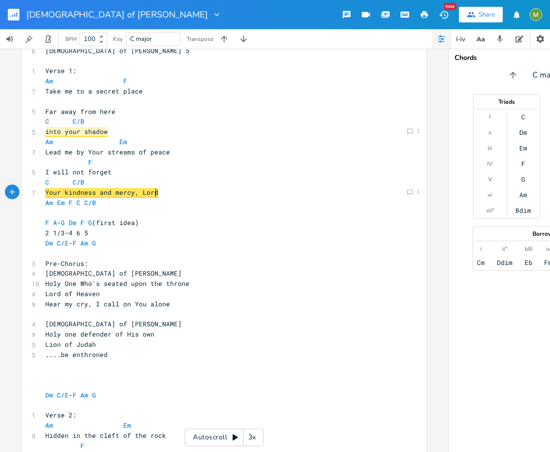
click at [45, 192] on span "Your kindness and mercy, Lord" at bounding box center [101, 193] width 113 height 10
type textarea "Your kindness and mercy, Lord"
click at [45, 192] on span "Your kindness and mercy, Lord" at bounding box center [101, 193] width 113 height 10
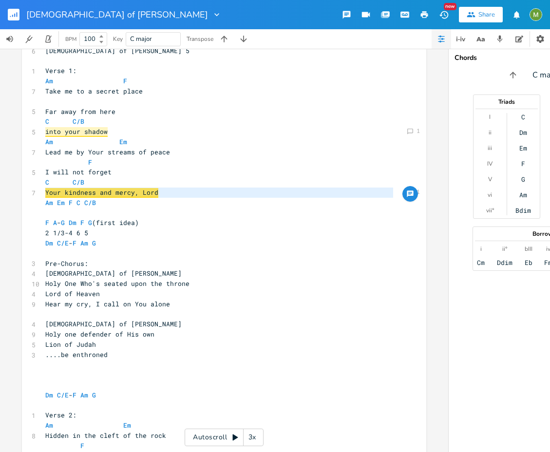
click at [55, 192] on span "Your kindness and mercy, Lord" at bounding box center [101, 193] width 113 height 10
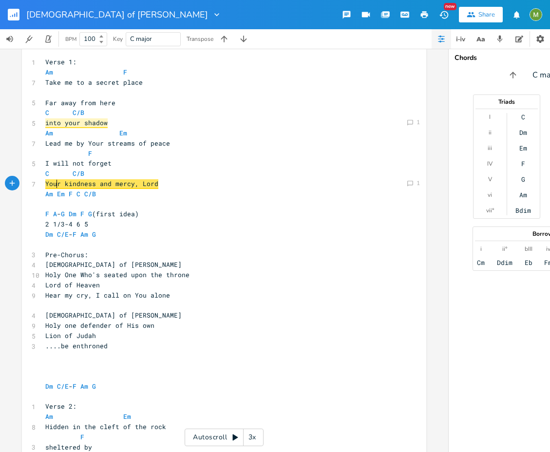
scroll to position [68, 0]
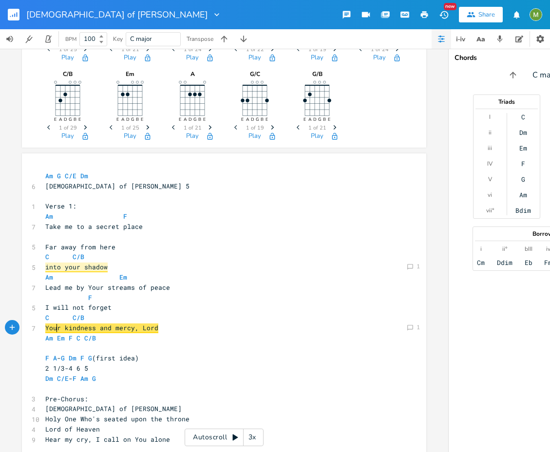
click at [190, 327] on pre "Your kindness and mercy, Lord" at bounding box center [219, 328] width 352 height 10
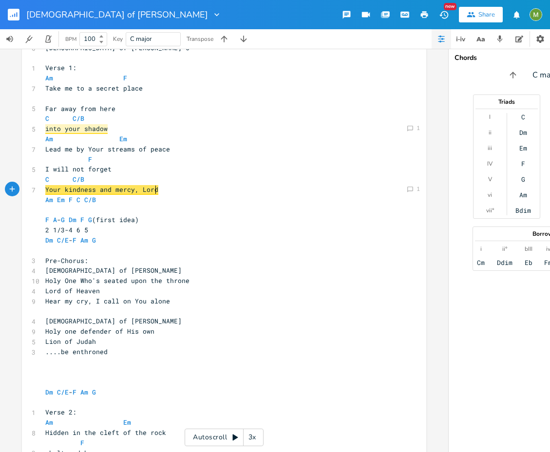
scroll to position [307, 0]
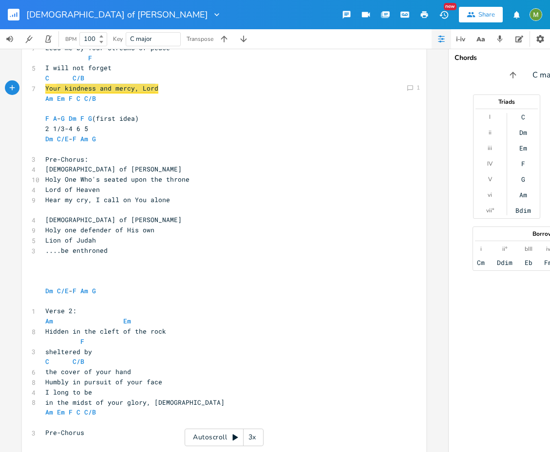
type textarea "our kindness and mercy, Lord"
drag, startPoint x: 158, startPoint y: 89, endPoint x: 45, endPoint y: 91, distance: 113.5
click at [45, 91] on pre "Your kindness and mercy, Lord" at bounding box center [219, 88] width 352 height 10
click at [154, 116] on pre "F A - G Dm F G (first idea)" at bounding box center [219, 118] width 352 height 10
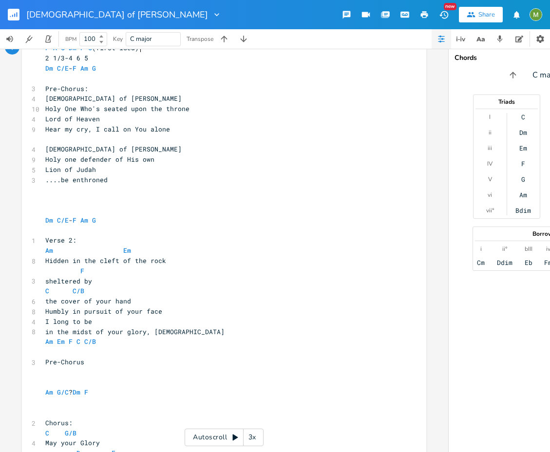
scroll to position [436, 0]
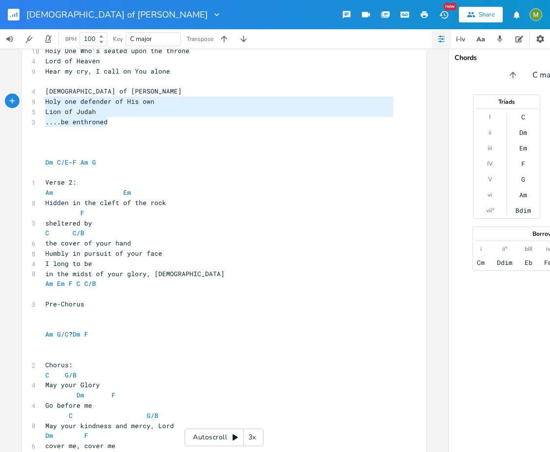
type textarea "[DEMOGRAPHIC_DATA] of [PERSON_NAME] one defender of His own Lion of Judah ....b…"
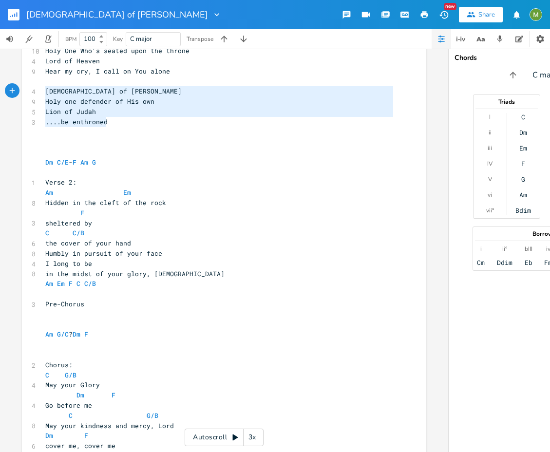
drag, startPoint x: 121, startPoint y: 121, endPoint x: 29, endPoint y: 86, distance: 98.3
click at [29, 86] on div "[DEMOGRAPHIC_DATA] of [PERSON_NAME] one defender of His own Lion of Judah ....b…" at bounding box center [224, 221] width 404 height 872
click at [113, 113] on icon "button" at bounding box center [114, 113] width 6 height 6
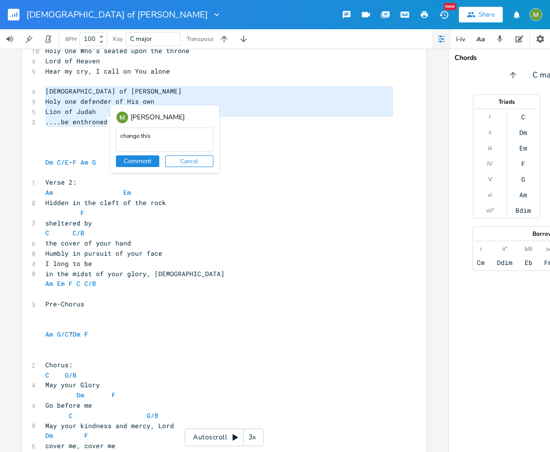
type textarea "change this"
click at [148, 164] on button "Comment" at bounding box center [137, 161] width 43 height 12
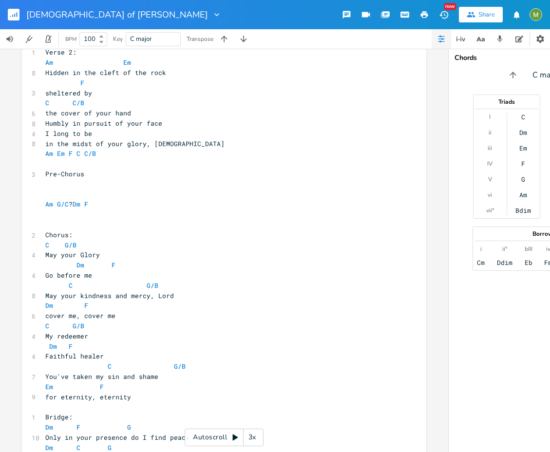
scroll to position [545, 0]
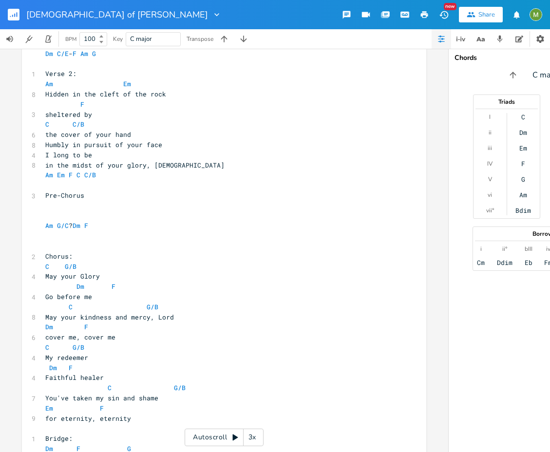
click at [69, 225] on span "Am G/C ? Dm F" at bounding box center [66, 225] width 43 height 9
type textarea "Am G/C? Dm F"
drag, startPoint x: 91, startPoint y: 224, endPoint x: 0, endPoint y: 222, distance: 90.6
click at [0, 222] on div "Am E A D G B E Previous 1 of 25 Next Play G E A D G B E Previous 1 of 21 Next P…" at bounding box center [224, 250] width 448 height 403
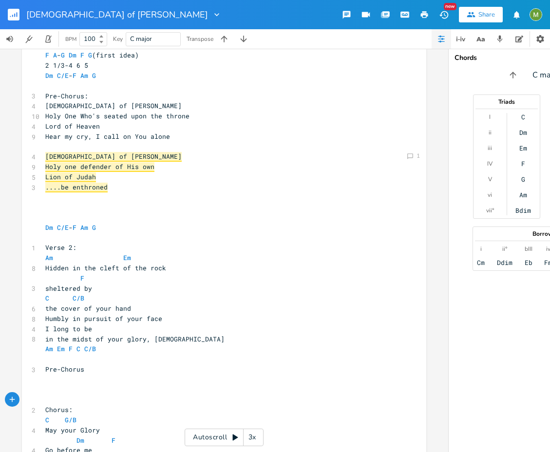
scroll to position [391, 0]
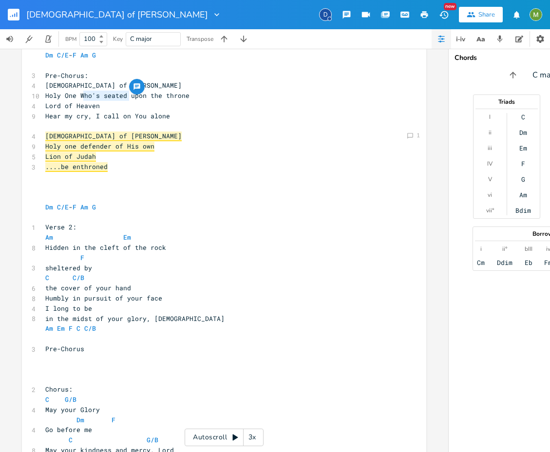
type textarea "ho's seated"
drag, startPoint x: 79, startPoint y: 94, endPoint x: 121, endPoint y: 96, distance: 42.4
click at [121, 96] on span "Holy One Who's seated upon the throne" at bounding box center [117, 95] width 144 height 9
click at [190, 93] on pre "Holy One Who's seated upon the throne" at bounding box center [219, 96] width 352 height 10
type textarea "up"
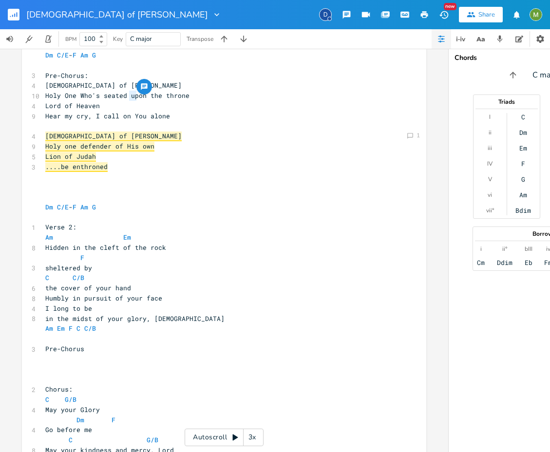
drag, startPoint x: 134, startPoint y: 94, endPoint x: 127, endPoint y: 94, distance: 7.3
click at [127, 94] on span "Holy One Who's seated upon the throne" at bounding box center [117, 95] width 144 height 9
click at [103, 93] on span "Holy One Who's seated on the throne" at bounding box center [113, 95] width 136 height 9
type textarea "seated"
click at [103, 93] on span "Holy One Who's seated on the throne" at bounding box center [113, 95] width 136 height 9
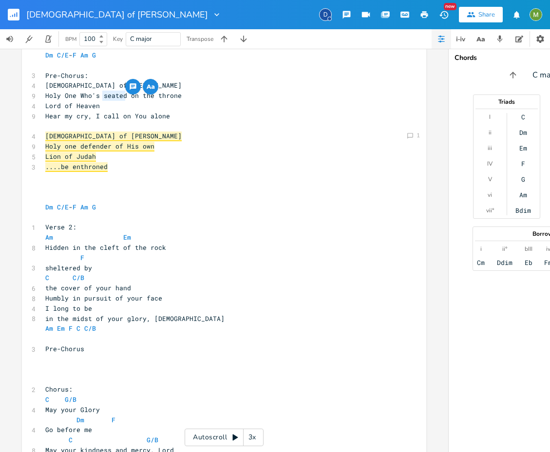
click at [100, 92] on span "Holy One Who's seated on the throne" at bounding box center [113, 95] width 136 height 9
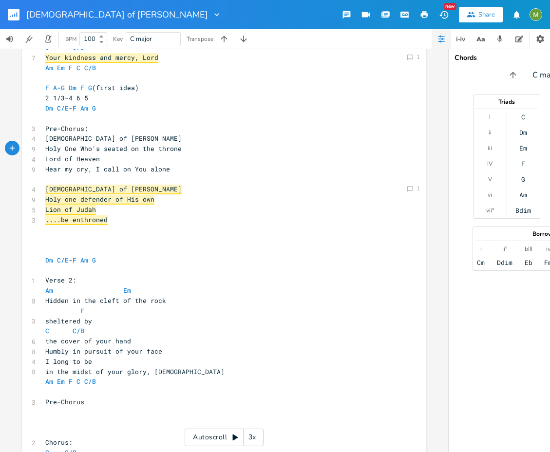
scroll to position [335, 0]
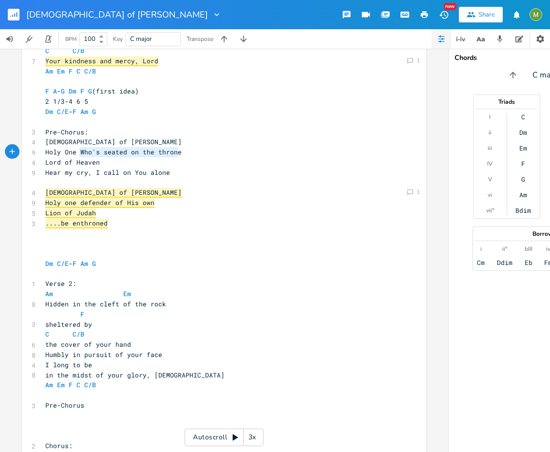
type textarea "Who's seated on the throne"
drag, startPoint x: 183, startPoint y: 151, endPoint x: 74, endPoint y: 151, distance: 109.1
click at [74, 151] on pre "Holy One Who's seated on the throne" at bounding box center [219, 152] width 352 height 10
click at [182, 143] on icon "button" at bounding box center [186, 143] width 8 height 8
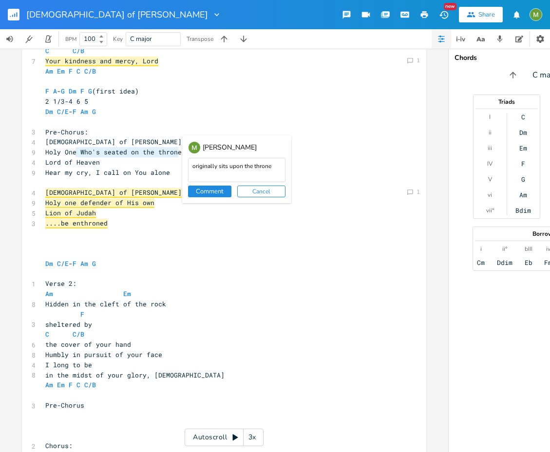
type textarea "originally sits upon the throne"
click at [216, 195] on button "Comment" at bounding box center [209, 192] width 43 height 12
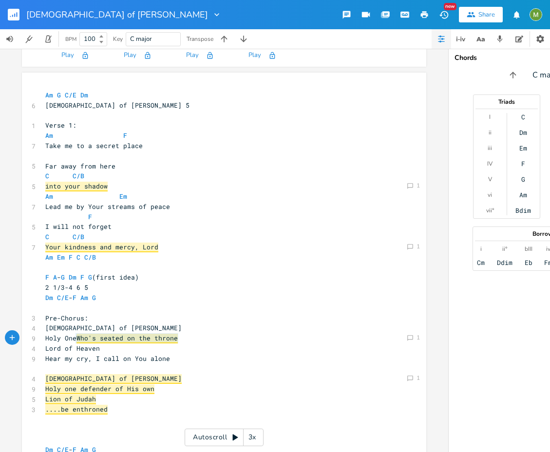
scroll to position [156, 0]
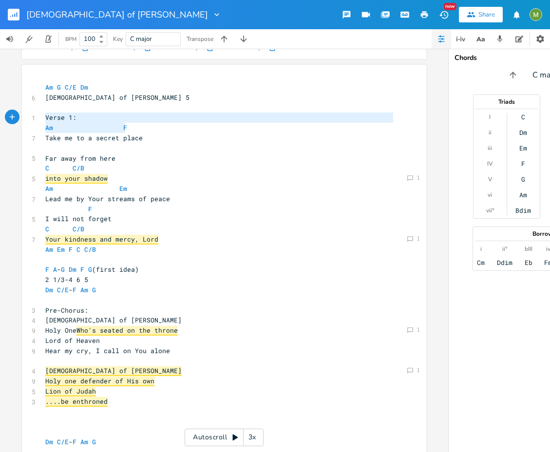
type textarea "Am F"
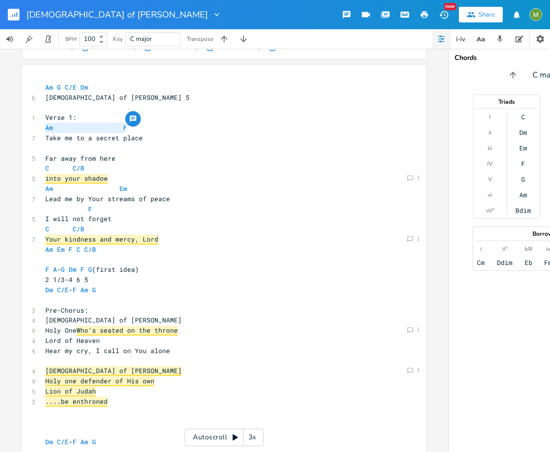
drag, startPoint x: 138, startPoint y: 128, endPoint x: 38, endPoint y: 125, distance: 99.9
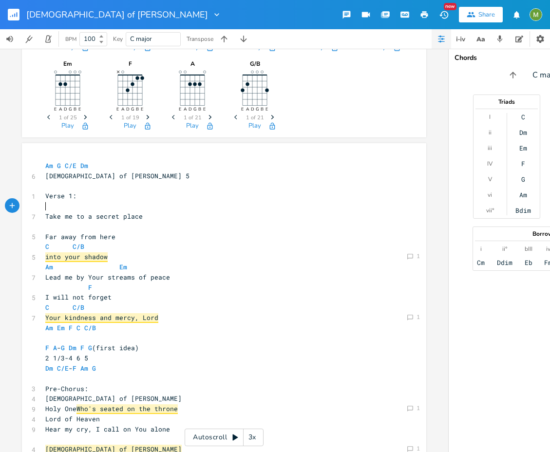
click at [84, 228] on span at bounding box center [86, 227] width 12 height 10
type textarea "Take me to a secret place"
drag, startPoint x: 111, startPoint y: 223, endPoint x: 26, endPoint y: 223, distance: 84.7
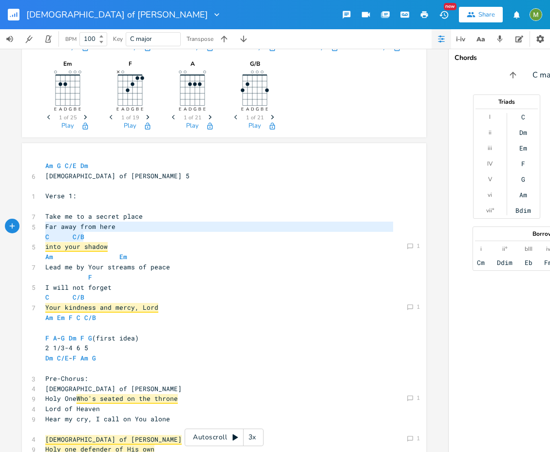
type textarea "C C/B"
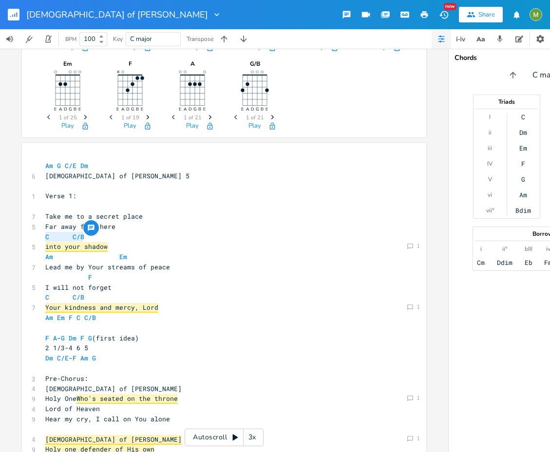
drag, startPoint x: 91, startPoint y: 240, endPoint x: 27, endPoint y: 233, distance: 63.7
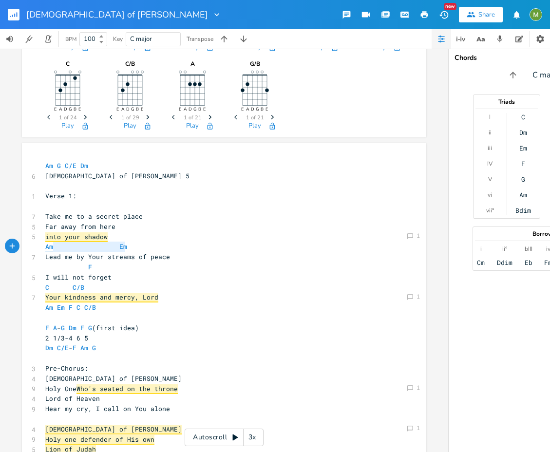
type textarea "Am Em"
drag, startPoint x: 126, startPoint y: 245, endPoint x: 43, endPoint y: 250, distance: 82.5
click at [43, 250] on pre "Am Em" at bounding box center [219, 247] width 352 height 10
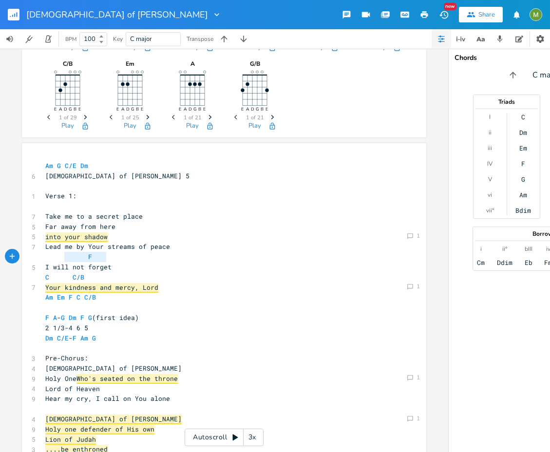
type textarea "F"
drag, startPoint x: 131, startPoint y: 256, endPoint x: 23, endPoint y: 255, distance: 108.1
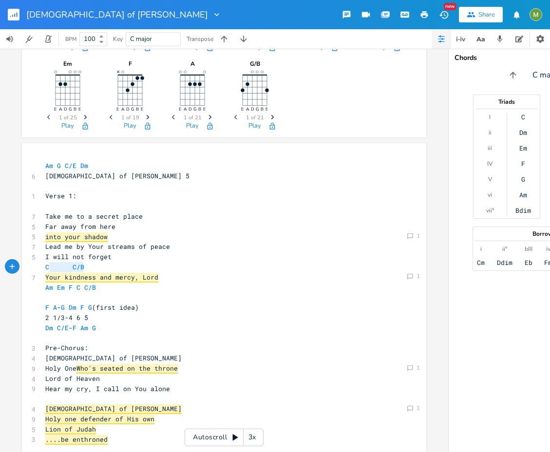
type textarea "C C/B"
drag, startPoint x: 145, startPoint y: 263, endPoint x: 38, endPoint y: 264, distance: 107.1
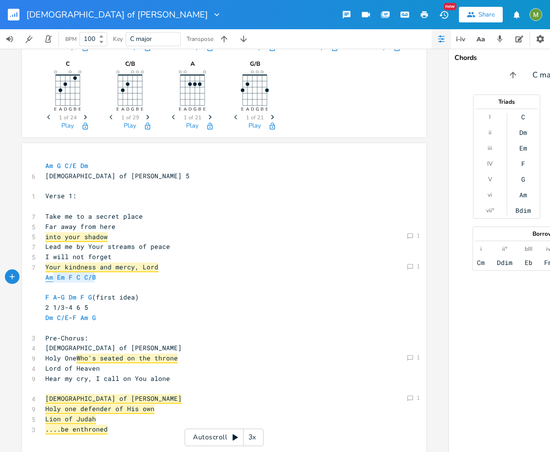
type textarea "Am Em F C C/B"
drag, startPoint x: 105, startPoint y: 279, endPoint x: 41, endPoint y: 280, distance: 63.8
click at [43, 280] on pre "Am Em F C C/B" at bounding box center [219, 277] width 352 height 10
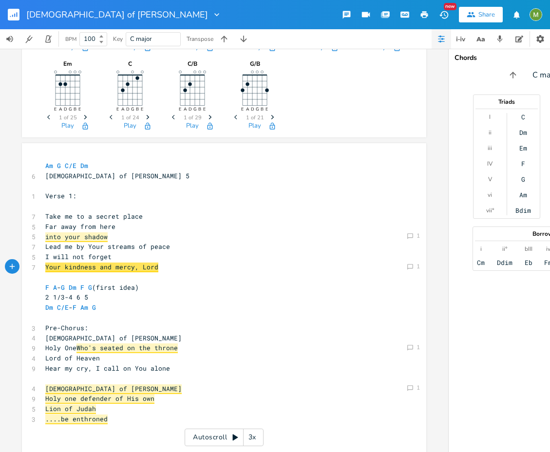
click at [116, 308] on pre "Dm C/E - F Am G" at bounding box center [219, 307] width 352 height 10
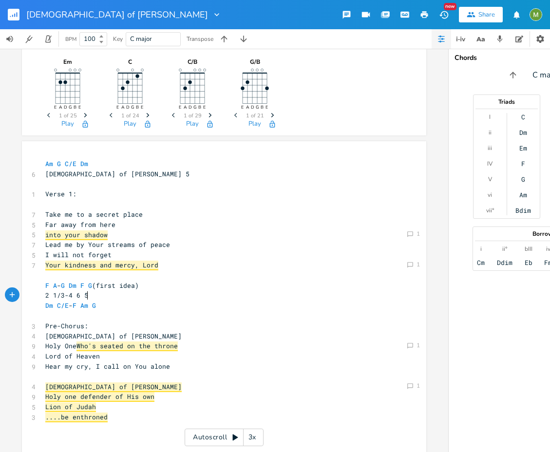
click at [96, 296] on pre "2 1/3-4 6 5" at bounding box center [219, 295] width 352 height 10
type textarea "F A-G Dm F G (first idea)"
drag, startPoint x: 151, startPoint y: 282, endPoint x: 7, endPoint y: 284, distance: 144.7
click at [7, 284] on div "Am E A D G B E Previous 1 of 25 Next Play G E A D G B E Previous 1 of 21 Next P…" at bounding box center [224, 250] width 448 height 403
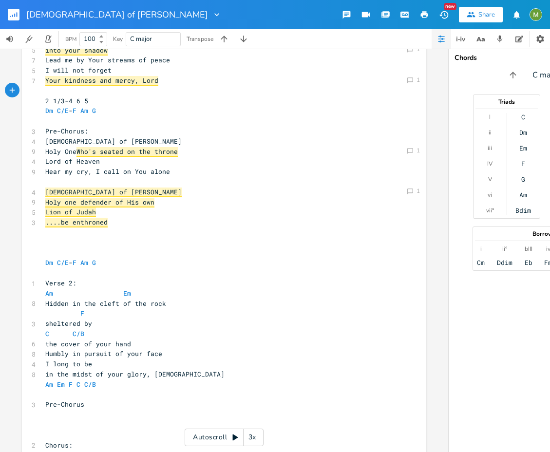
scroll to position [273, 0]
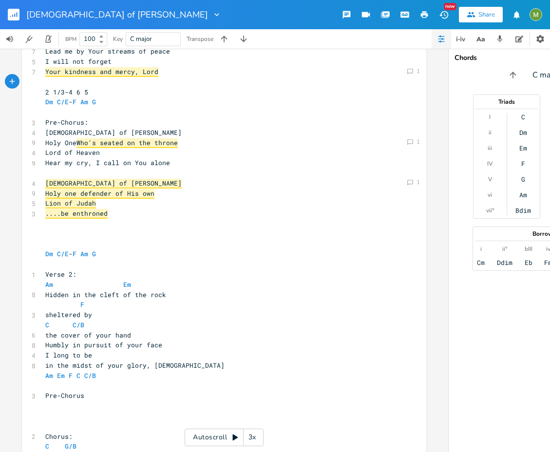
click at [50, 173] on pre "​" at bounding box center [219, 173] width 352 height 10
click at [99, 241] on pre "​" at bounding box center [219, 244] width 352 height 10
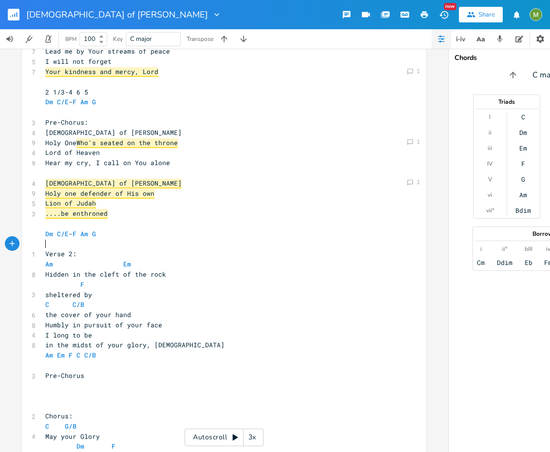
click at [89, 242] on pre "​" at bounding box center [219, 244] width 352 height 10
click at [100, 230] on pre "Dm C/E - F Am G" at bounding box center [219, 234] width 352 height 10
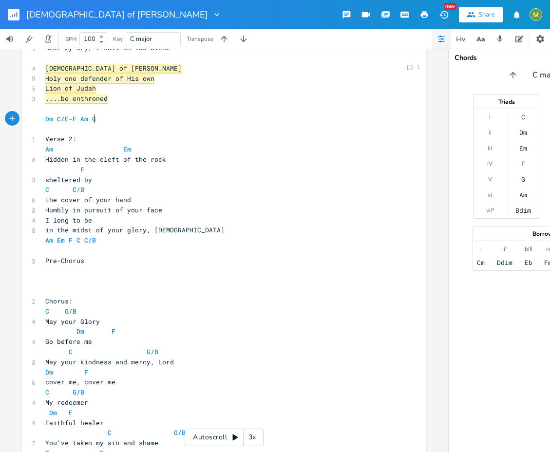
scroll to position [389, 0]
type textarea "Am Em"
drag, startPoint x: 141, startPoint y: 149, endPoint x: 13, endPoint y: 150, distance: 128.1
click at [13, 150] on div "Am E A D G B E Previous 1 of 25 Next Play G E A D G B E Previous 1 of 21 Next P…" at bounding box center [224, 250] width 448 height 403
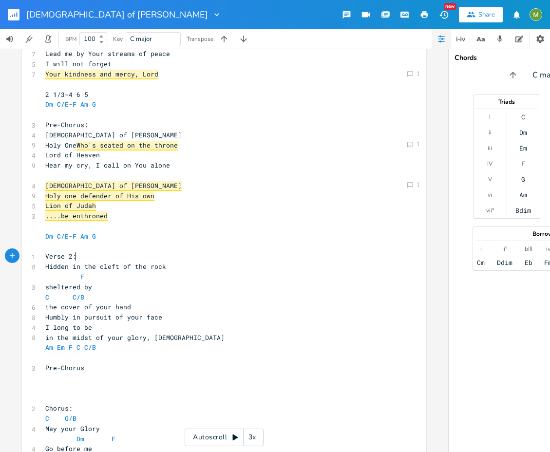
type textarea "F"
drag, startPoint x: 93, startPoint y: 279, endPoint x: 22, endPoint y: 278, distance: 70.1
click at [22, 278] on div "F xxxxxxxxxx Am G C/E Dm 6 [DEMOGRAPHIC_DATA] of [PERSON_NAME] 5 ​ 1 Verse 1: ​…" at bounding box center [224, 325] width 404 height 751
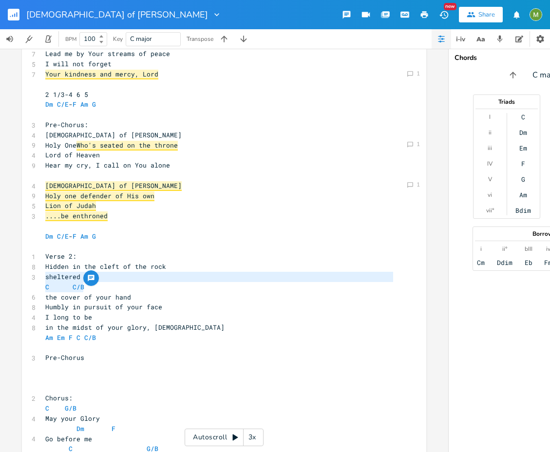
type textarea "C C/B"
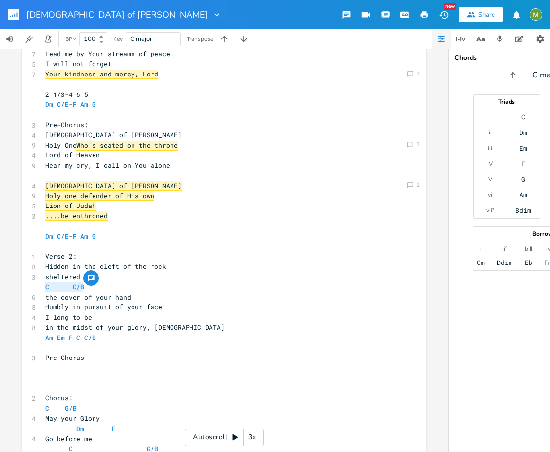
drag, startPoint x: 94, startPoint y: 285, endPoint x: 28, endPoint y: 284, distance: 65.8
click at [28, 284] on div "C C/B xxxxxxxxxx Am G C/E Dm 6 [DEMOGRAPHIC_DATA] of [PERSON_NAME] 5 ​ 1 Verse …" at bounding box center [224, 320] width 404 height 740
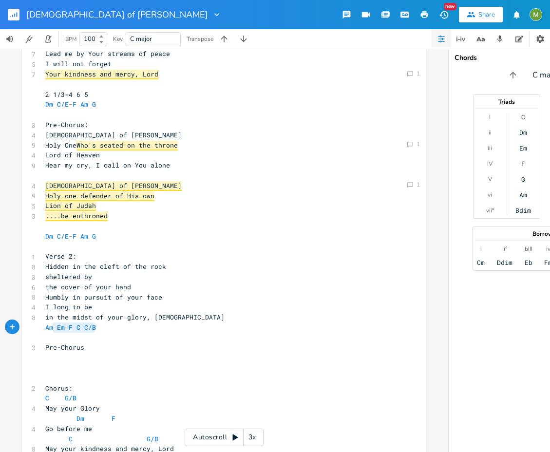
type textarea "Am Em F C C/B"
drag, startPoint x: 106, startPoint y: 326, endPoint x: 27, endPoint y: 322, distance: 79.0
click at [27, 322] on div "Am Em F C C/B xxxxxxxxxx Am G C/E Dm 6 [DEMOGRAPHIC_DATA] of [PERSON_NAME] 5 ​ …" at bounding box center [224, 315] width 404 height 730
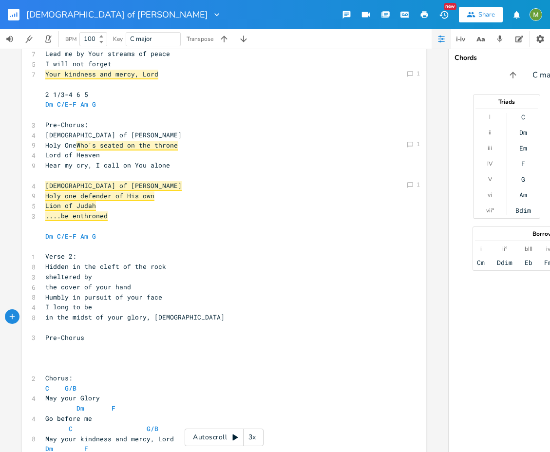
click at [84, 369] on pre "​" at bounding box center [219, 368] width 352 height 10
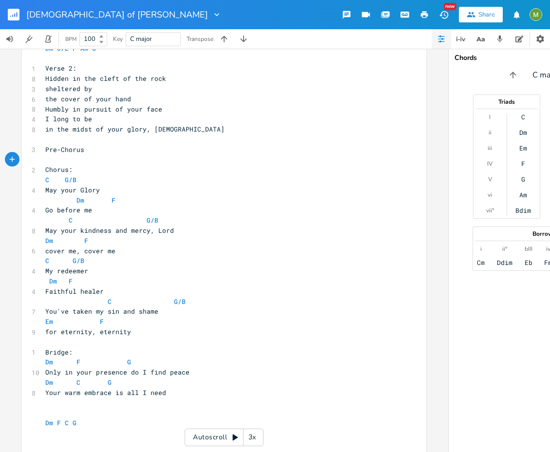
scroll to position [481, 0]
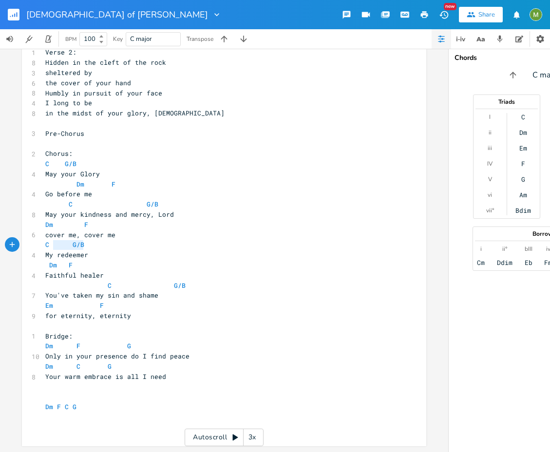
type textarea "C G/B"
drag, startPoint x: 93, startPoint y: 239, endPoint x: 16, endPoint y: 244, distance: 76.6
click at [16, 244] on div "Am E A D G B E Previous 1 of 25 Next Play G E A D G B E Previous 1 of 21 Next P…" at bounding box center [224, 250] width 448 height 403
click at [141, 250] on pre "My redeemer" at bounding box center [219, 255] width 352 height 10
click at [141, 240] on pre "C G/B" at bounding box center [219, 245] width 352 height 10
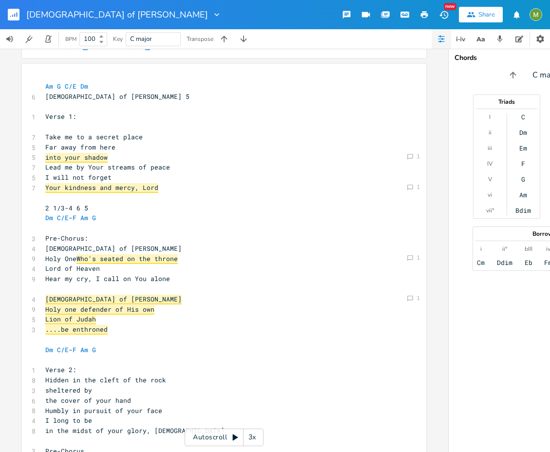
scroll to position [178, 0]
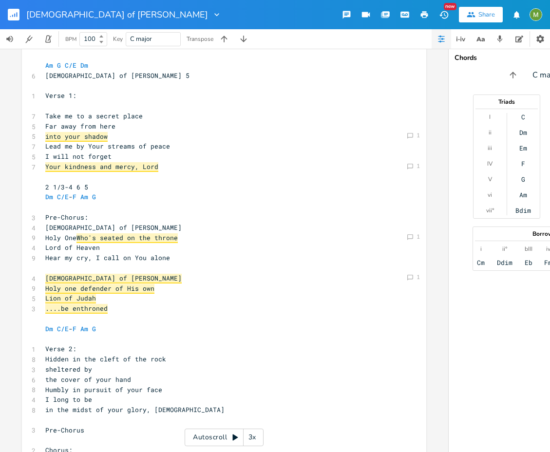
click at [182, 172] on pre "​" at bounding box center [219, 177] width 352 height 10
click at [133, 203] on pre "​" at bounding box center [219, 207] width 352 height 10
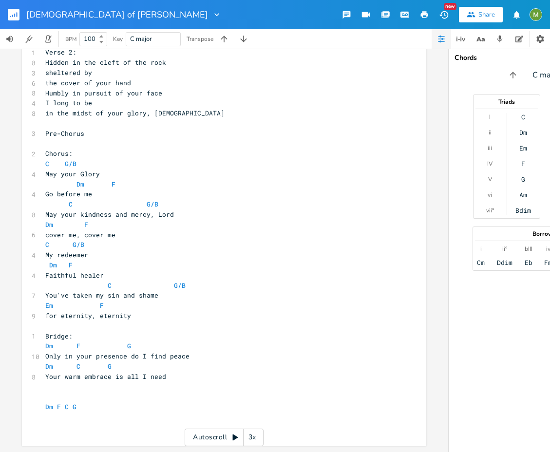
scroll to position [481, 0]
click at [199, 281] on pre "C G/B" at bounding box center [219, 286] width 352 height 10
type textarea "(last time"
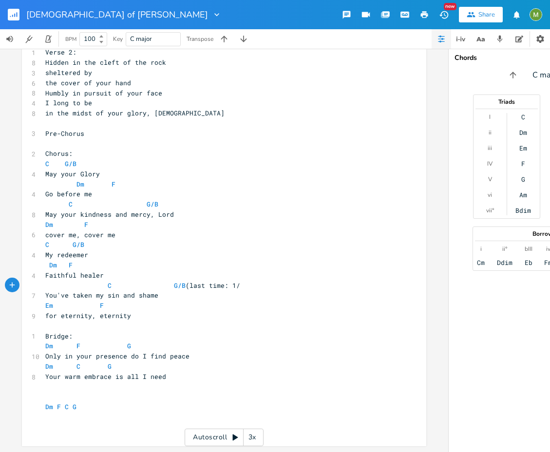
type textarea ": 1/3"
type textarea "C/E)"
click at [227, 38] on icon "button" at bounding box center [224, 39] width 10 height 10
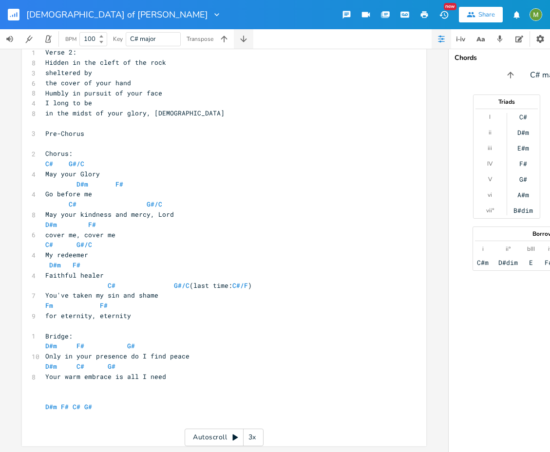
click at [245, 38] on icon "button" at bounding box center [244, 39] width 10 height 10
click at [223, 39] on icon "button" at bounding box center [224, 39] width 10 height 10
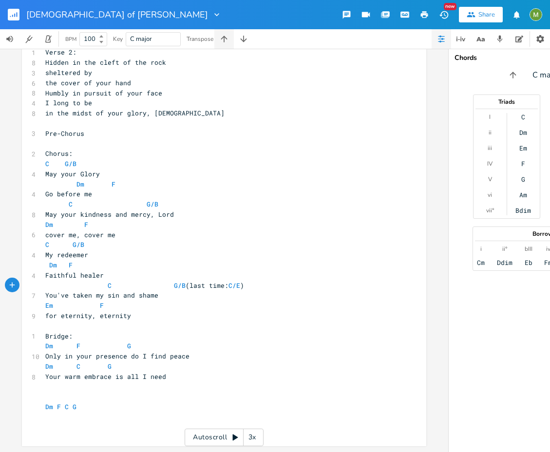
click at [223, 39] on icon "button" at bounding box center [224, 39] width 10 height 10
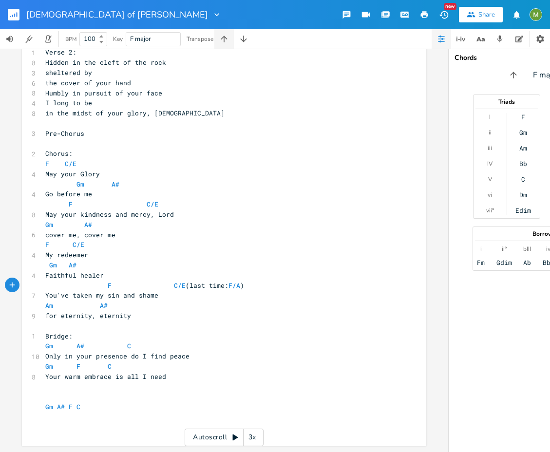
click at [223, 39] on icon "button" at bounding box center [224, 39] width 10 height 10
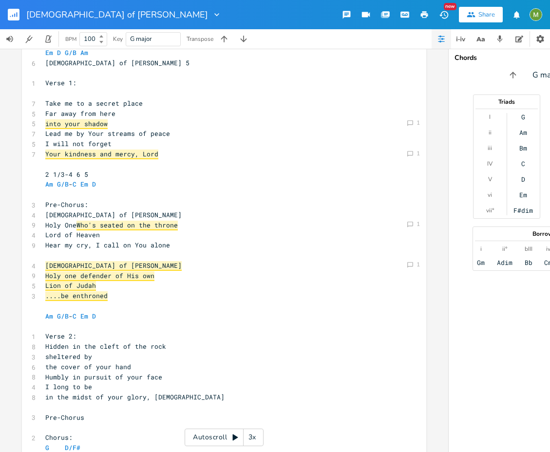
scroll to position [185, 0]
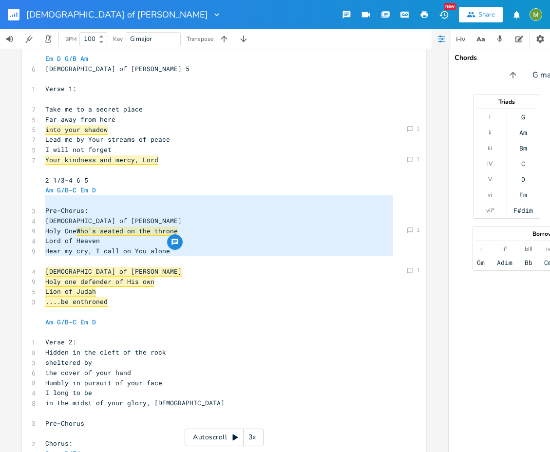
type textarea "Pre-Chorus: [DEMOGRAPHIC_DATA] of [PERSON_NAME] Holy One Who's seated on the th…"
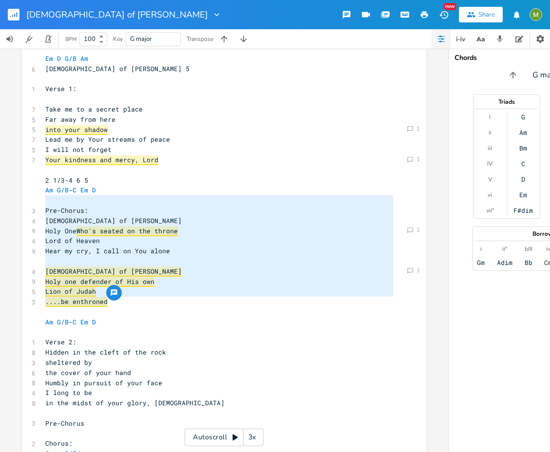
drag, startPoint x: 44, startPoint y: 203, endPoint x: 162, endPoint y: 304, distance: 155.4
click at [162, 304] on div "Em D G/B Am 6 [DEMOGRAPHIC_DATA] of [PERSON_NAME] 5 ​ 1 Verse 1: ​ 7 Take me to…" at bounding box center [219, 388] width 352 height 669
click at [145, 314] on pre "​" at bounding box center [219, 312] width 352 height 10
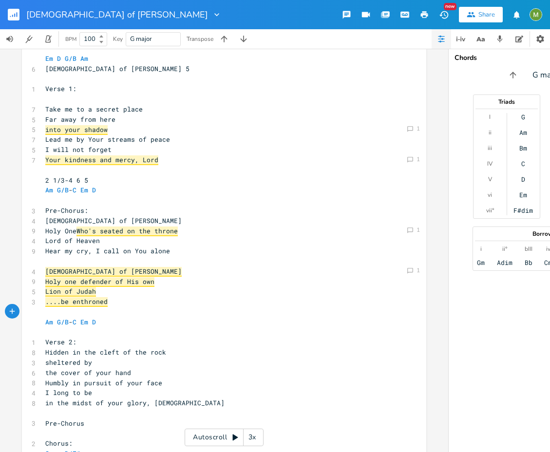
click at [213, 231] on pre "Holy One Who's seated on the throne" at bounding box center [219, 231] width 352 height 10
click at [176, 254] on pre "Hear my cry, I call on You alone" at bounding box center [219, 251] width 352 height 10
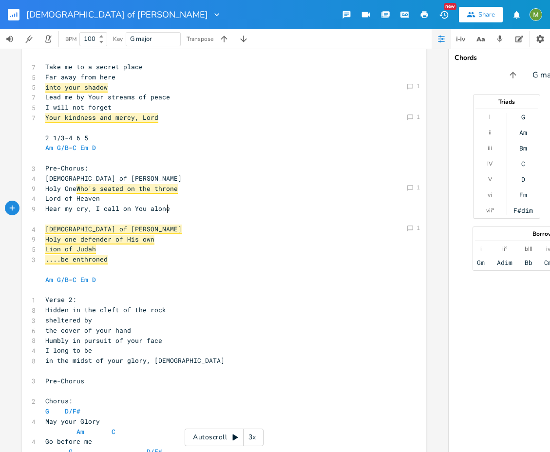
scroll to position [228, 0]
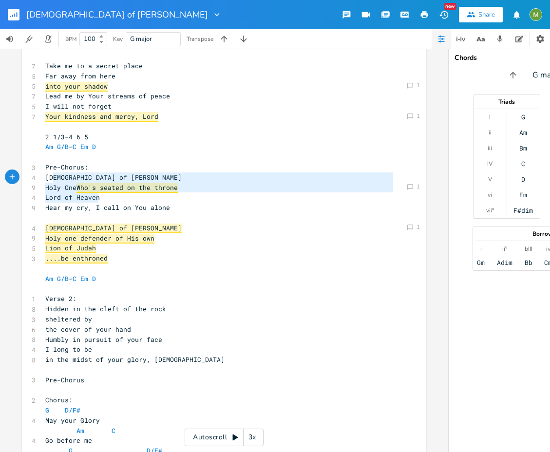
type textarea "Pre-Chorus: [DEMOGRAPHIC_DATA] of [PERSON_NAME] One Who's seated on the throne …"
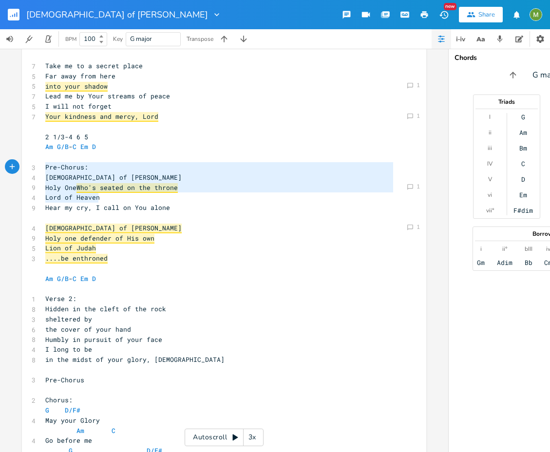
drag, startPoint x: 108, startPoint y: 198, endPoint x: 44, endPoint y: 169, distance: 70.0
click at [44, 169] on div "Em D G/B Am 6 [DEMOGRAPHIC_DATA] of [PERSON_NAME] 5 ​ 1 Verse 1: ​ 7 Take me to…" at bounding box center [219, 344] width 352 height 669
click at [181, 211] on pre "Hear my cry, I call on You alone" at bounding box center [219, 208] width 352 height 10
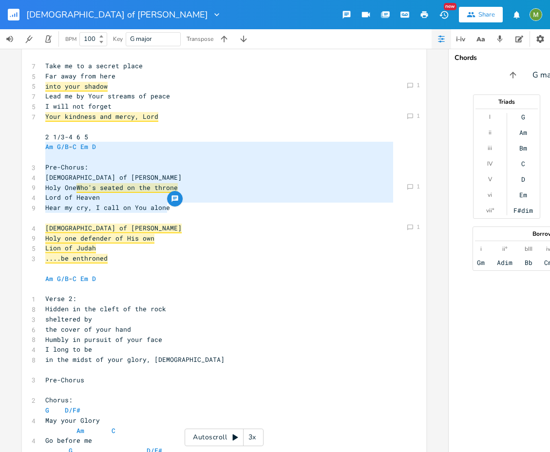
type textarea "2 1/3-4 6 5 Am G/B-C Em D Pre-Chorus: [DEMOGRAPHIC_DATA] of [PERSON_NAME] Holy …"
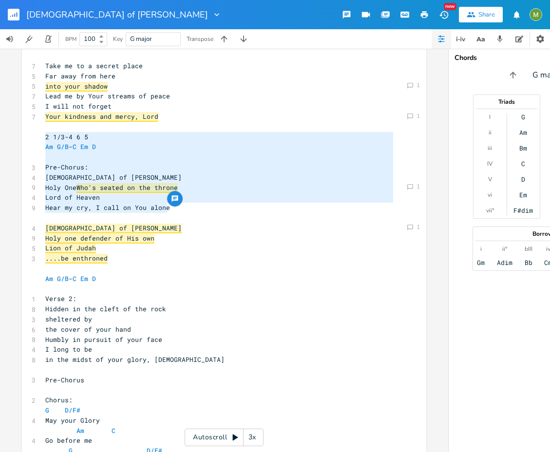
drag, startPoint x: 189, startPoint y: 211, endPoint x: 40, endPoint y: 138, distance: 165.3
click at [43, 138] on div "Em D G/B Am 6 [DEMOGRAPHIC_DATA] of [PERSON_NAME] 5 ​ 1 Verse 1: ​ 7 Take me to…" at bounding box center [219, 344] width 352 height 669
click at [60, 154] on pre "​" at bounding box center [219, 157] width 352 height 10
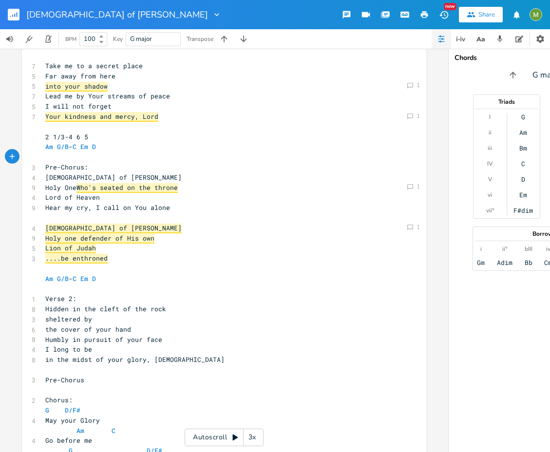
scroll to position [481, 0]
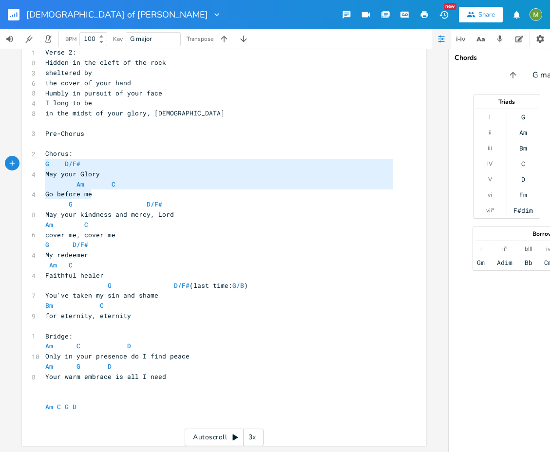
type textarea "Chorus: G D/F# May your Glory Am C Go before me"
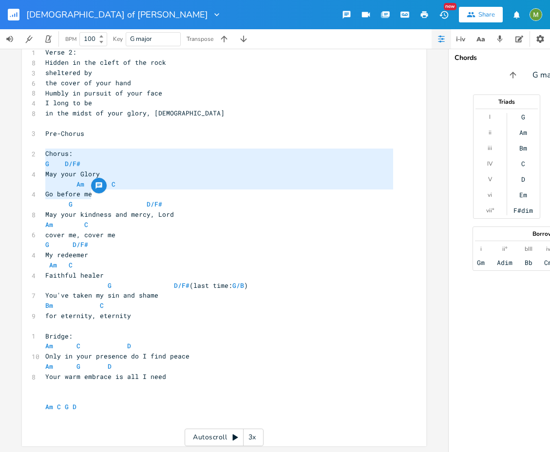
drag, startPoint x: 100, startPoint y: 190, endPoint x: 38, endPoint y: 153, distance: 72.1
click at [38, 153] on div "Chorus: G D/F# May your Glory Am C Go before me xxxxxxxxxx Em D G/B Am 6 God of…" at bounding box center [224, 96] width 404 height 700
click at [43, 149] on pre "Chorus:" at bounding box center [219, 154] width 352 height 10
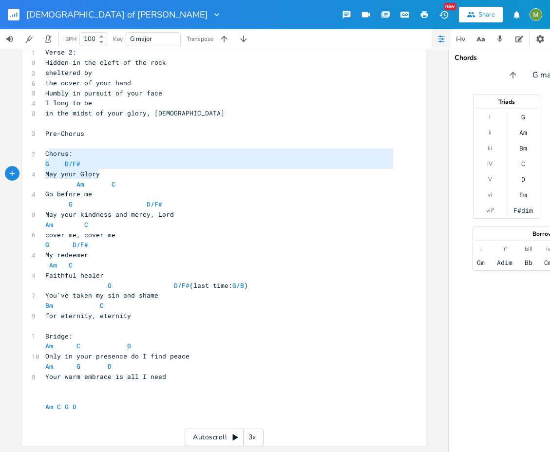
type textarea "horus: G D/F# May your Glory Am C"
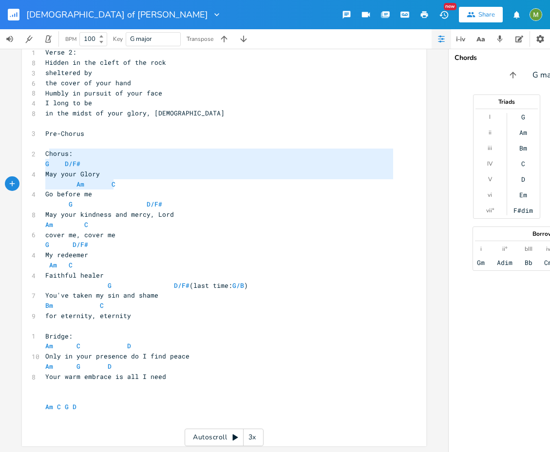
drag, startPoint x: 45, startPoint y: 144, endPoint x: 131, endPoint y: 177, distance: 92.6
click at [131, 177] on div "Em D G/B Am 6 [DEMOGRAPHIC_DATA] of [PERSON_NAME] 5 ​ 1 Verse 1: ​ 7 Take me to…" at bounding box center [219, 98] width 352 height 669
click at [113, 189] on pre "Go before me" at bounding box center [219, 194] width 352 height 10
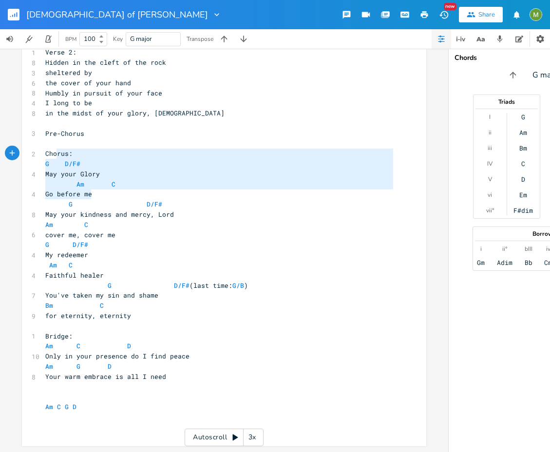
type textarea "Chorus: G D/F# May your Glory Am C Go before me"
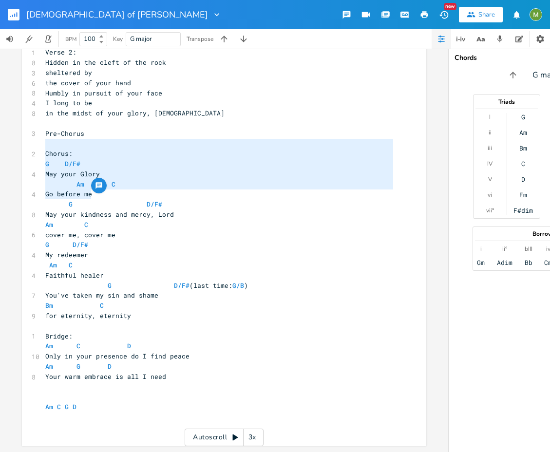
drag, startPoint x: 97, startPoint y: 190, endPoint x: 43, endPoint y: 142, distance: 73.1
click at [43, 142] on div "Em D G/B Am 6 [DEMOGRAPHIC_DATA] of [PERSON_NAME] 5 ​ 1 Verse 1: ​ 7 Take me to…" at bounding box center [219, 98] width 352 height 669
click at [45, 149] on span "Chorus:" at bounding box center [58, 153] width 27 height 9
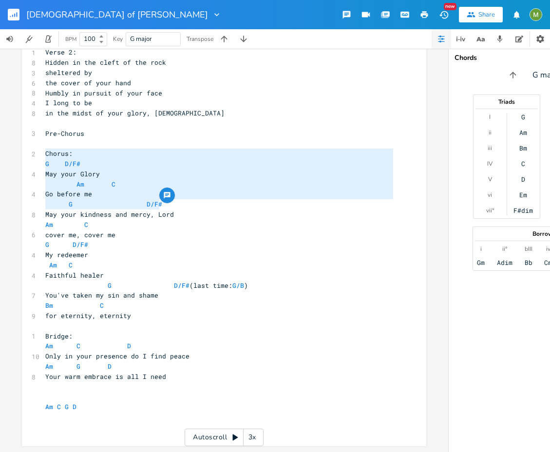
type textarea "Chorus: G D/F# May your Glory Am C Go before me G D/F# May your kindness and me…"
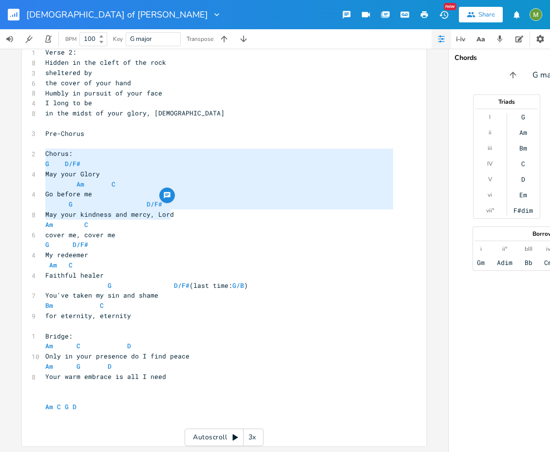
drag, startPoint x: 43, startPoint y: 148, endPoint x: 175, endPoint y: 209, distance: 145.1
click at [175, 209] on div "Em D G/B Am 6 [DEMOGRAPHIC_DATA] of [PERSON_NAME] 5 ​ 1 Verse 1: ​ 7 Take me to…" at bounding box center [219, 98] width 352 height 669
click at [171, 212] on pre "May your kindness and mercy, Lord" at bounding box center [219, 214] width 352 height 10
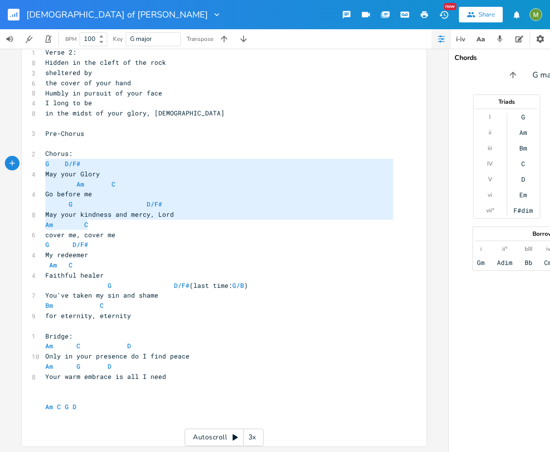
type textarea "Chorus: G D/F# May your Glory Am C Go before me G D/F# May your kindness and me…"
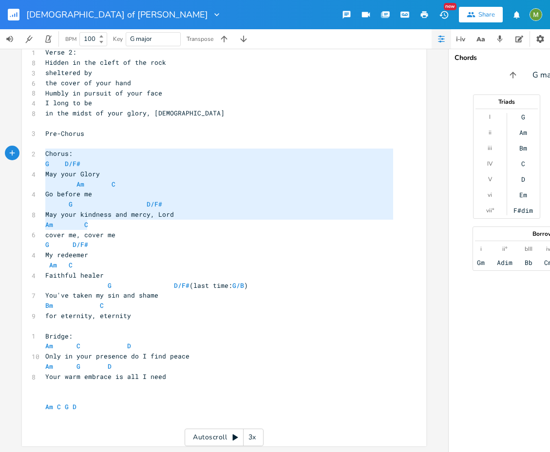
drag, startPoint x: 166, startPoint y: 216, endPoint x: 22, endPoint y: 149, distance: 159.1
click at [22, 149] on div "Chorus: G D/F# May your Glory Am C Go before me G D/F# May your kindness and me…" at bounding box center [224, 96] width 404 height 700
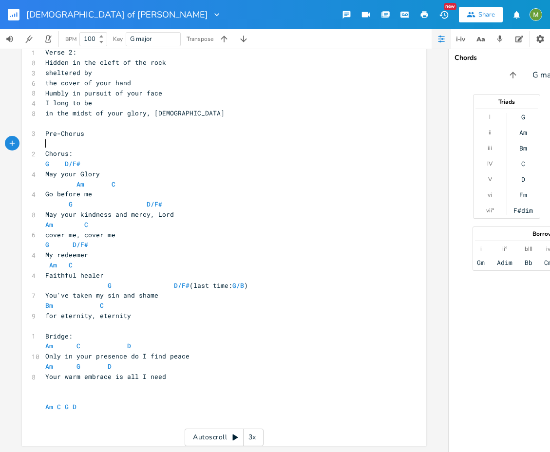
click at [62, 140] on pre "​" at bounding box center [219, 143] width 352 height 10
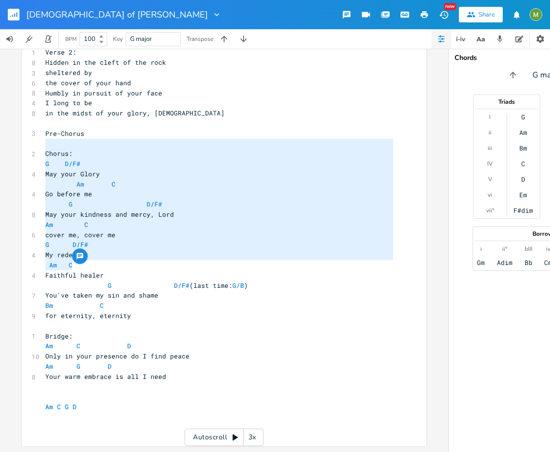
type textarea "Chorus: G D/F# May your Glory Am C Go before me G D/F# May your kindness and me…"
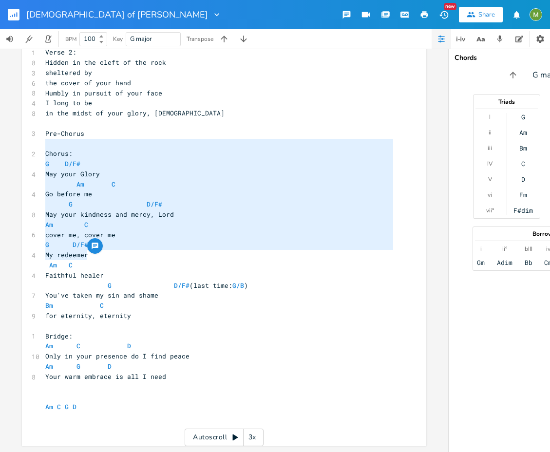
drag, startPoint x: 62, startPoint y: 136, endPoint x: 175, endPoint y: 249, distance: 159.8
click at [175, 249] on div "Em D G/B Am 6 [DEMOGRAPHIC_DATA] of [PERSON_NAME] 5 ​ 1 Verse 1: ​ 7 Take me to…" at bounding box center [219, 98] width 352 height 669
click at [126, 271] on pre "Faithful healer" at bounding box center [219, 275] width 352 height 10
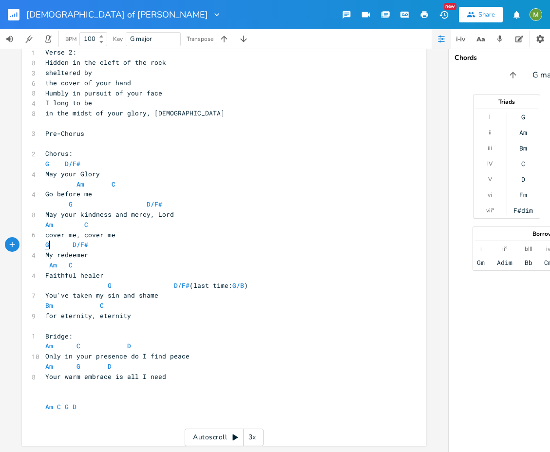
type textarea "G"
click at [45, 240] on span "G D/F#" at bounding box center [66, 244] width 43 height 9
click at [50, 242] on span "G D/F#" at bounding box center [66, 244] width 43 height 9
click at [47, 241] on span "G D/F#" at bounding box center [66, 244] width 43 height 9
click at [51, 301] on span "Bm C" at bounding box center [74, 305] width 58 height 9
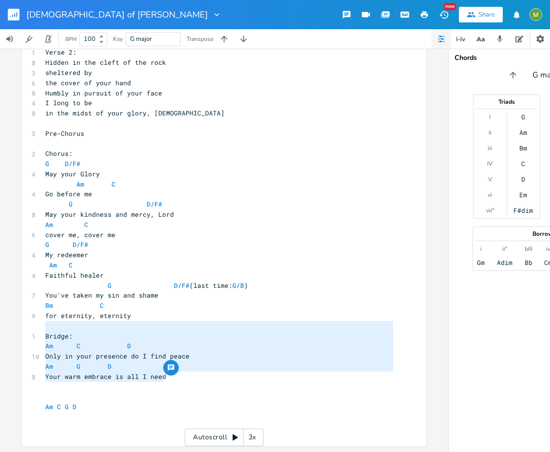
type textarea "Bridge: Am C D Only in your presence do I find peace Am G D Your warm embrace i…"
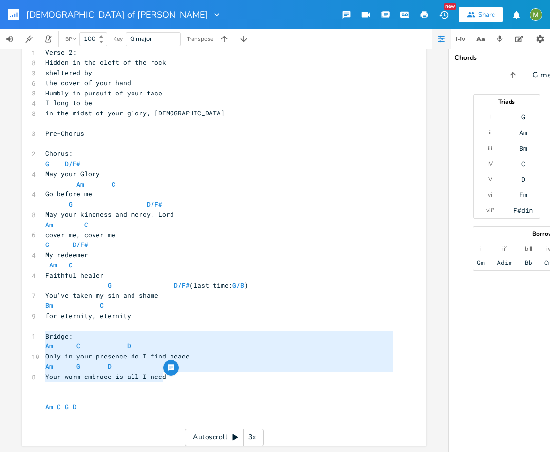
drag, startPoint x: 175, startPoint y: 370, endPoint x: 35, endPoint y: 331, distance: 145.6
click at [35, 331] on div "Bridge: Am C D Only in your presence do I find peace Am G D Your warm embrace i…" at bounding box center [224, 96] width 404 height 700
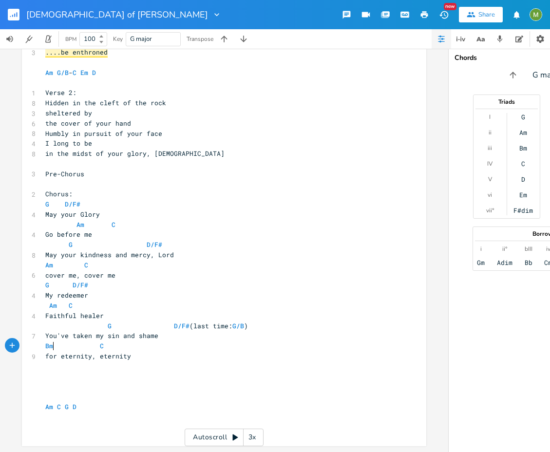
click at [52, 341] on span "Bm C" at bounding box center [74, 345] width 58 height 9
type textarea "A"
click at [138, 351] on pre "for eternity, eternity" at bounding box center [219, 356] width 352 height 10
click at [119, 362] on pre "​" at bounding box center [219, 366] width 352 height 10
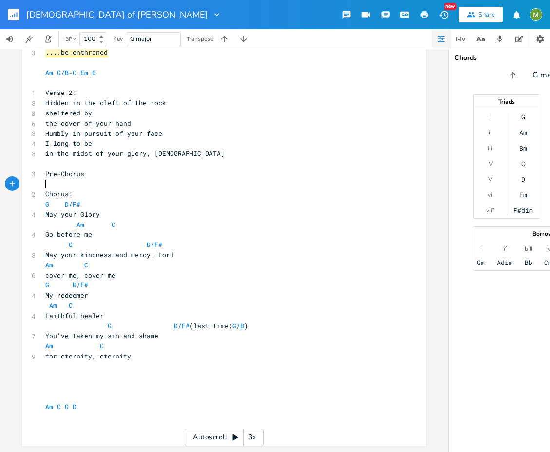
click at [82, 180] on pre "​" at bounding box center [219, 184] width 352 height 10
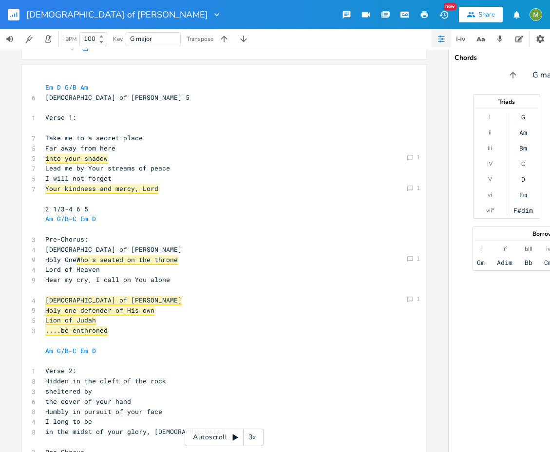
scroll to position [162, 0]
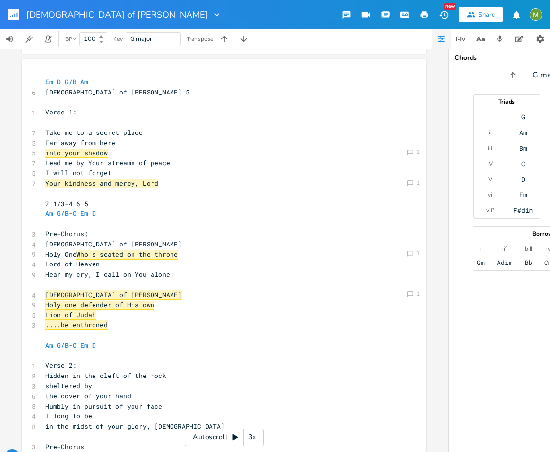
click at [110, 171] on pre "I will not forget" at bounding box center [219, 173] width 352 height 10
click at [164, 184] on pre "Your kindness and mercy, Lord" at bounding box center [219, 183] width 352 height 10
click at [94, 196] on pre "​" at bounding box center [219, 193] width 352 height 10
click at [82, 227] on pre "​" at bounding box center [219, 224] width 352 height 10
click at [100, 240] on pre "[DEMOGRAPHIC_DATA] of [PERSON_NAME]" at bounding box center [219, 244] width 352 height 10
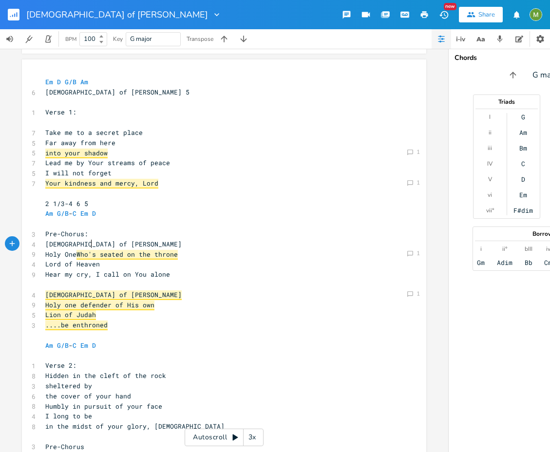
click at [100, 236] on pre "Pre-Chorus:" at bounding box center [219, 234] width 352 height 10
click at [96, 246] on pre "[DEMOGRAPHIC_DATA] of [PERSON_NAME]" at bounding box center [219, 244] width 352 height 10
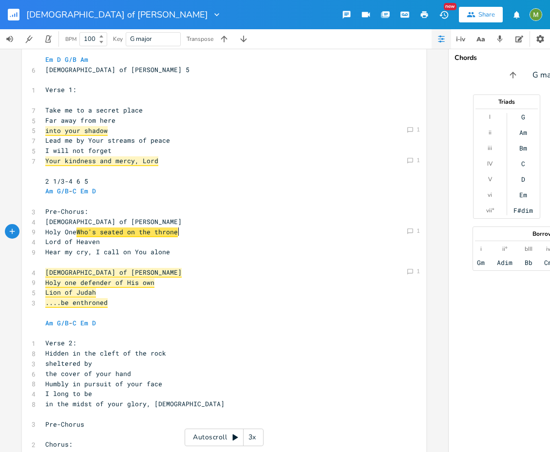
scroll to position [188, 0]
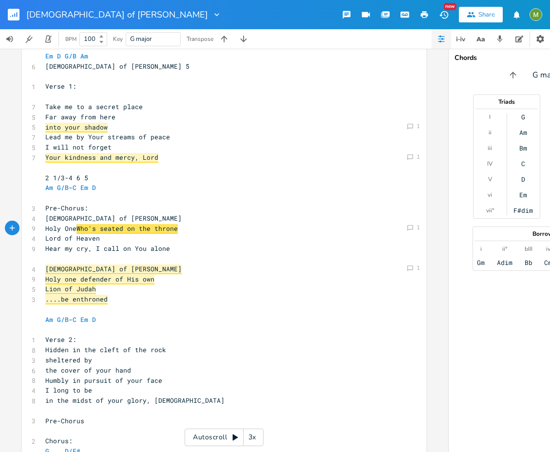
click at [97, 242] on pre "Lord of Heaven" at bounding box center [219, 238] width 352 height 10
click at [170, 250] on pre "Hear my cry, I call on You alone" at bounding box center [219, 249] width 352 height 10
click at [102, 237] on pre "Lord of Heaven" at bounding box center [219, 238] width 352 height 10
click at [184, 253] on pre "Hear my cry, I call on You alone" at bounding box center [219, 249] width 352 height 10
click at [186, 266] on pre "[DEMOGRAPHIC_DATA] of [PERSON_NAME]" at bounding box center [219, 269] width 352 height 10
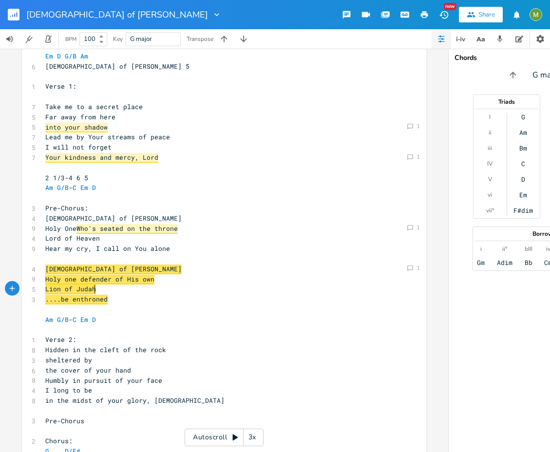
click at [179, 289] on pre "Lion of Judah" at bounding box center [219, 289] width 352 height 10
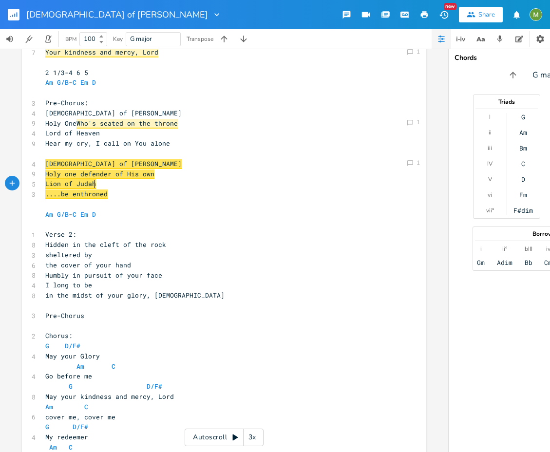
scroll to position [293, 0]
click at [88, 254] on span "sheltered by" at bounding box center [68, 254] width 47 height 9
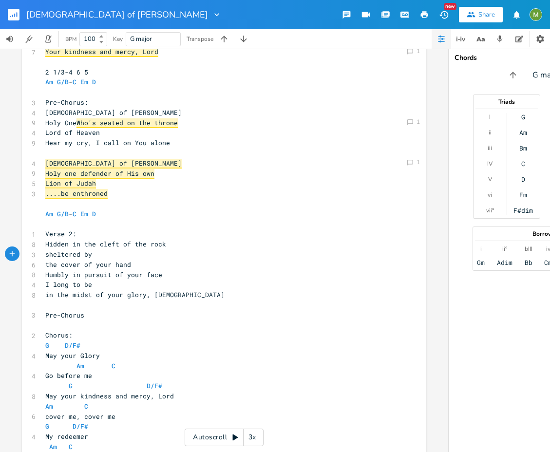
click at [207, 264] on pre "the cover of your hand" at bounding box center [219, 265] width 352 height 10
click at [45, 256] on span "sheltered by" at bounding box center [68, 254] width 47 height 9
click at [105, 255] on pre "sheltered by" at bounding box center [219, 254] width 352 height 10
click at [45, 263] on span "the cover of your hand" at bounding box center [88, 264] width 86 height 9
click at [123, 254] on pre "sheltered by" at bounding box center [219, 254] width 352 height 10
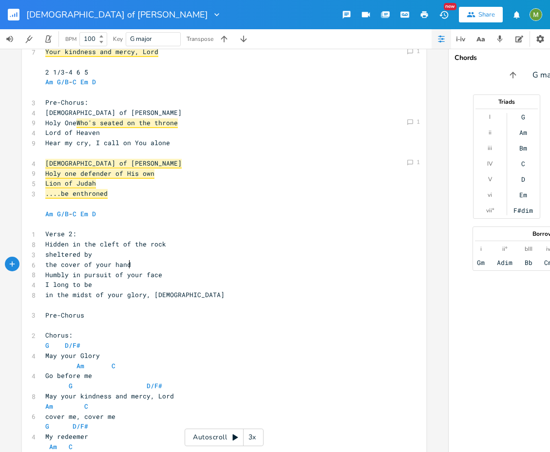
click at [140, 266] on pre "the cover of your hand" at bounding box center [219, 265] width 352 height 10
click at [97, 252] on pre "sheltered by" at bounding box center [219, 254] width 352 height 10
type textarea "the cover of your hand"
drag, startPoint x: 43, startPoint y: 264, endPoint x: 145, endPoint y: 263, distance: 102.3
click at [147, 263] on pre "the cover of your hand" at bounding box center [219, 265] width 352 height 10
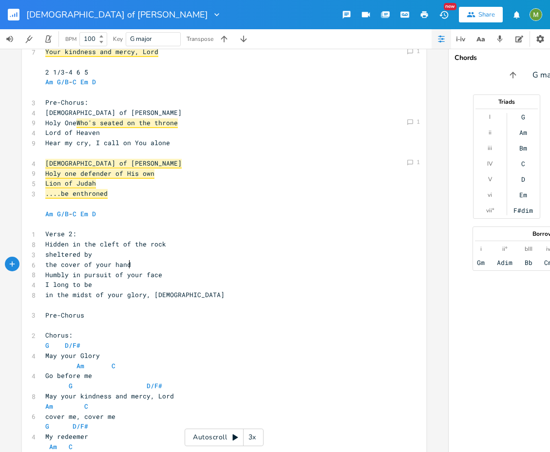
click at [133, 265] on pre "the cover of your hand" at bounding box center [219, 265] width 352 height 10
click at [45, 256] on span "sheltered by" at bounding box center [68, 254] width 47 height 9
type textarea "I'm"
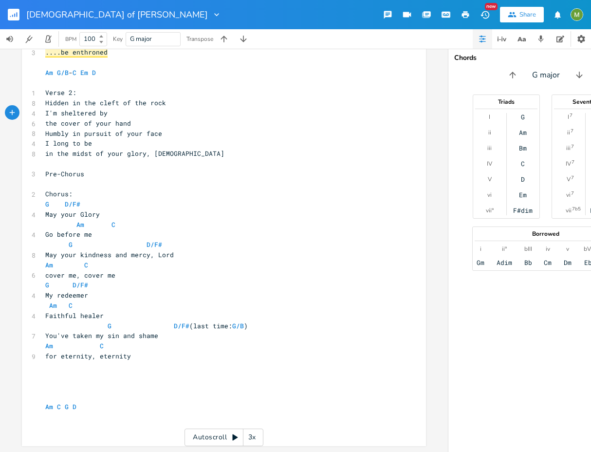
scroll to position [440, 0]
click at [92, 180] on pre "​" at bounding box center [219, 184] width 352 height 10
click at [72, 159] on pre "​" at bounding box center [219, 164] width 352 height 10
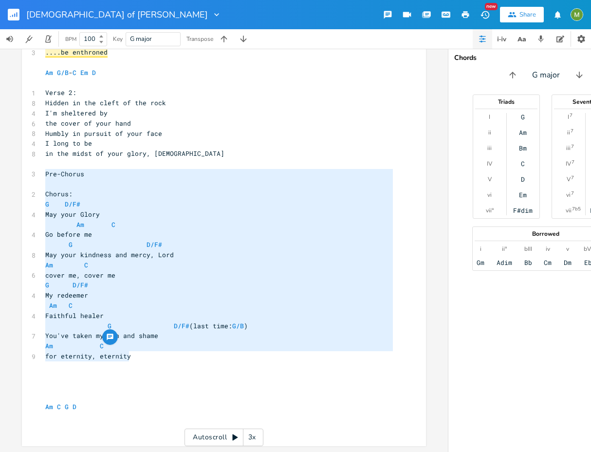
type textarea "Pre-Chorus Chorus: G D/F# May your Glory Am C Go before me G D/F# May your kind…"
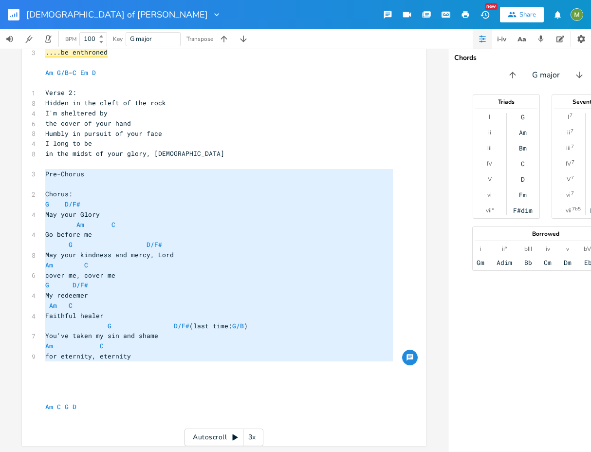
drag, startPoint x: 41, startPoint y: 167, endPoint x: 177, endPoint y: 365, distance: 239.9
click at [177, 365] on div "Em D G/B Am 6 [DEMOGRAPHIC_DATA] of [PERSON_NAME] 5 ​ 1 Verse 1: ​ 7 Take me to…" at bounding box center [219, 118] width 352 height 628
click at [140, 381] on pre "​" at bounding box center [219, 386] width 352 height 10
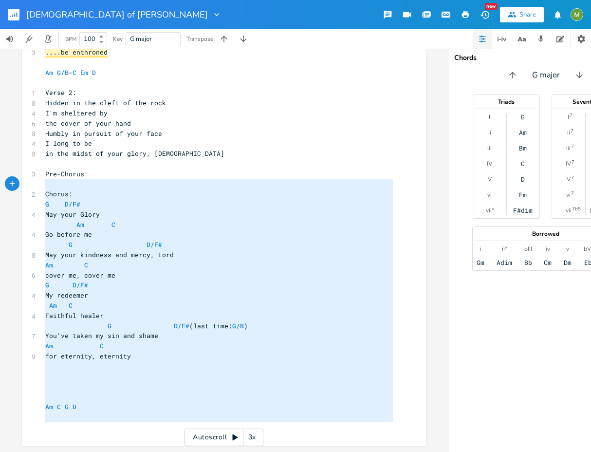
type textarea "Pre-Chorus Chorus: G D/F# May your Glory Am C Go before me G D/F# May your kind…"
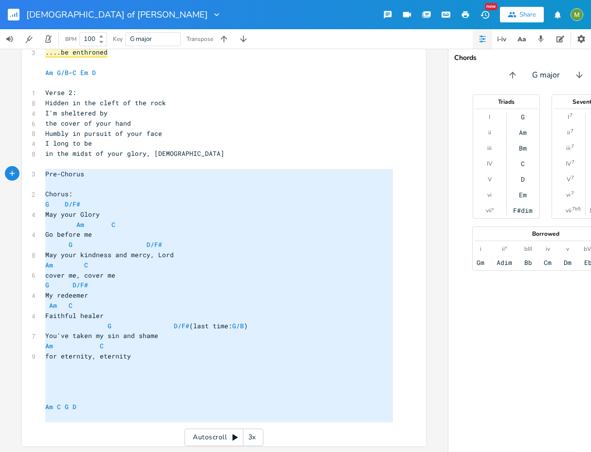
drag, startPoint x: 91, startPoint y: 427, endPoint x: 27, endPoint y: 168, distance: 267.2
click at [27, 168] on div "Pre-Chorus Chorus: G D/F# May your Glory Am C Go before me G D/F# May your kind…" at bounding box center [224, 116] width 404 height 659
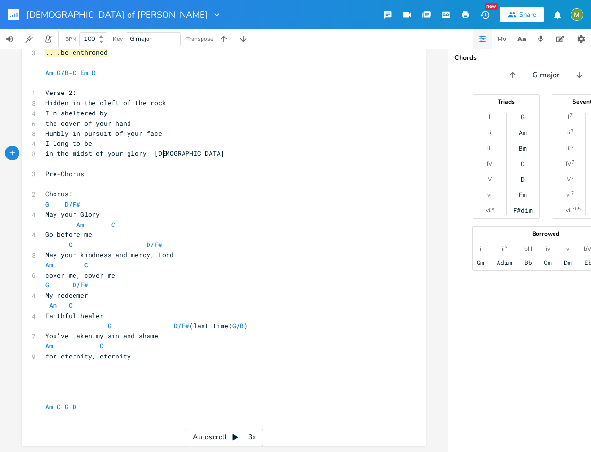
click at [269, 151] on pre "in the midst of your glory, [DEMOGRAPHIC_DATA]" at bounding box center [219, 154] width 352 height 10
click at [157, 372] on pre "​" at bounding box center [219, 377] width 352 height 10
click at [222, 35] on icon "button" at bounding box center [224, 39] width 10 height 10
click at [224, 37] on icon "button" at bounding box center [224, 39] width 6 height 6
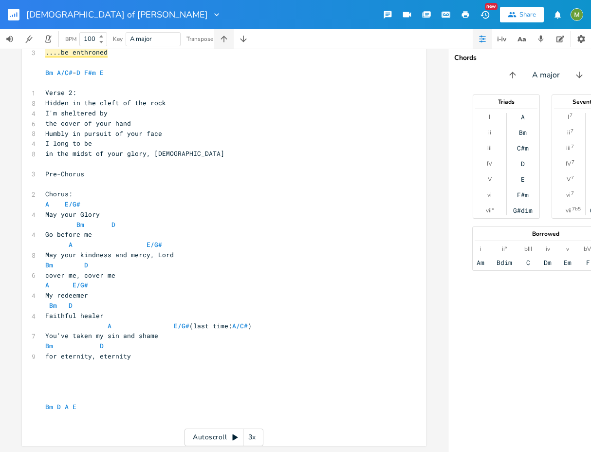
click at [224, 37] on icon "button" at bounding box center [224, 39] width 6 height 6
click at [224, 38] on icon "button" at bounding box center [224, 39] width 10 height 10
click at [55, 341] on span "Dm F" at bounding box center [74, 345] width 58 height 9
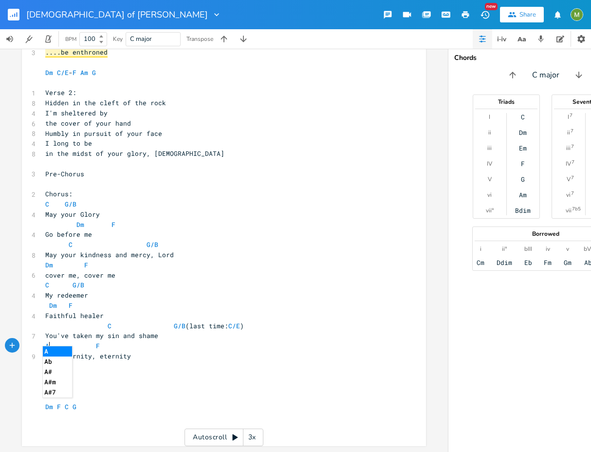
type textarea "Am"
click at [179, 361] on pre "​" at bounding box center [219, 366] width 352 height 10
click at [147, 374] on pre "​" at bounding box center [219, 377] width 352 height 10
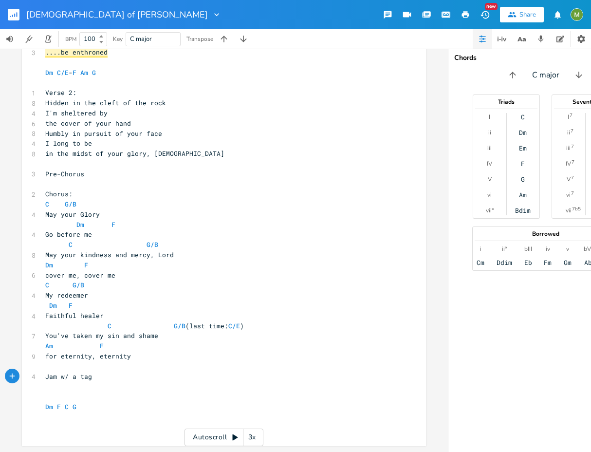
type textarea "Jam w/ a tag?"
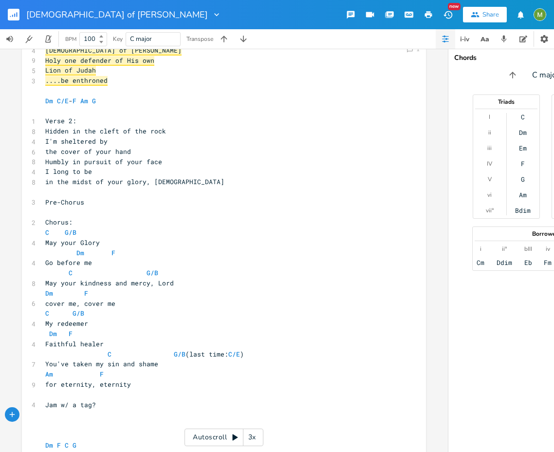
scroll to position [438, 0]
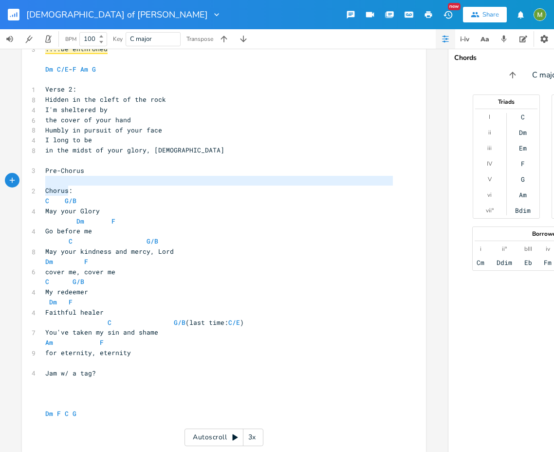
drag, startPoint x: 66, startPoint y: 189, endPoint x: 0, endPoint y: 177, distance: 67.0
click at [0, 177] on div "Am E A D G B E Previous 1 of 25 Next Play G E A D G B E Previous 1 of 21 Next P…" at bounding box center [224, 250] width 448 height 403
type textarea "Chorus"
click at [49, 185] on pre "​" at bounding box center [219, 180] width 352 height 10
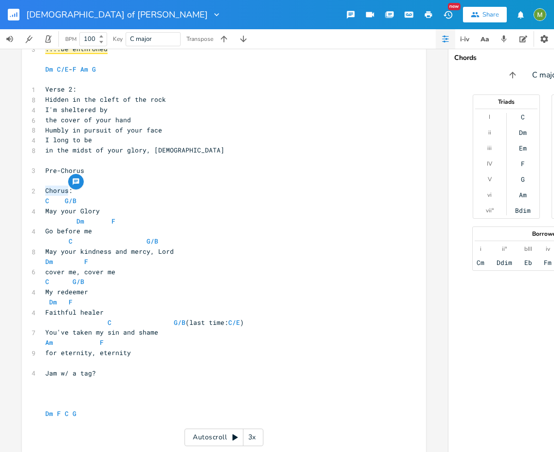
drag, startPoint x: 64, startPoint y: 190, endPoint x: 12, endPoint y: 192, distance: 52.6
click at [12, 192] on div "Am E A D G B E Previous 1 of 25 Next Play G E A D G B E Previous 1 of 21 Next P…" at bounding box center [224, 250] width 448 height 403
type textarea "Bridge"
click at [237, 304] on pre "Dm F" at bounding box center [219, 302] width 352 height 10
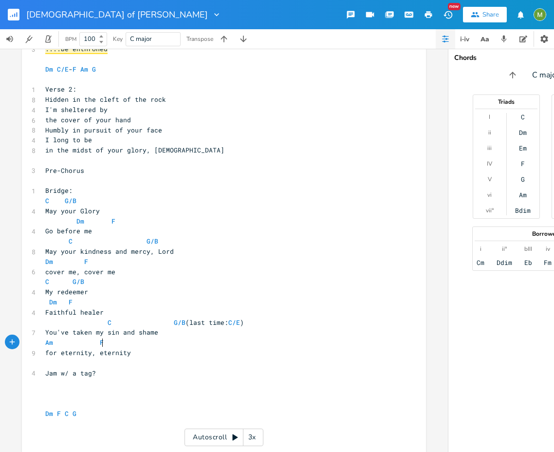
click at [167, 343] on pre "Am F" at bounding box center [219, 343] width 352 height 10
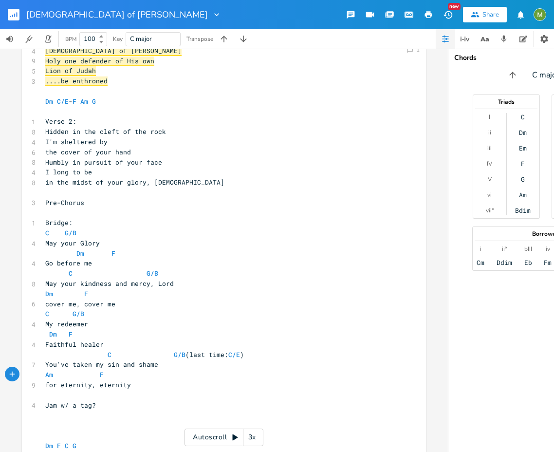
scroll to position [406, 0]
type textarea "Pre-"
drag, startPoint x: 59, startPoint y: 203, endPoint x: 43, endPoint y: 202, distance: 15.6
click at [45, 202] on span "Pre-Chorus" at bounding box center [64, 202] width 39 height 9
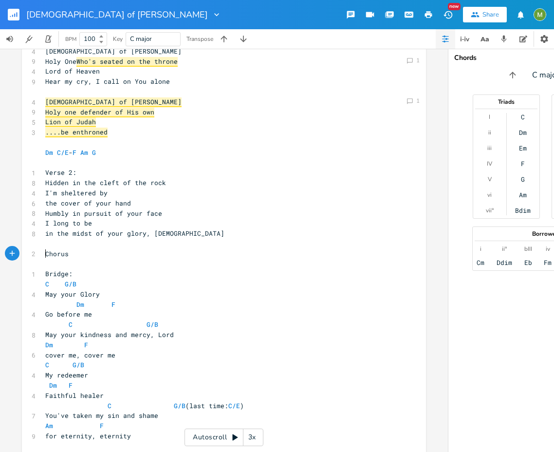
scroll to position [450, 0]
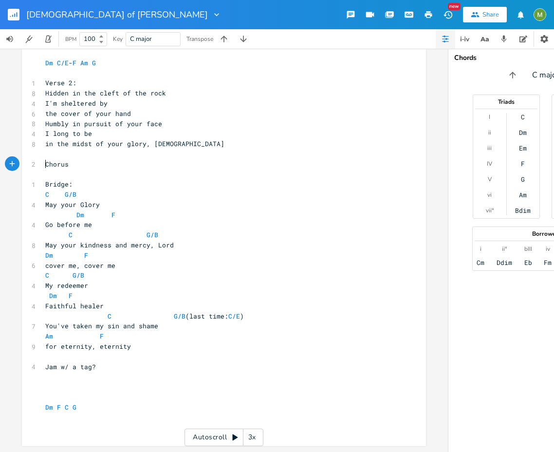
click at [164, 352] on pre "​" at bounding box center [219, 357] width 352 height 10
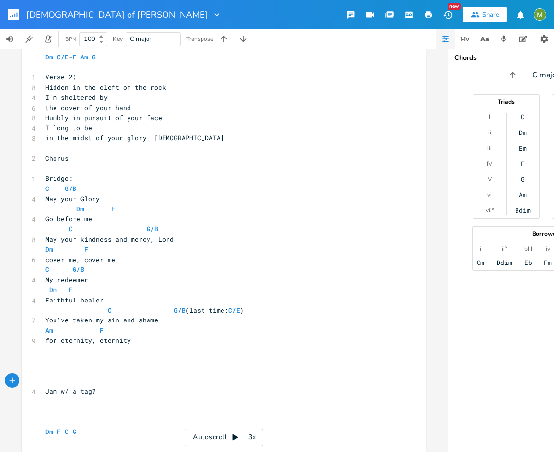
click at [165, 364] on pre "​" at bounding box center [219, 361] width 352 height 10
type textarea "C C/E Am F"
click at [178, 389] on pre "Jam w/ a tag?" at bounding box center [219, 391] width 352 height 10
click at [109, 350] on pre "​" at bounding box center [219, 351] width 352 height 10
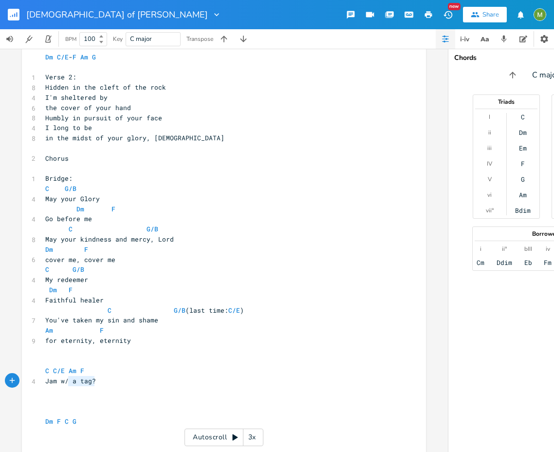
type textarea "am w/ a tag?"
type textarea "Jam w/ a tag?"
drag, startPoint x: 95, startPoint y: 380, endPoint x: 43, endPoint y: 385, distance: 52.9
click at [43, 385] on pre "Jam w/ a tag?" at bounding box center [219, 381] width 352 height 10
click at [63, 360] on pre "​" at bounding box center [219, 361] width 352 height 10
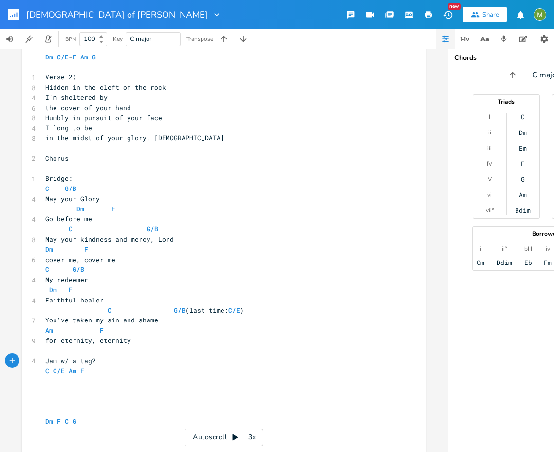
click at [97, 371] on pre "C C/E Am F" at bounding box center [219, 371] width 352 height 10
click at [96, 391] on pre "​" at bounding box center [219, 391] width 352 height 10
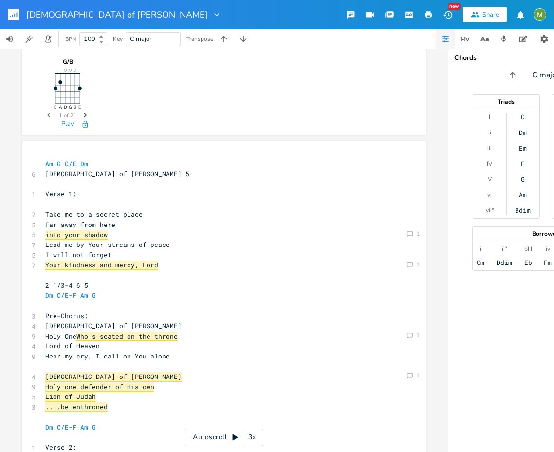
scroll to position [121, 0]
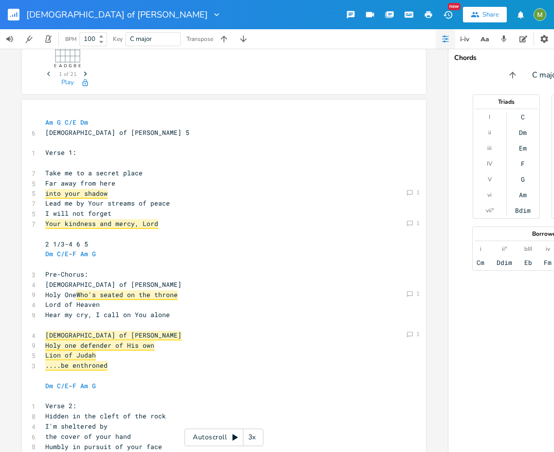
click at [147, 164] on pre "​" at bounding box center [219, 163] width 352 height 10
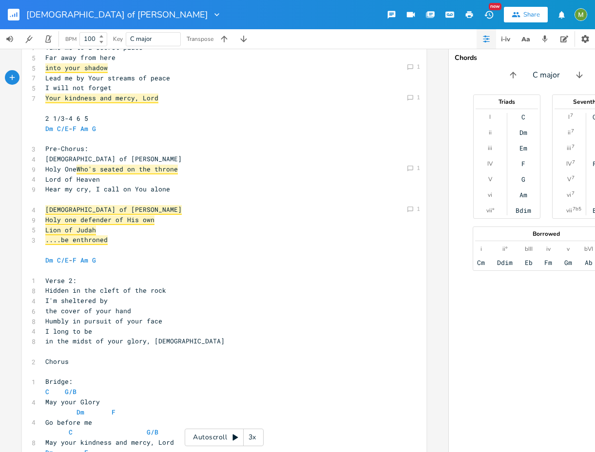
scroll to position [237, 0]
click at [92, 128] on span "G" at bounding box center [94, 128] width 4 height 9
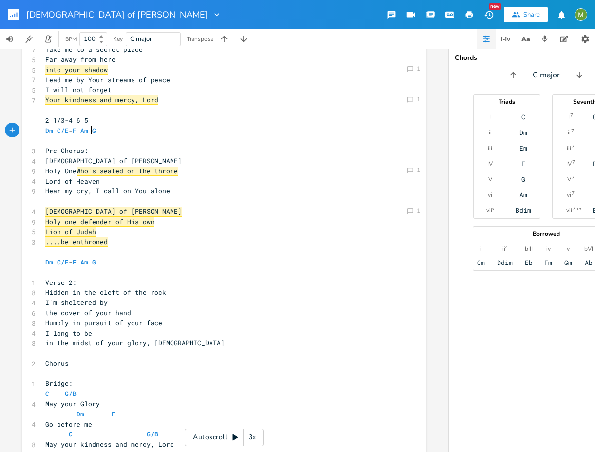
scroll to position [235, 0]
type textarea "Dm C/E-F Am G"
drag, startPoint x: 101, startPoint y: 133, endPoint x: 43, endPoint y: 131, distance: 58.5
click at [43, 131] on pre "Dm C/E - F Am G" at bounding box center [219, 131] width 352 height 10
click at [93, 134] on pre "Dm C/E - F Am G" at bounding box center [219, 131] width 352 height 10
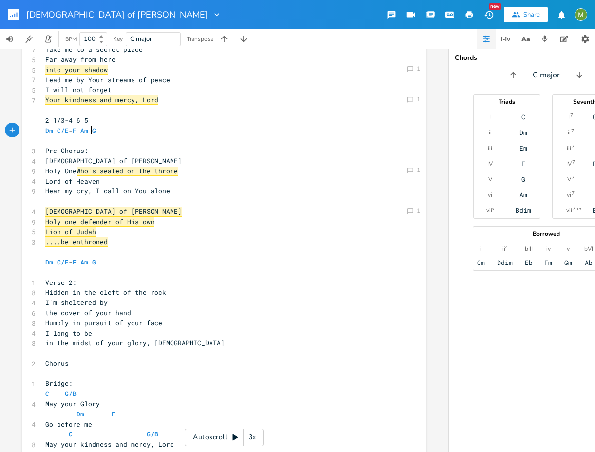
click at [86, 132] on span "Dm C/E - F Am G" at bounding box center [70, 130] width 51 height 9
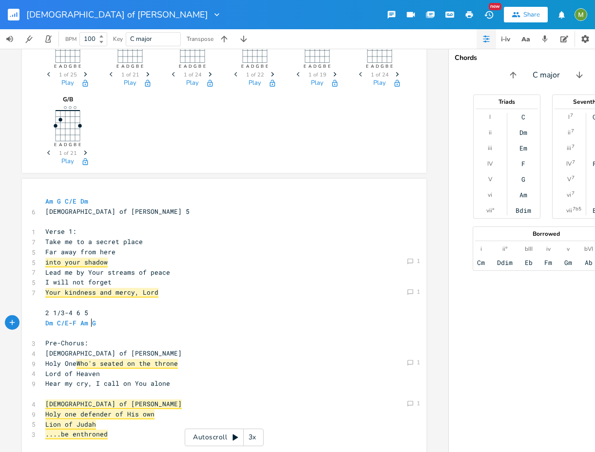
scroll to position [0, 0]
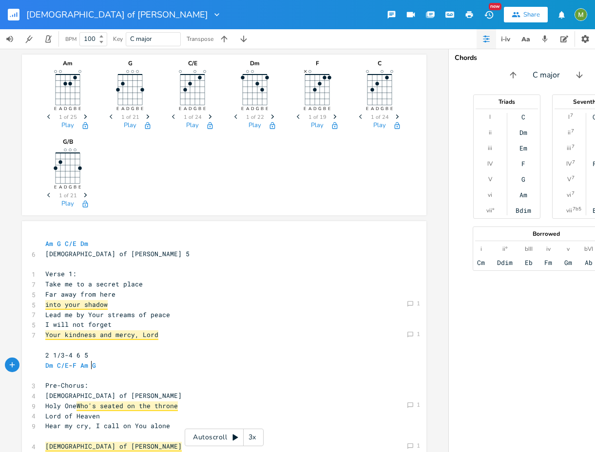
click at [123, 251] on pre "[DEMOGRAPHIC_DATA] of [PERSON_NAME] 5" at bounding box center [219, 254] width 352 height 10
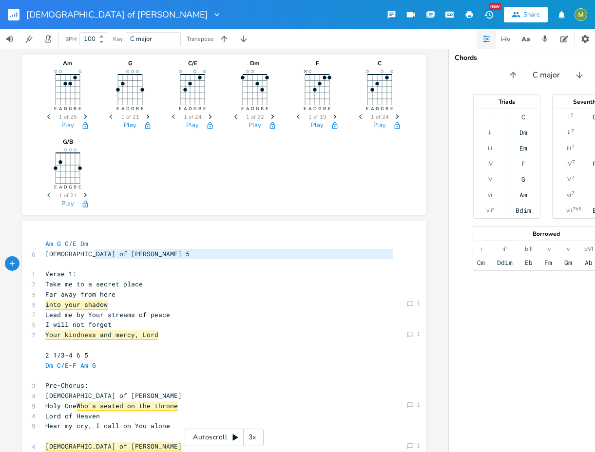
drag, startPoint x: 92, startPoint y: 253, endPoint x: 210, endPoint y: 261, distance: 118.6
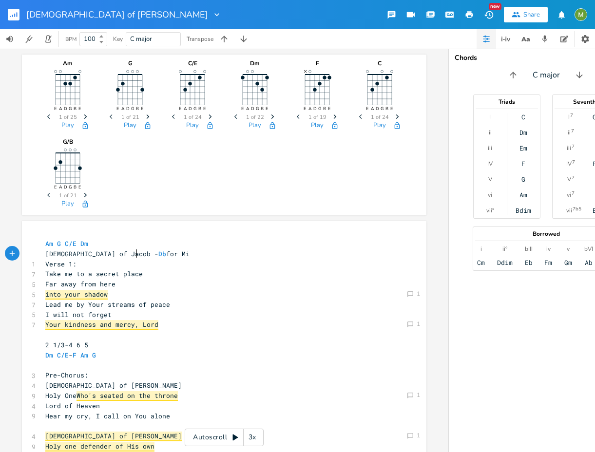
type textarea "- Db for Mik"
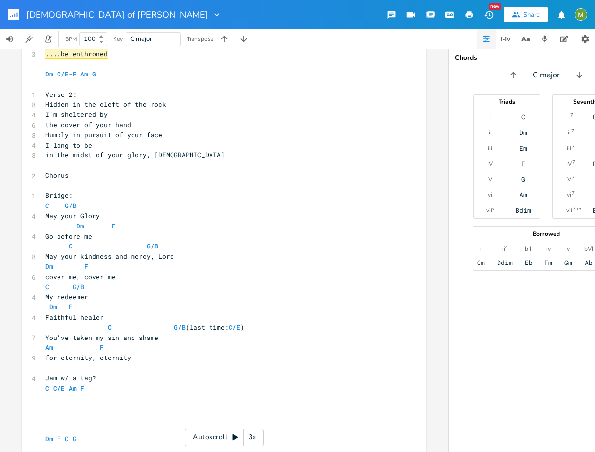
scroll to position [403, 0]
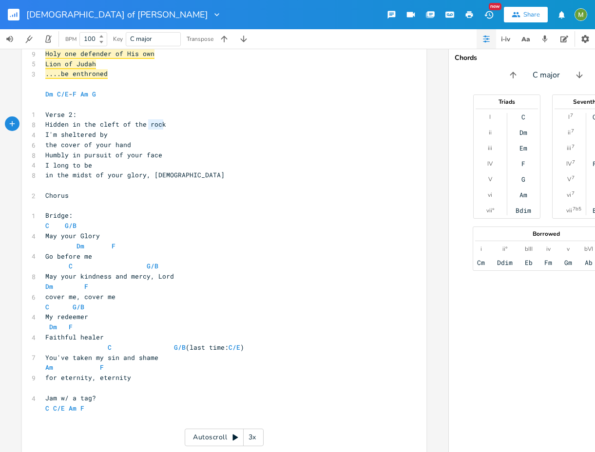
type textarea "I'"
type textarea "Hidden in the cleft of the rock"
drag, startPoint x: 169, startPoint y: 126, endPoint x: 33, endPoint y: 121, distance: 136.9
click at [33, 121] on div "Hidden in the cleft of the rock xxxxxxxxxx Am G C/E Dm God of [PERSON_NAME] for…" at bounding box center [224, 157] width 404 height 679
click at [100, 132] on span "I'm sheltered by" at bounding box center [76, 134] width 62 height 9
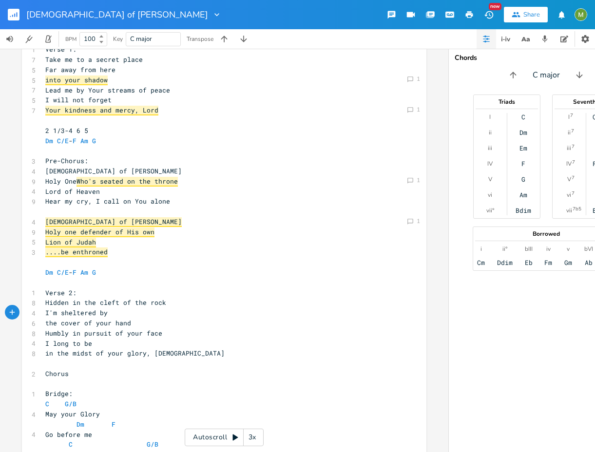
scroll to position [117, 0]
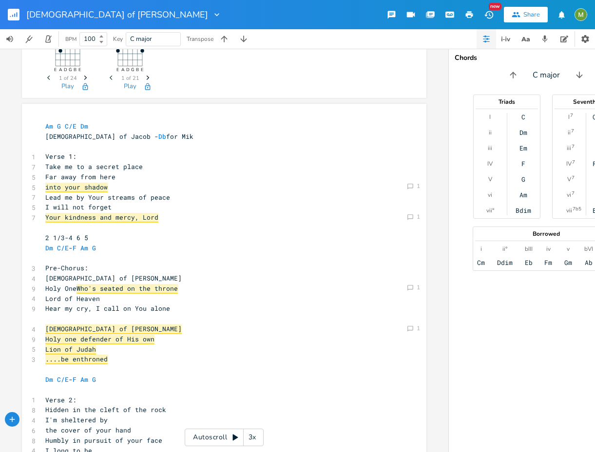
click at [162, 142] on pre "​" at bounding box center [219, 147] width 352 height 10
click at [104, 122] on pre "Am G C/E Dm" at bounding box center [219, 126] width 352 height 10
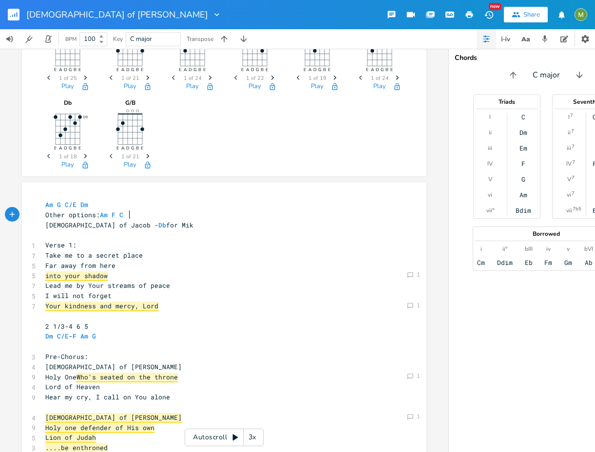
scroll to position [0, 66]
type textarea "Other options: Am F C G"
click at [234, 275] on pre "into your shadow" at bounding box center [219, 276] width 352 height 10
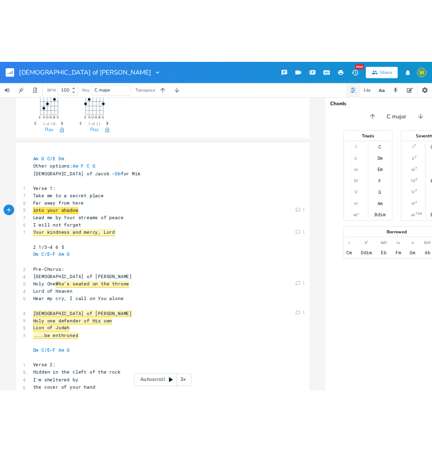
scroll to position [177, 0]
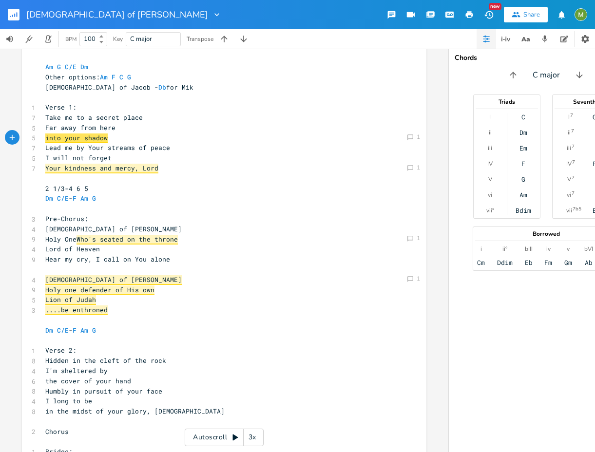
click at [69, 178] on pre "​" at bounding box center [219, 178] width 352 height 10
click at [119, 207] on pre "​" at bounding box center [219, 209] width 352 height 10
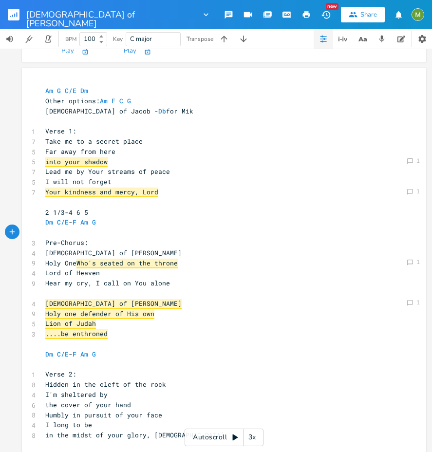
scroll to position [147, 0]
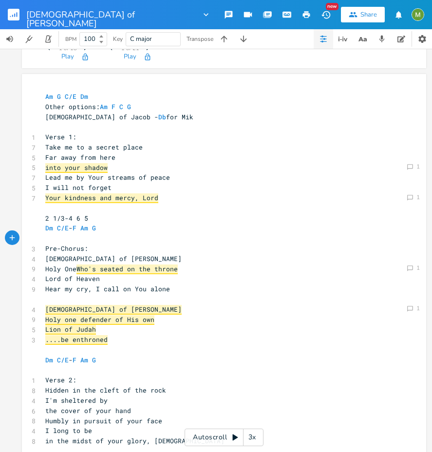
click at [183, 189] on pre "I will not forget" at bounding box center [219, 188] width 352 height 10
click at [181, 177] on pre "Lead me by Your streams of peace" at bounding box center [219, 177] width 352 height 10
click at [150, 188] on pre "I will not forget" at bounding box center [219, 188] width 352 height 10
type textarea "Your kindness and mercy"
drag, startPoint x: 43, startPoint y: 198, endPoint x: 131, endPoint y: 198, distance: 88.2
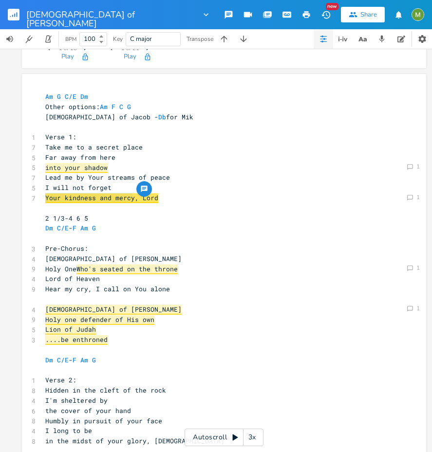
click at [131, 198] on span "Your kindness and mercy, Lord" at bounding box center [101, 198] width 113 height 10
click at [204, 199] on pre "Your kindness and mercy, Lord" at bounding box center [219, 198] width 352 height 10
click at [45, 197] on span "Your kindness and mercy, Lord" at bounding box center [101, 198] width 113 height 10
type textarea "Your kindness"
type textarea "t"
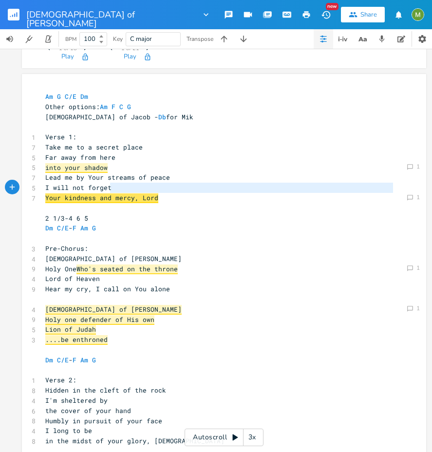
type textarea "Your kindness and mercy"
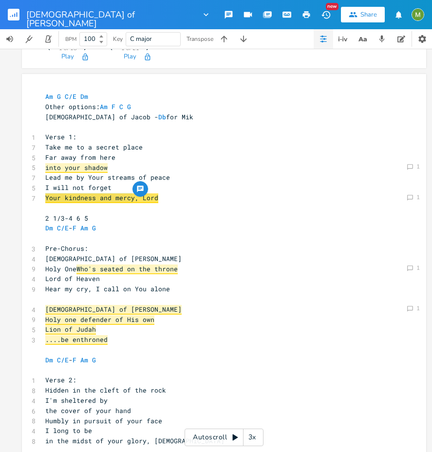
drag, startPoint x: 43, startPoint y: 197, endPoint x: 130, endPoint y: 196, distance: 86.7
click at [159, 195] on pre "Your kindness and mercy, Lord" at bounding box center [219, 198] width 352 height 10
type textarea "d"
drag, startPoint x: 158, startPoint y: 197, endPoint x: 42, endPoint y: 201, distance: 115.5
click at [43, 201] on pre "Your kindness and mercy, Lord" at bounding box center [219, 198] width 352 height 10
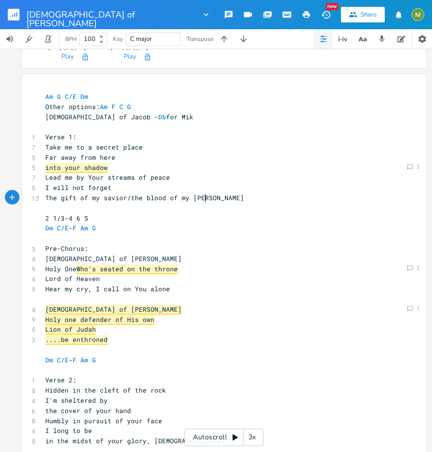
type textarea "The gift of my savior/the blood of my Savor"
type textarea "ir"
type textarea "or"
click at [102, 196] on span "The gift of my savior/the blood of my Savior" at bounding box center [130, 197] width 171 height 9
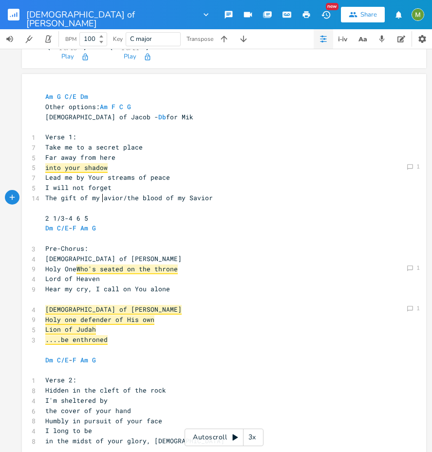
type textarea "S"
click at [128, 199] on span "The gift of my Savior/the blood of my Savior" at bounding box center [130, 197] width 171 height 9
click at [222, 195] on pre "The gift of my Savior/the blood of my Savior" at bounding box center [219, 198] width 352 height 10
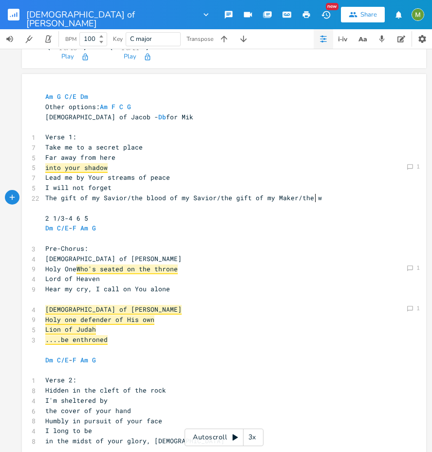
type textarea "/the gift of my Maker/the wor"
type textarea "Wor"
type textarea "Word of the mak"
type textarea "Maker"
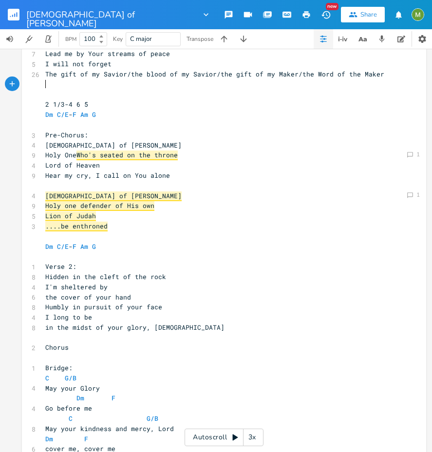
scroll to position [270, 0]
click at [92, 195] on pre "[DEMOGRAPHIC_DATA] of [PERSON_NAME]" at bounding box center [219, 196] width 352 height 10
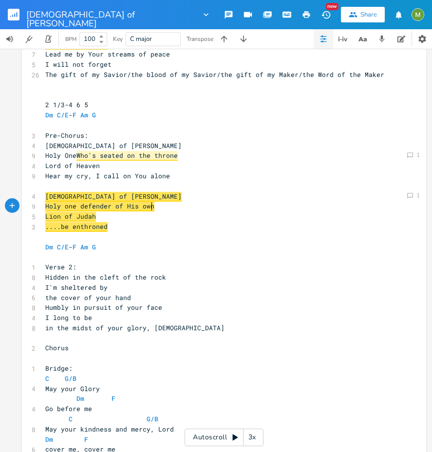
click at [161, 206] on pre "Holy one defender of His own" at bounding box center [219, 206] width 352 height 10
click at [132, 227] on pre "....be enthroned" at bounding box center [219, 227] width 352 height 10
click at [121, 220] on pre "Lion of Judah" at bounding box center [219, 216] width 352 height 10
click at [156, 203] on pre "Holy one defender of His own" at bounding box center [219, 206] width 352 height 10
click at [127, 220] on pre "Lion of Judah" at bounding box center [219, 216] width 352 height 10
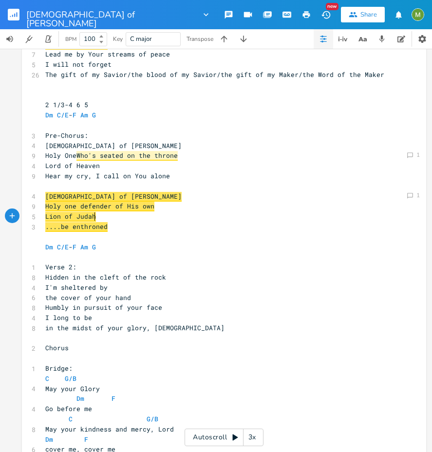
click at [168, 209] on pre "Holy one defender of His own" at bounding box center [219, 206] width 352 height 10
click at [102, 219] on pre "Lion of Judah" at bounding box center [219, 216] width 352 height 10
click at [169, 204] on pre "Holy one defender of His own" at bounding box center [219, 206] width 352 height 10
click at [148, 204] on span "Holy one defender of His own" at bounding box center [99, 207] width 109 height 10
click at [89, 220] on span "Lion of Judah" at bounding box center [70, 217] width 51 height 10
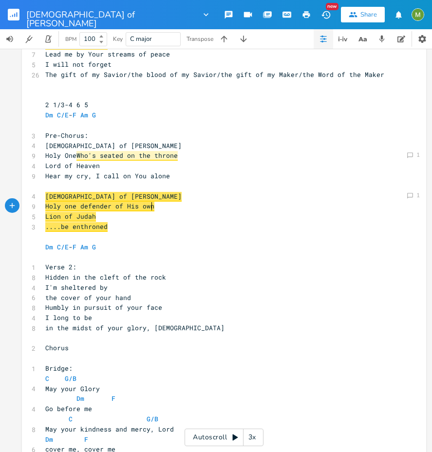
click at [185, 208] on pre "Holy one defender of His own" at bounding box center [219, 206] width 352 height 10
drag, startPoint x: 123, startPoint y: 206, endPoint x: 132, endPoint y: 205, distance: 9.3
click at [132, 205] on span "Holy one defender of His own" at bounding box center [99, 207] width 109 height 10
type textarea "Your"
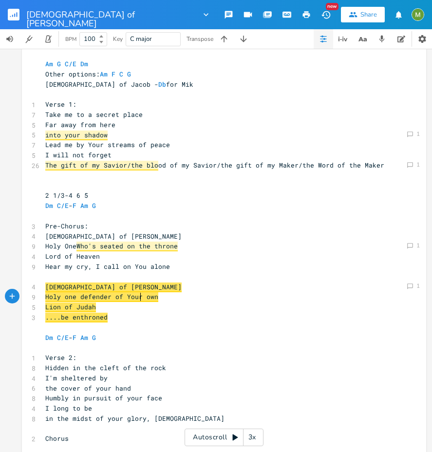
scroll to position [178, 0]
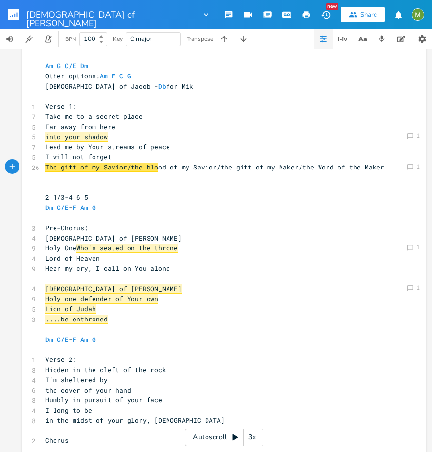
click at [240, 182] on pre "​" at bounding box center [219, 177] width 352 height 10
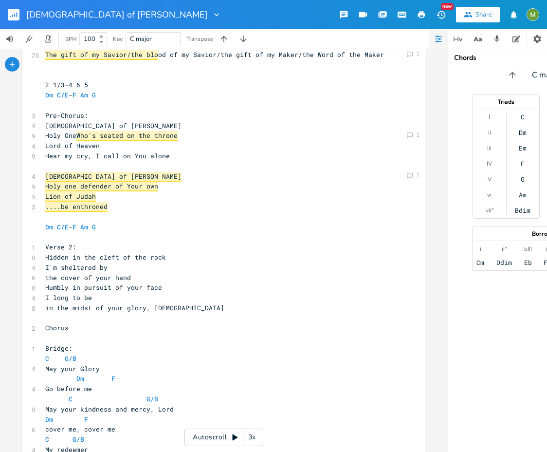
scroll to position [292, 0]
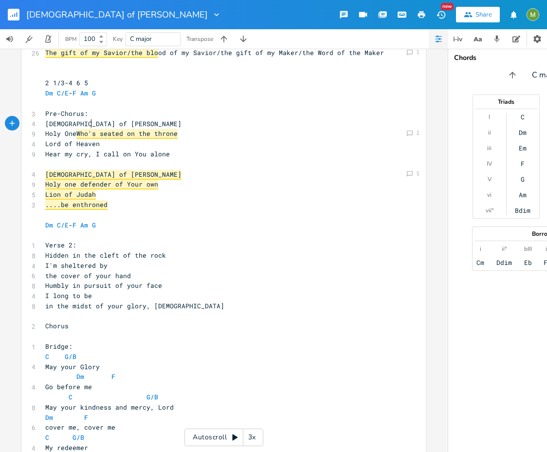
click at [119, 123] on pre "[DEMOGRAPHIC_DATA] of [PERSON_NAME]" at bounding box center [219, 124] width 352 height 10
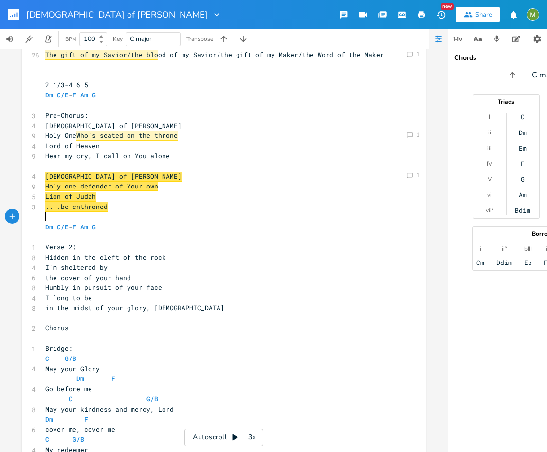
click at [147, 218] on pre "​" at bounding box center [219, 217] width 352 height 10
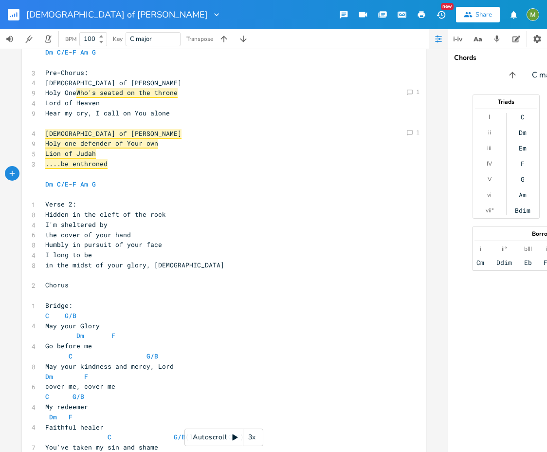
scroll to position [335, 0]
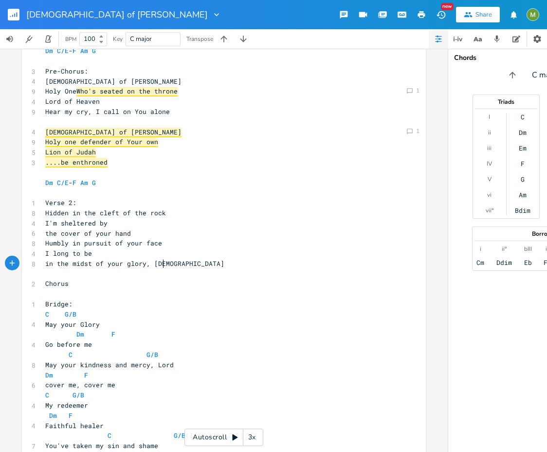
type textarea "midst of your glory, [DEMOGRAPHIC_DATA]"
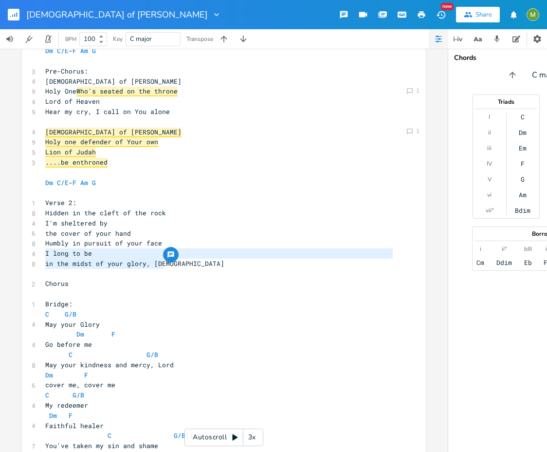
drag, startPoint x: 171, startPoint y: 265, endPoint x: 34, endPoint y: 257, distance: 137.6
click at [34, 257] on div "I long to be in the midst of your glory, [DEMOGRAPHIC_DATA] x Am G C/E Dm Other…" at bounding box center [224, 237] width 404 height 700
type textarea "I long to be in the midst of your glory, [DEMOGRAPHIC_DATA]"
click at [169, 254] on icon "button" at bounding box center [171, 255] width 8 height 8
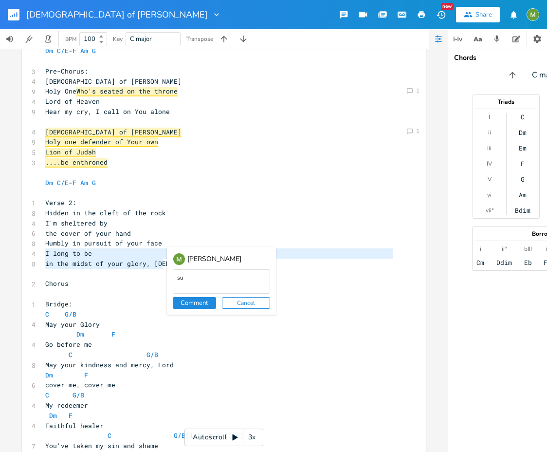
type textarea "s"
type textarea "suggestions by [PERSON_NAME]: I seek to be in the fullness of Your glory"
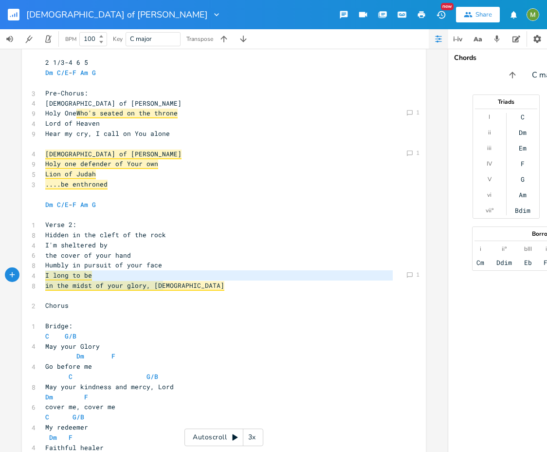
scroll to position [312, 0]
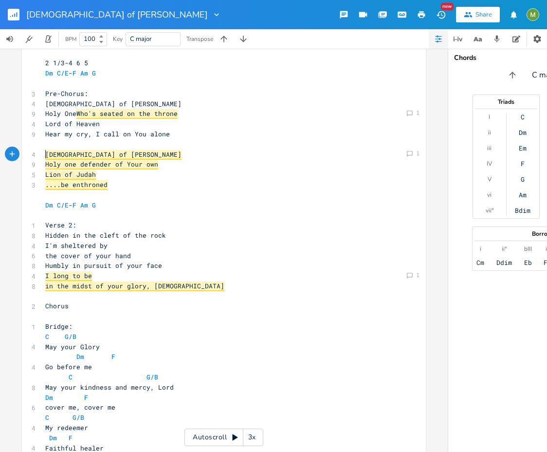
type textarea "[DEMOGRAPHIC_DATA] of [PERSON_NAME]"
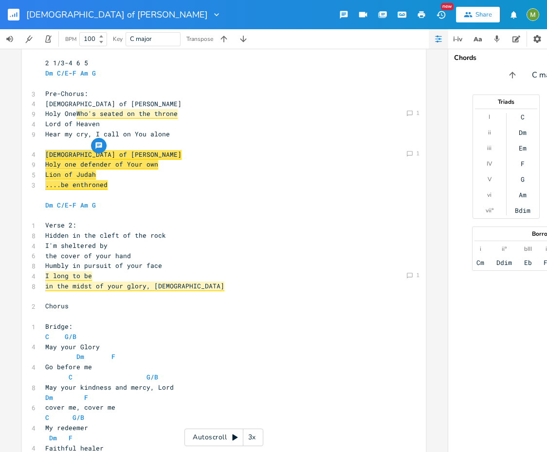
drag, startPoint x: 42, startPoint y: 154, endPoint x: 102, endPoint y: 152, distance: 59.9
click at [98, 156] on pre "[DEMOGRAPHIC_DATA] of [PERSON_NAME]" at bounding box center [219, 155] width 352 height 10
type textarea "[DEMOGRAPHIC_DATA] of [PERSON_NAME]"
drag, startPoint x: 95, startPoint y: 156, endPoint x: 37, endPoint y: 155, distance: 58.0
click at [37, 155] on div "[DEMOGRAPHIC_DATA] of Jacob x Am G C/E Dm Other options: Am F C G God of [PERSO…" at bounding box center [224, 259] width 404 height 700
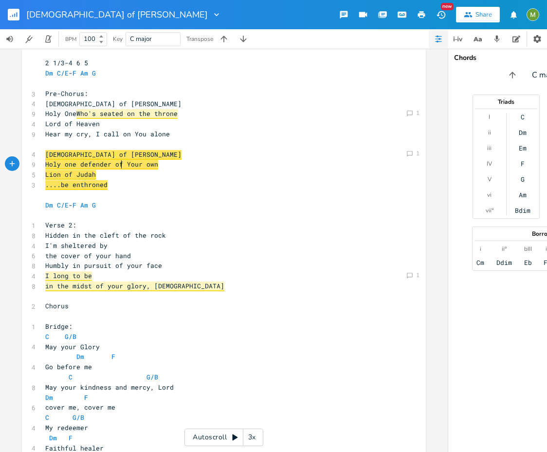
click at [118, 162] on span "Holy one defender of Your own" at bounding box center [101, 165] width 113 height 10
click at [119, 152] on pre "[DEMOGRAPHIC_DATA] of [PERSON_NAME]" at bounding box center [219, 155] width 352 height 10
type textarea "[DEMOGRAPHIC_DATA] of [PERSON_NAME]"
drag, startPoint x: 44, startPoint y: 154, endPoint x: 94, endPoint y: 156, distance: 49.7
click at [93, 157] on pre "[DEMOGRAPHIC_DATA] of [PERSON_NAME]" at bounding box center [219, 155] width 352 height 10
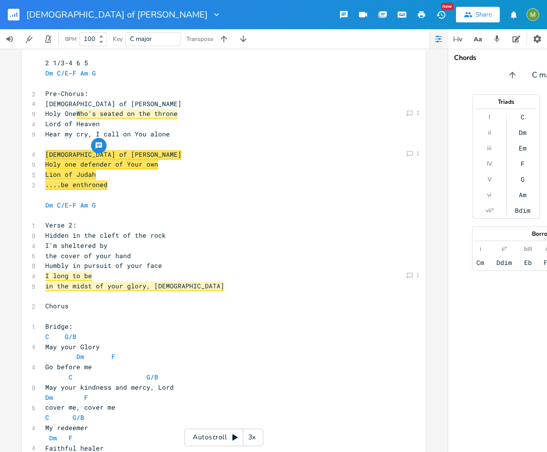
click at [94, 155] on pre "[DEMOGRAPHIC_DATA] of [PERSON_NAME]" at bounding box center [219, 155] width 352 height 10
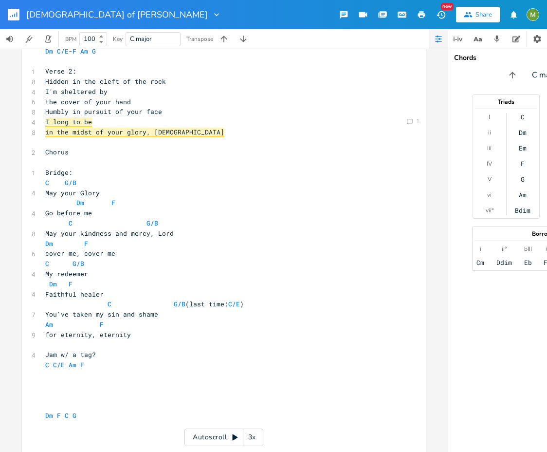
scroll to position [481, 0]
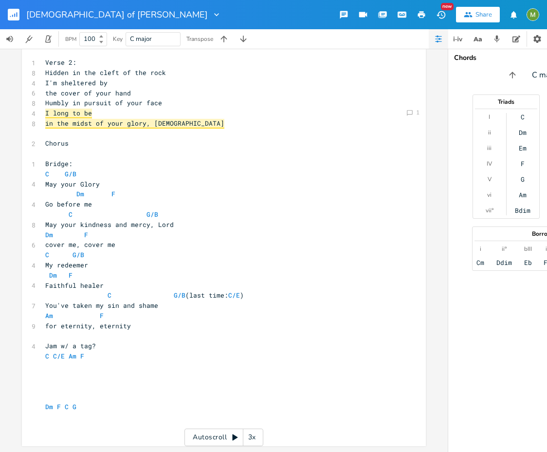
click at [85, 353] on pre "C C/E Am F" at bounding box center [219, 356] width 352 height 10
click at [118, 179] on pre "May your Glory" at bounding box center [219, 184] width 352 height 10
click at [123, 189] on pre "Dm F" at bounding box center [219, 194] width 352 height 10
click at [121, 199] on pre "Go before me" at bounding box center [219, 204] width 352 height 10
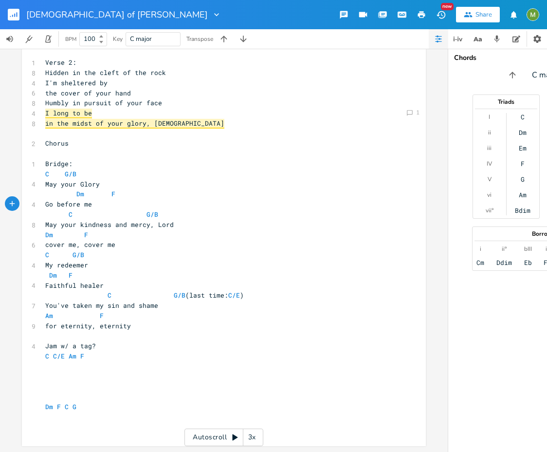
click at [133, 189] on pre "Dm F" at bounding box center [219, 194] width 352 height 10
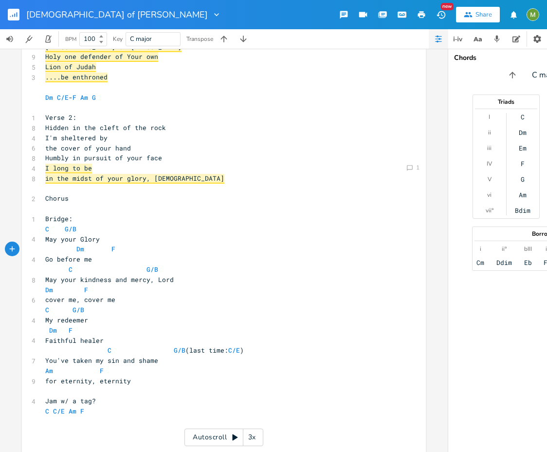
scroll to position [437, 0]
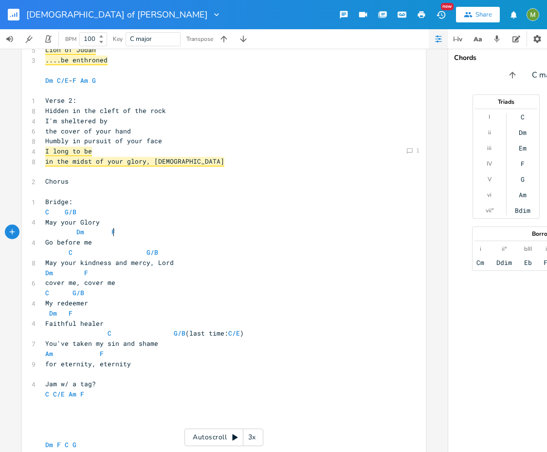
click at [65, 190] on pre "​" at bounding box center [219, 192] width 352 height 10
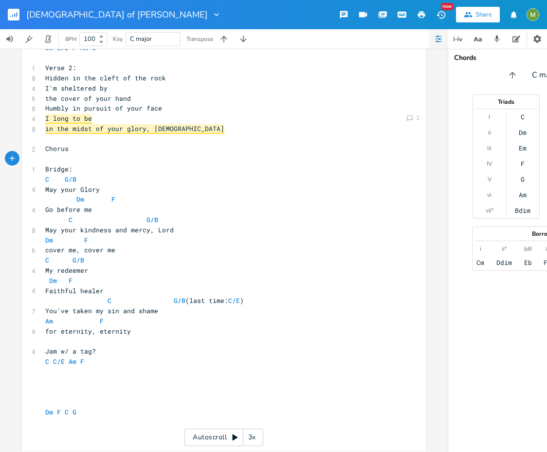
scroll to position [481, 0]
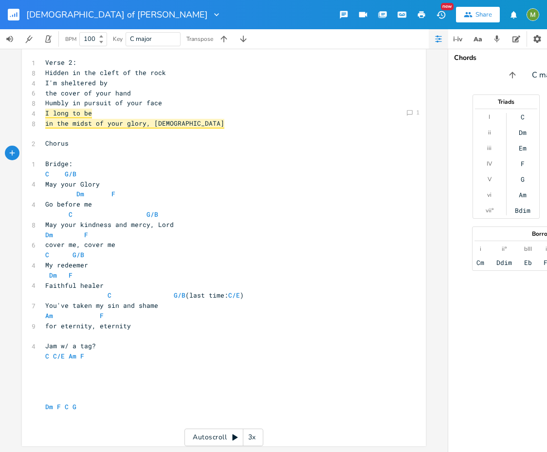
click at [102, 372] on pre "​" at bounding box center [219, 377] width 352 height 10
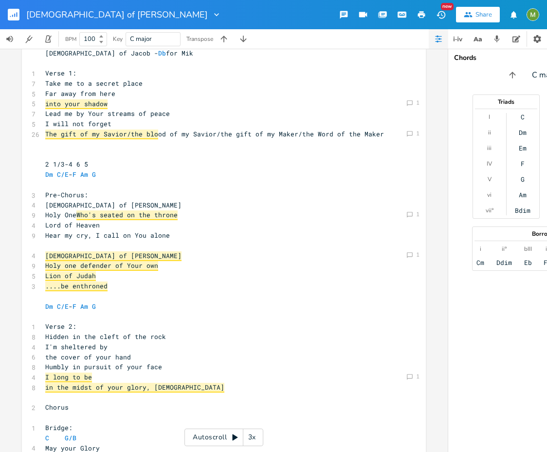
scroll to position [211, 0]
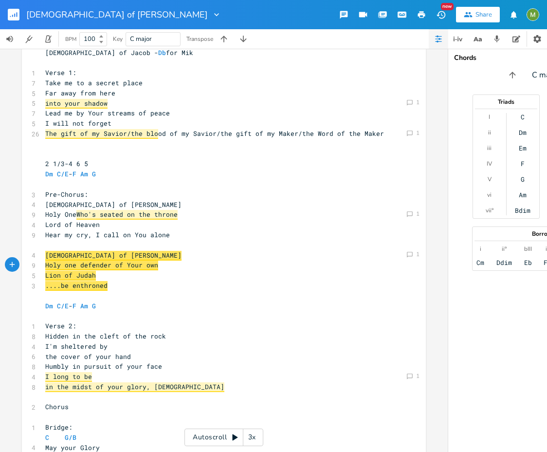
click at [120, 291] on pre "​" at bounding box center [219, 296] width 352 height 10
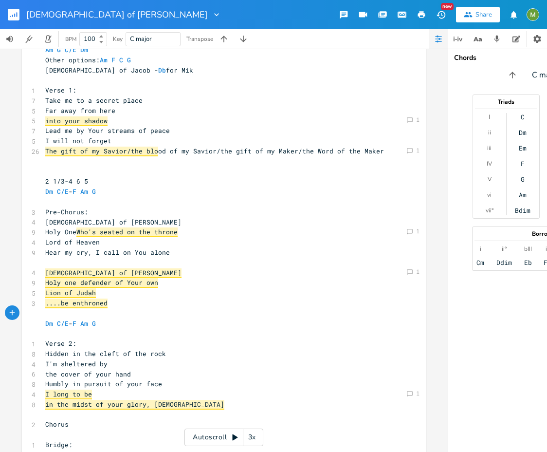
scroll to position [182, 0]
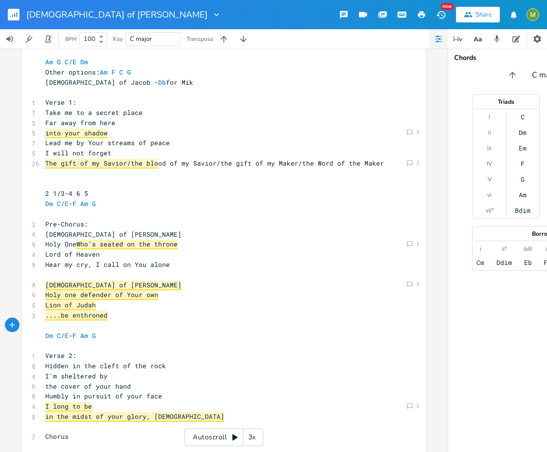
click at [108, 156] on pre "I will not forget" at bounding box center [219, 153] width 352 height 10
click at [87, 170] on pre "​" at bounding box center [219, 174] width 352 height 10
click at [77, 177] on pre "​" at bounding box center [219, 174] width 352 height 10
click at [62, 185] on pre "​" at bounding box center [219, 184] width 352 height 10
click at [114, 150] on pre "I will not forget" at bounding box center [219, 153] width 352 height 10
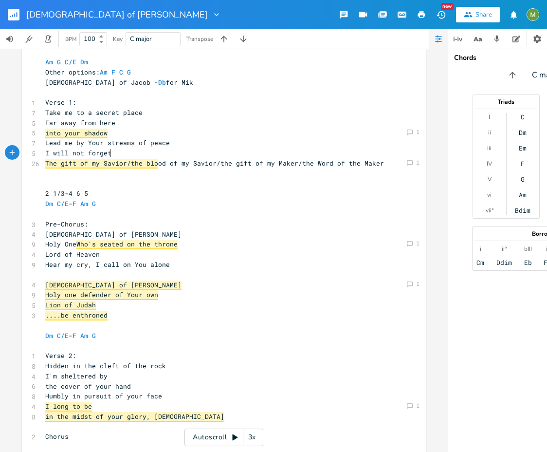
click at [90, 184] on pre "​" at bounding box center [219, 184] width 352 height 10
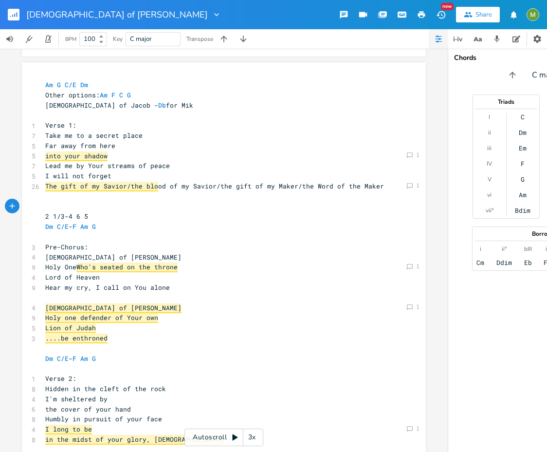
scroll to position [161, 0]
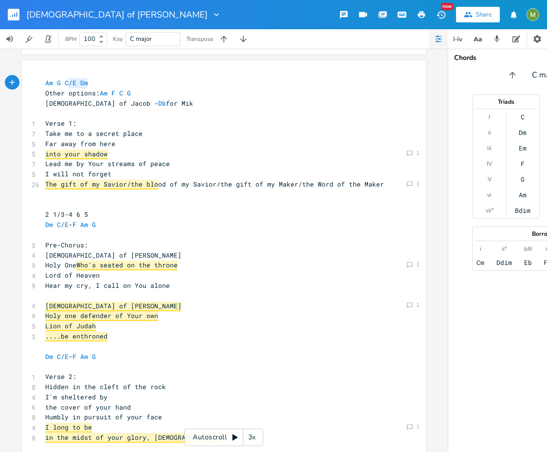
type textarea "Am G C/E Dm"
drag, startPoint x: 95, startPoint y: 81, endPoint x: 7, endPoint y: 78, distance: 88.2
click at [7, 78] on div "Am E A D G B E Previous 1 of 25 Next Play G E A D G B E Previous 1 of 21 Next P…" at bounding box center [224, 250] width 448 height 403
click at [187, 83] on pre "Am G C/E Dm" at bounding box center [219, 83] width 352 height 10
click at [177, 100] on pre "[DEMOGRAPHIC_DATA] of [PERSON_NAME] for Mik" at bounding box center [219, 103] width 352 height 10
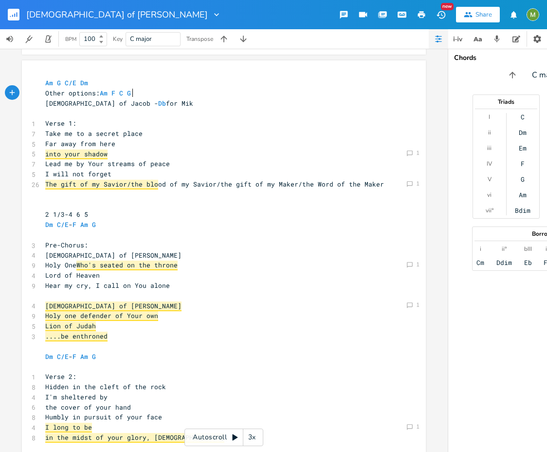
click at [178, 95] on pre "Other options: Am F C G" at bounding box center [219, 93] width 352 height 10
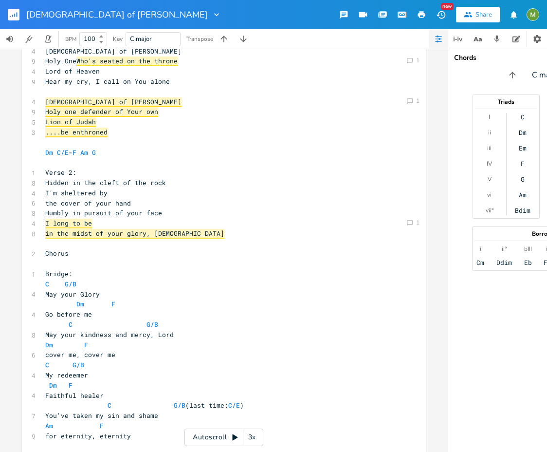
scroll to position [368, 0]
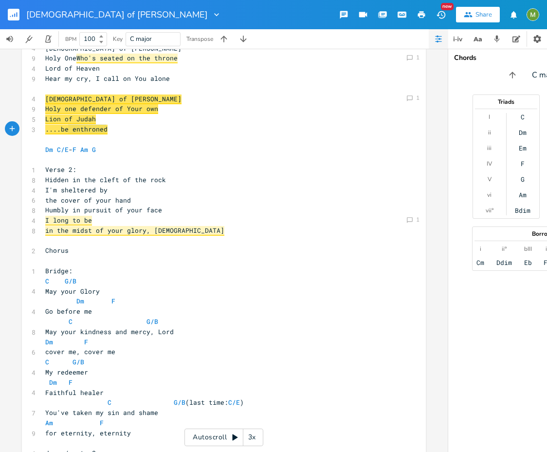
type textarea "[DEMOGRAPHIC_DATA] of [PERSON_NAME] one defender of Your own Lion of Judah ....…"
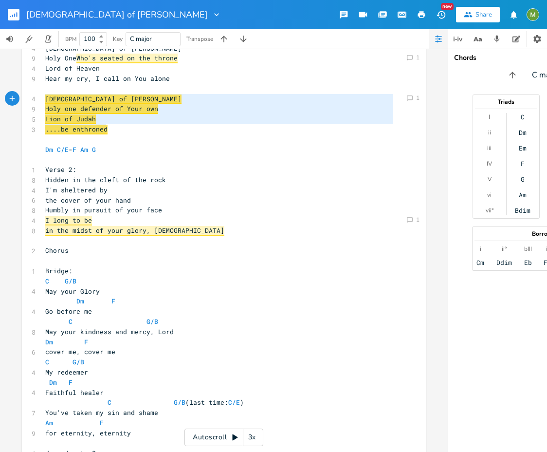
drag, startPoint x: 107, startPoint y: 132, endPoint x: 38, endPoint y: 96, distance: 77.6
click at [171, 146] on pre "Dm C/E - F Am G" at bounding box center [219, 150] width 352 height 10
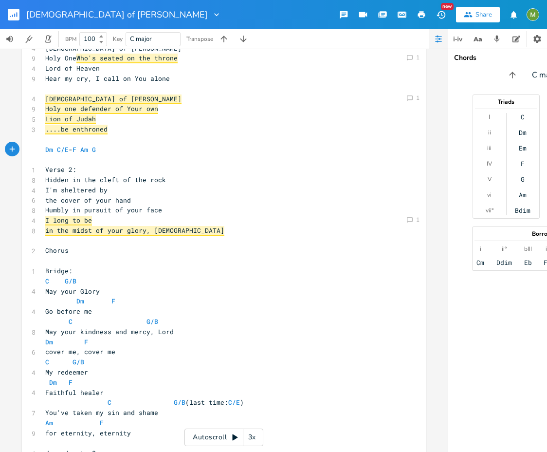
click at [102, 142] on pre "​" at bounding box center [219, 139] width 352 height 10
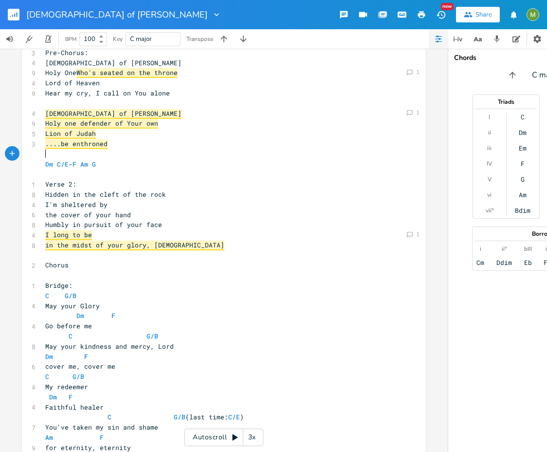
scroll to position [375, 0]
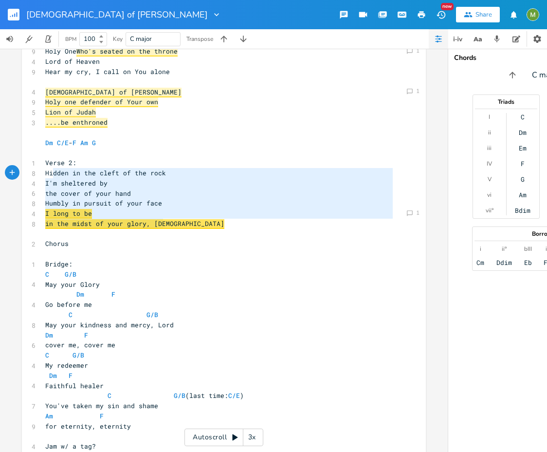
type textarea "Verse 2: Hidden in the cleft of the rock I'm sheltered by the cover of your han…"
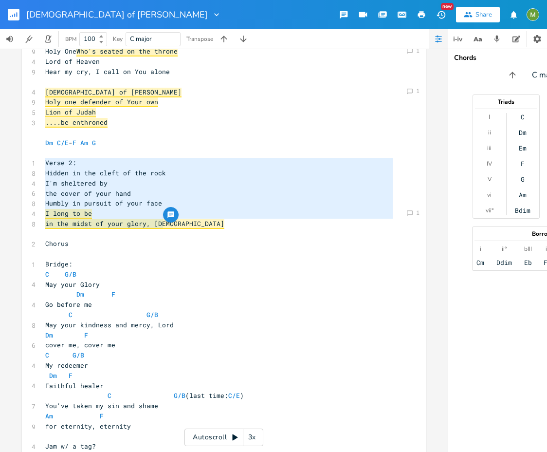
drag, startPoint x: 167, startPoint y: 223, endPoint x: 42, endPoint y: 160, distance: 140.3
click at [47, 152] on pre "​" at bounding box center [219, 153] width 352 height 10
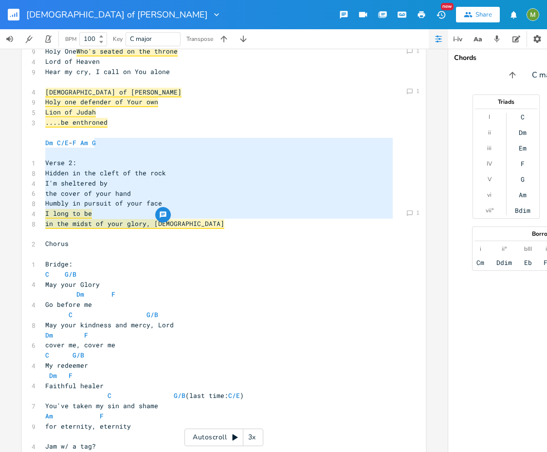
type textarea "Verse 2: Hidden in the cleft of the rock I'm sheltered by the cover of your han…"
drag, startPoint x: 143, startPoint y: 148, endPoint x: 151, endPoint y: 239, distance: 91.4
click at [151, 239] on div "Am G C/E Dm Other options: Am F C G God of [PERSON_NAME] for Mik ​ 1 Verse 1: 7…" at bounding box center [219, 198] width 352 height 669
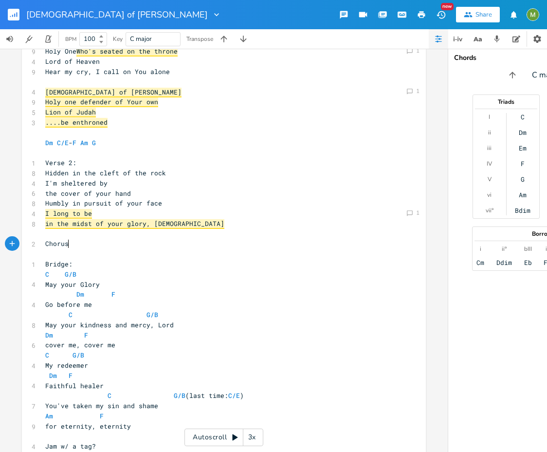
click at [105, 246] on pre "Chorus" at bounding box center [219, 244] width 352 height 10
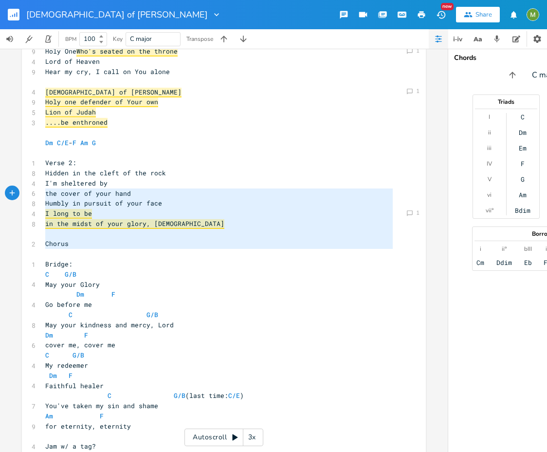
type textarea "Verse 2: Hidden in the cleft of the rock I'm sheltered by the cover of your han…"
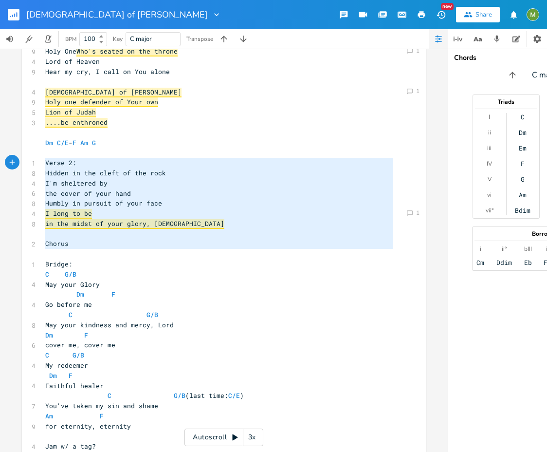
drag, startPoint x: 85, startPoint y: 256, endPoint x: 41, endPoint y: 165, distance: 101.1
click at [43, 165] on div "Am G C/E Dm Other options: Am F C G God of [PERSON_NAME] for Mik ​ 1 Verse 1: 7…" at bounding box center [219, 198] width 352 height 669
click at [94, 178] on pre "I'm sheltered by" at bounding box center [219, 183] width 352 height 10
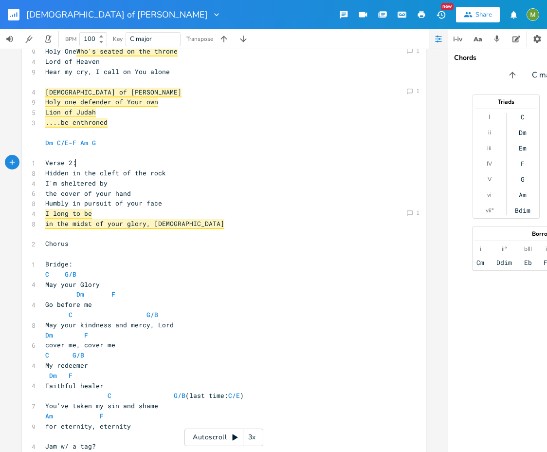
click at [99, 165] on pre "Verse 2:" at bounding box center [219, 163] width 352 height 10
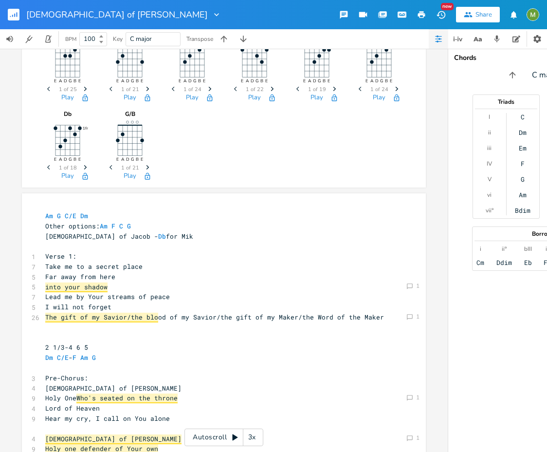
scroll to position [143, 0]
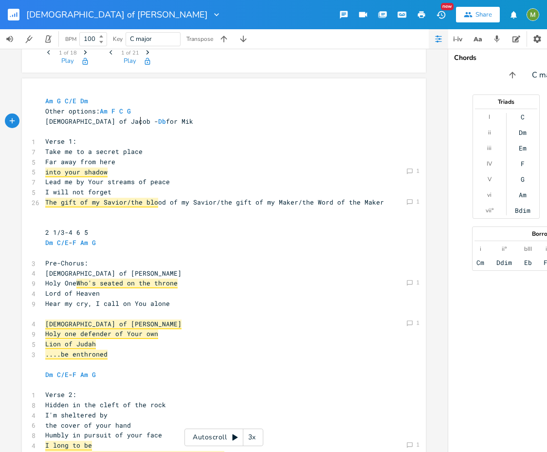
click at [137, 120] on pre "[DEMOGRAPHIC_DATA] of [PERSON_NAME] for Mik" at bounding box center [219, 121] width 352 height 10
click at [136, 133] on pre "​" at bounding box center [219, 131] width 352 height 10
click at [140, 123] on pre "[DEMOGRAPHIC_DATA] of [PERSON_NAME] for Mik" at bounding box center [219, 121] width 352 height 10
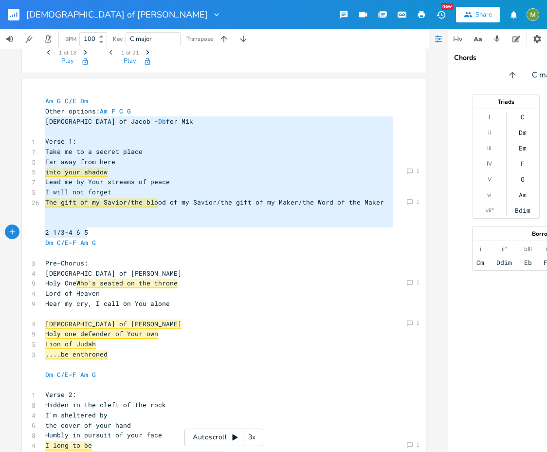
type textarea "[DEMOGRAPHIC_DATA] of [PERSON_NAME] for Mik Verse 1: Take me to a secret place …"
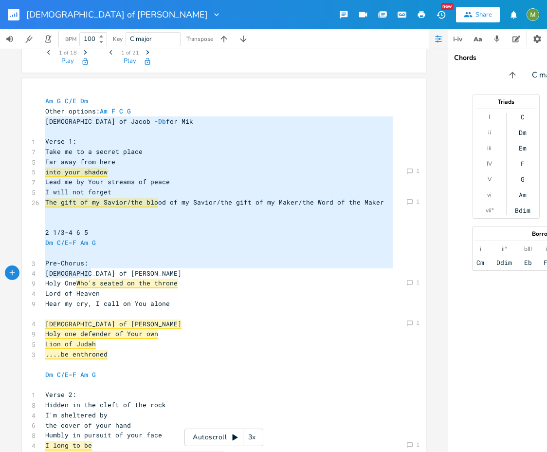
drag, startPoint x: 43, startPoint y: 120, endPoint x: 232, endPoint y: 270, distance: 241.3
click at [232, 270] on div "Am G C/E Dm Other options: Am F C G God of [PERSON_NAME] for Mik ​ 1 Verse 1: 7…" at bounding box center [219, 430] width 352 height 669
click at [217, 229] on pre "2 1/3-4 6 5" at bounding box center [219, 232] width 352 height 10
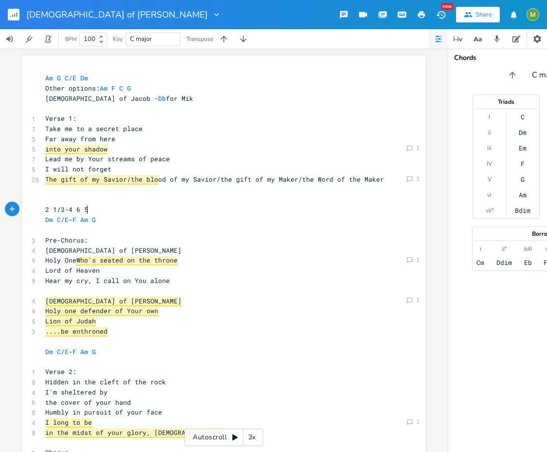
scroll to position [183, 0]
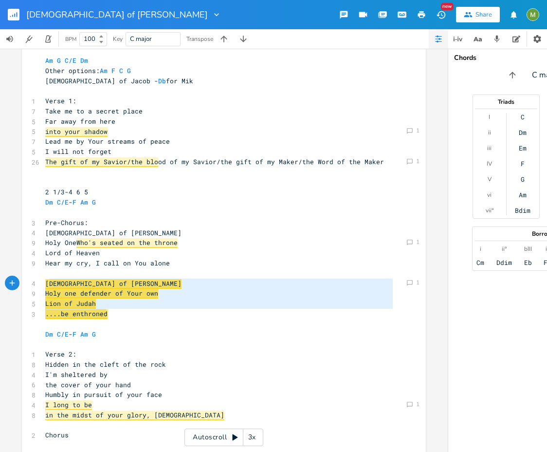
type textarea "[DEMOGRAPHIC_DATA] of [PERSON_NAME] one defender of Your own Lion of Judah ....…"
drag, startPoint x: 113, startPoint y: 314, endPoint x: 44, endPoint y: 283, distance: 76.3
click at [115, 305] on div "button" at bounding box center [114, 305] width 16 height 16
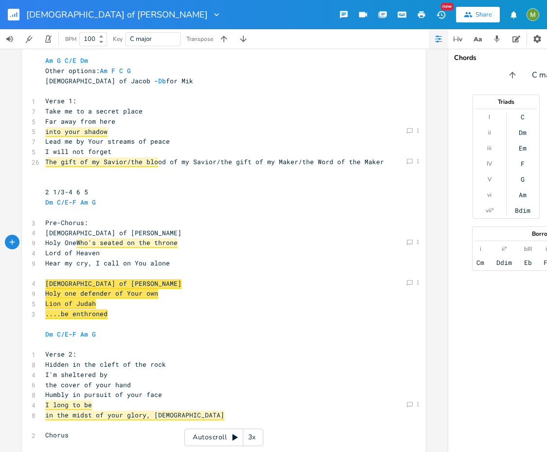
click at [105, 238] on pre "Holy One Who's seated on the throne" at bounding box center [219, 243] width 352 height 10
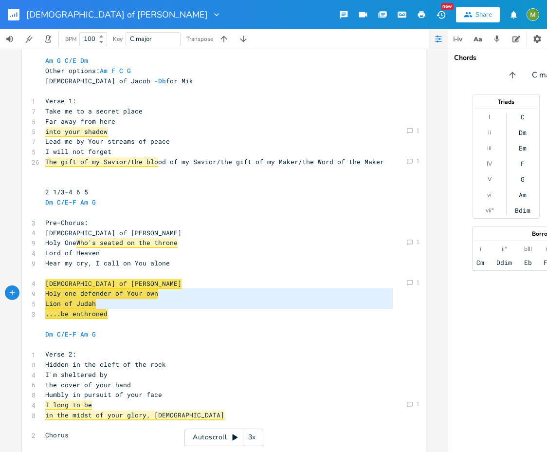
type textarea "Holy one defender of Your own Lion of Judah ....be enthroned"
drag, startPoint x: 119, startPoint y: 319, endPoint x: 36, endPoint y: 290, distance: 88.3
click at [179, 288] on pre "Holy one defender of Your own" at bounding box center [219, 293] width 352 height 10
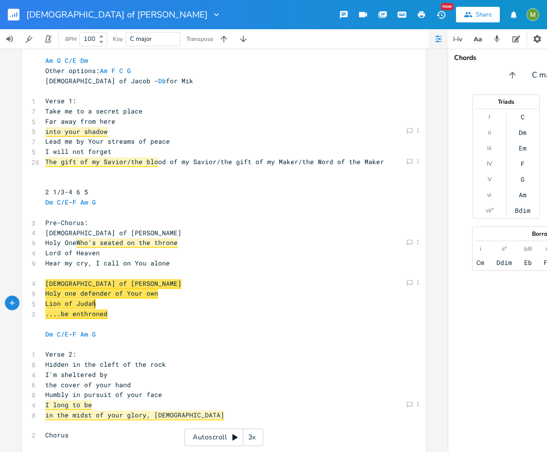
click at [138, 306] on pre "Lion of Judah" at bounding box center [219, 304] width 352 height 10
type textarea "[DEMOGRAPHIC_DATA] of [PERSON_NAME]"
drag, startPoint x: 92, startPoint y: 282, endPoint x: 41, endPoint y: 284, distance: 50.7
click at [43, 284] on pre "[DEMOGRAPHIC_DATA] of [PERSON_NAME]" at bounding box center [219, 284] width 352 height 10
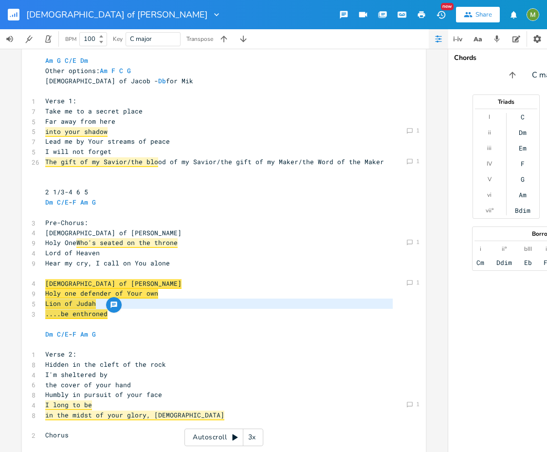
type textarea "....be enthroned"
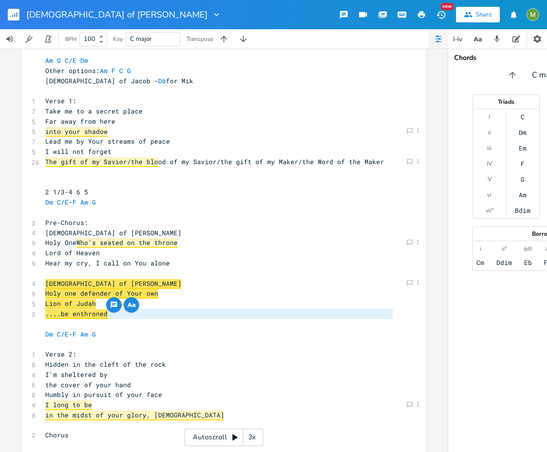
type textarea "....be enthroned"
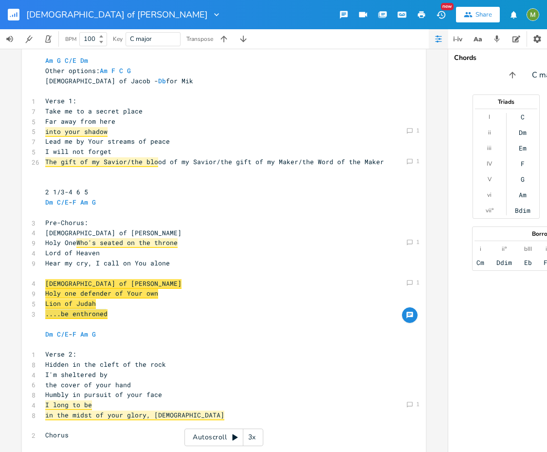
drag, startPoint x: 109, startPoint y: 313, endPoint x: 33, endPoint y: 319, distance: 76.2
click at [33, 319] on div "....be enthroned x Am G C/E Dm Other options: Am F C G God of [PERSON_NAME] for…" at bounding box center [224, 388] width 404 height 700
click at [115, 320] on pre "​" at bounding box center [219, 324] width 352 height 10
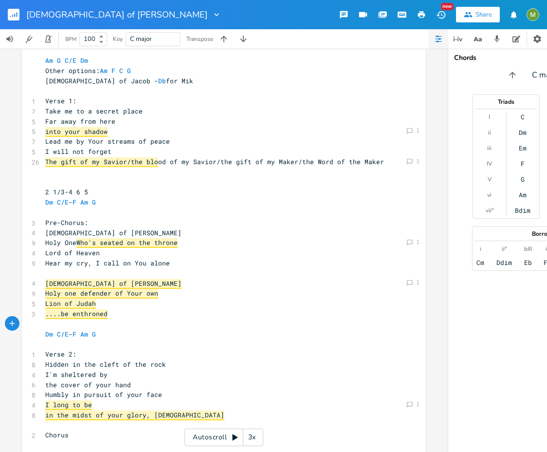
click at [432, 75] on div "Am E A D G B E Previous 1 of 25 Next Play G E A D G B E Previous 1 of 21 Next P…" at bounding box center [224, 250] width 448 height 403
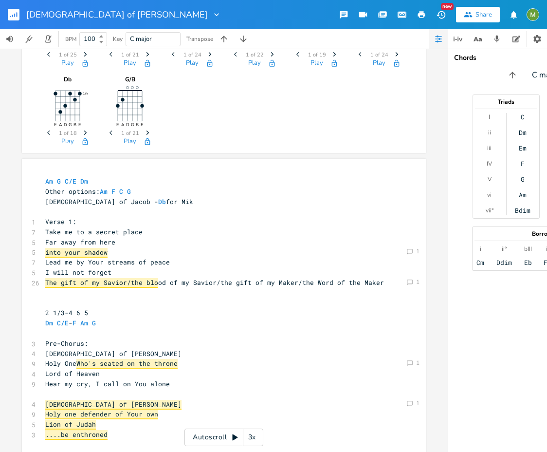
scroll to position [60, 0]
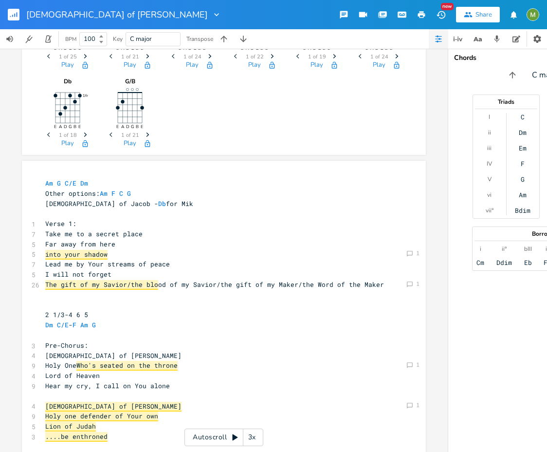
click at [409, 130] on div "Am E A D G B E Previous 1 of 25 Next Play G E A D G B E Previous 1 of 21 Next P…" at bounding box center [224, 74] width 404 height 161
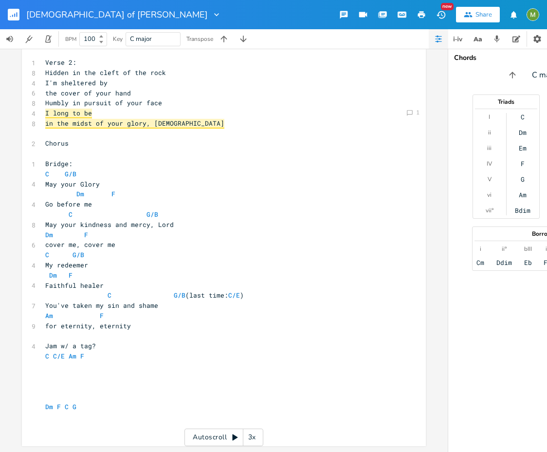
scroll to position [0, 0]
